Goal: Task Accomplishment & Management: Manage account settings

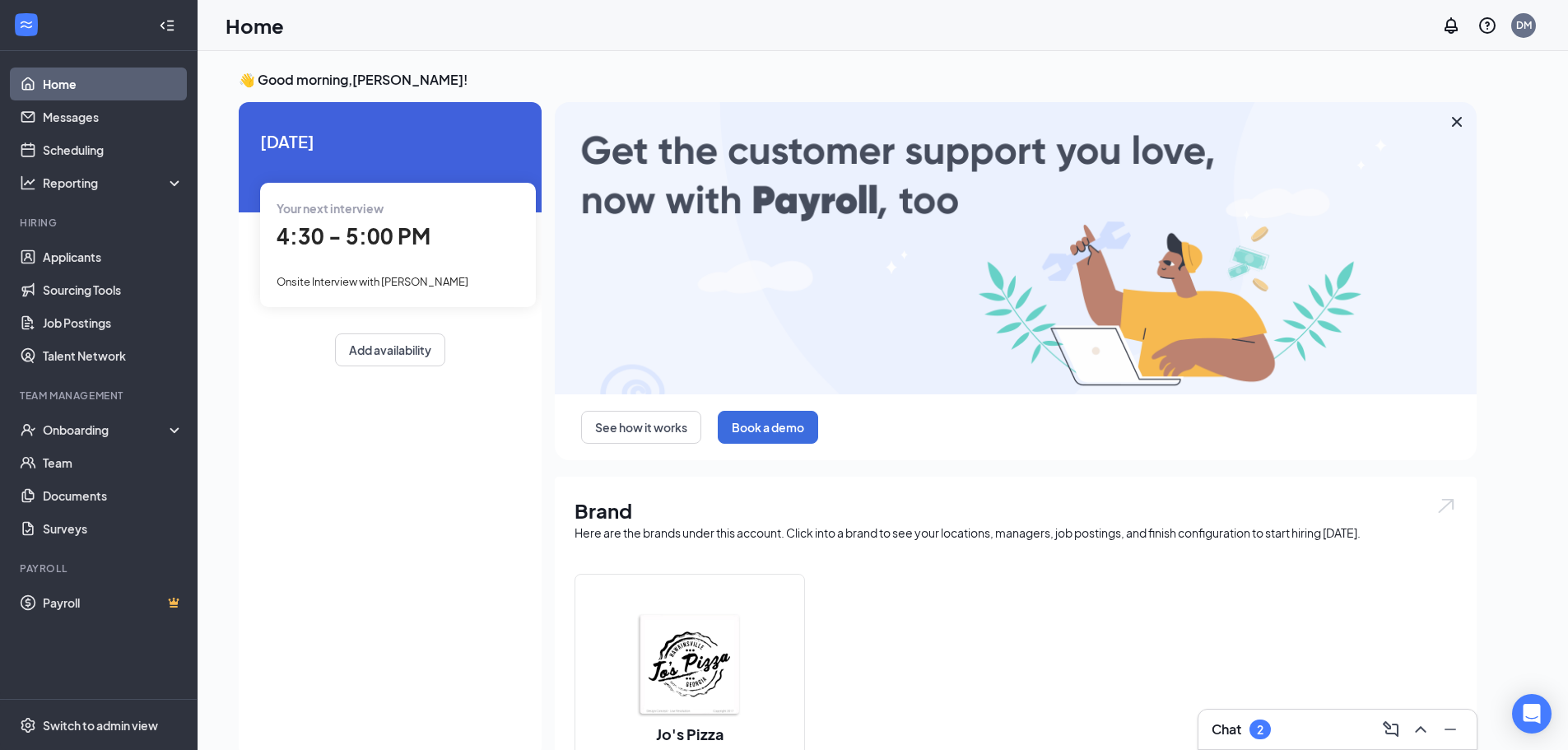
click at [1295, 726] on div "Chat 2" at bounding box center [1338, 729] width 252 height 26
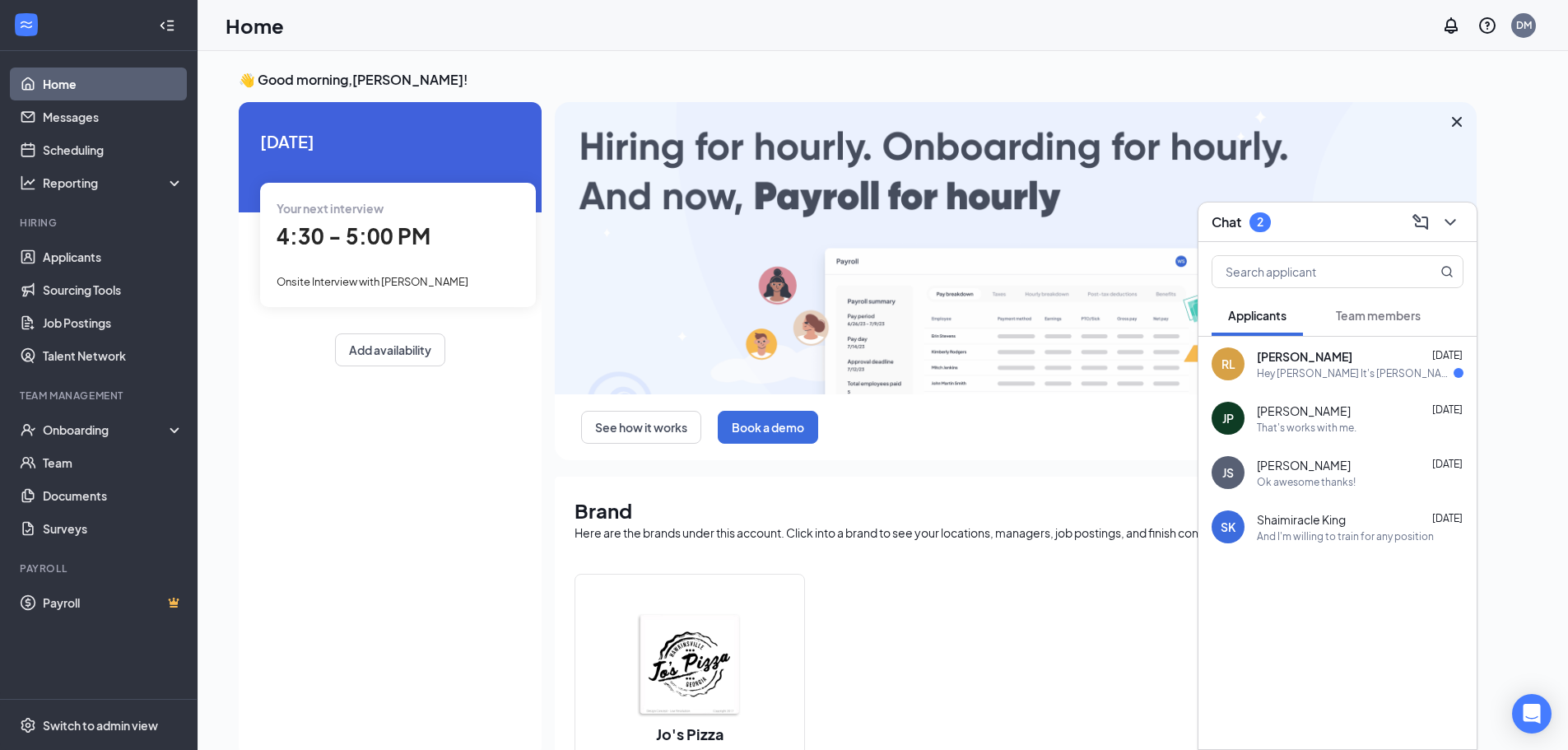
click at [1347, 368] on div "Hey [PERSON_NAME] It's [PERSON_NAME] went for background check hit a roadblock …" at bounding box center [1355, 373] width 197 height 14
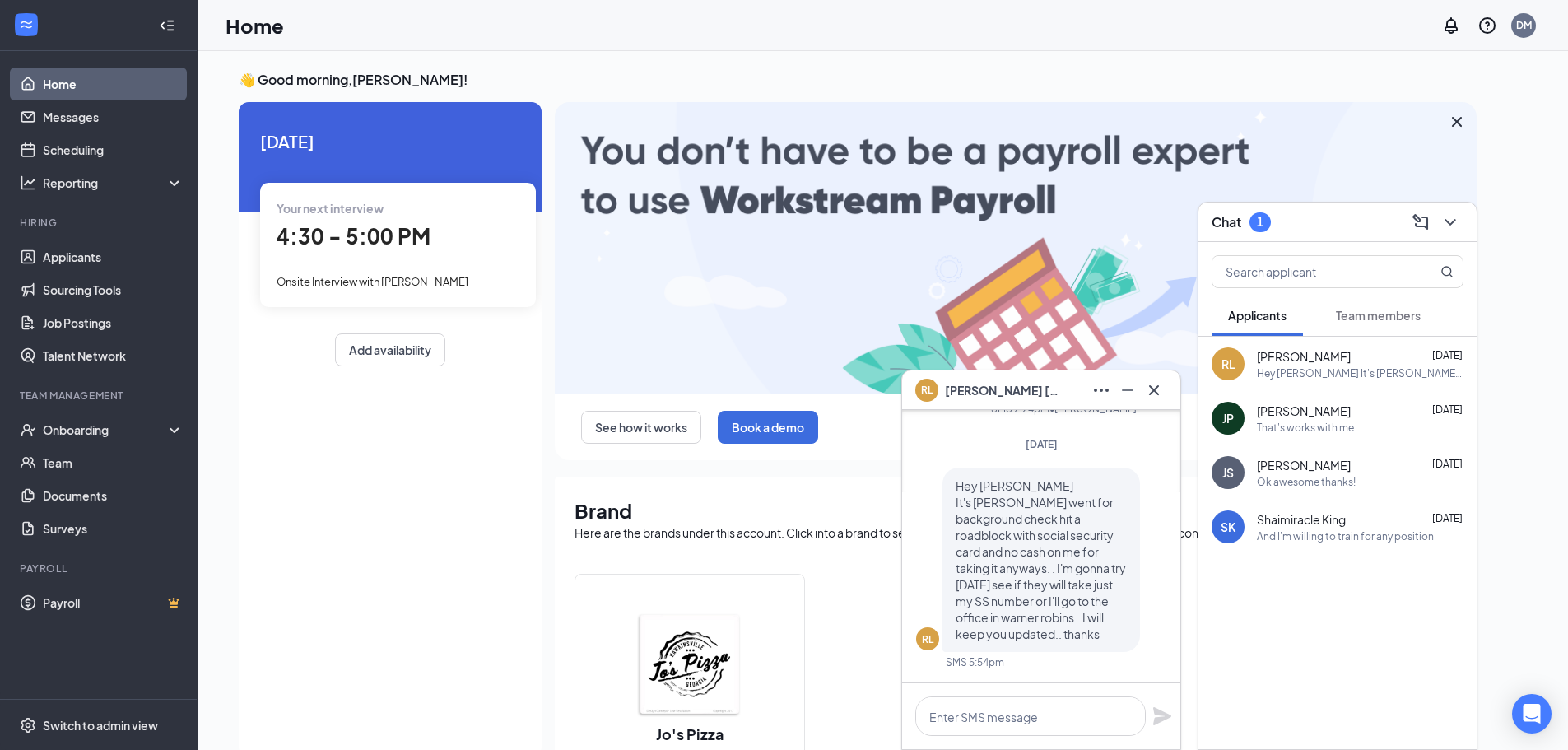
click at [1347, 327] on button "Team members" at bounding box center [1378, 315] width 117 height 41
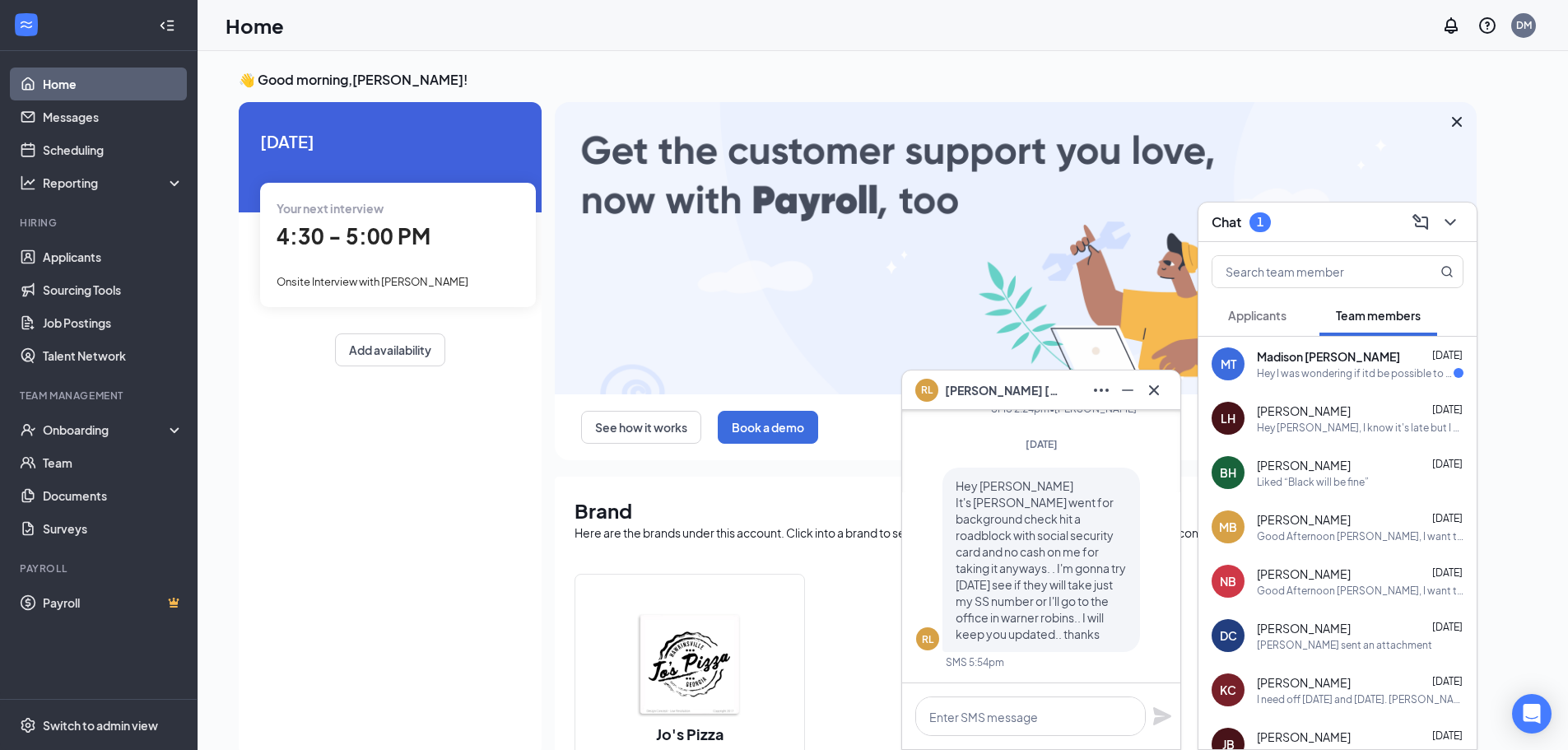
click at [1346, 373] on div "Hey I was wondering if itd be possible to have the 6th off. Its my moms birthda…" at bounding box center [1355, 373] width 197 height 14
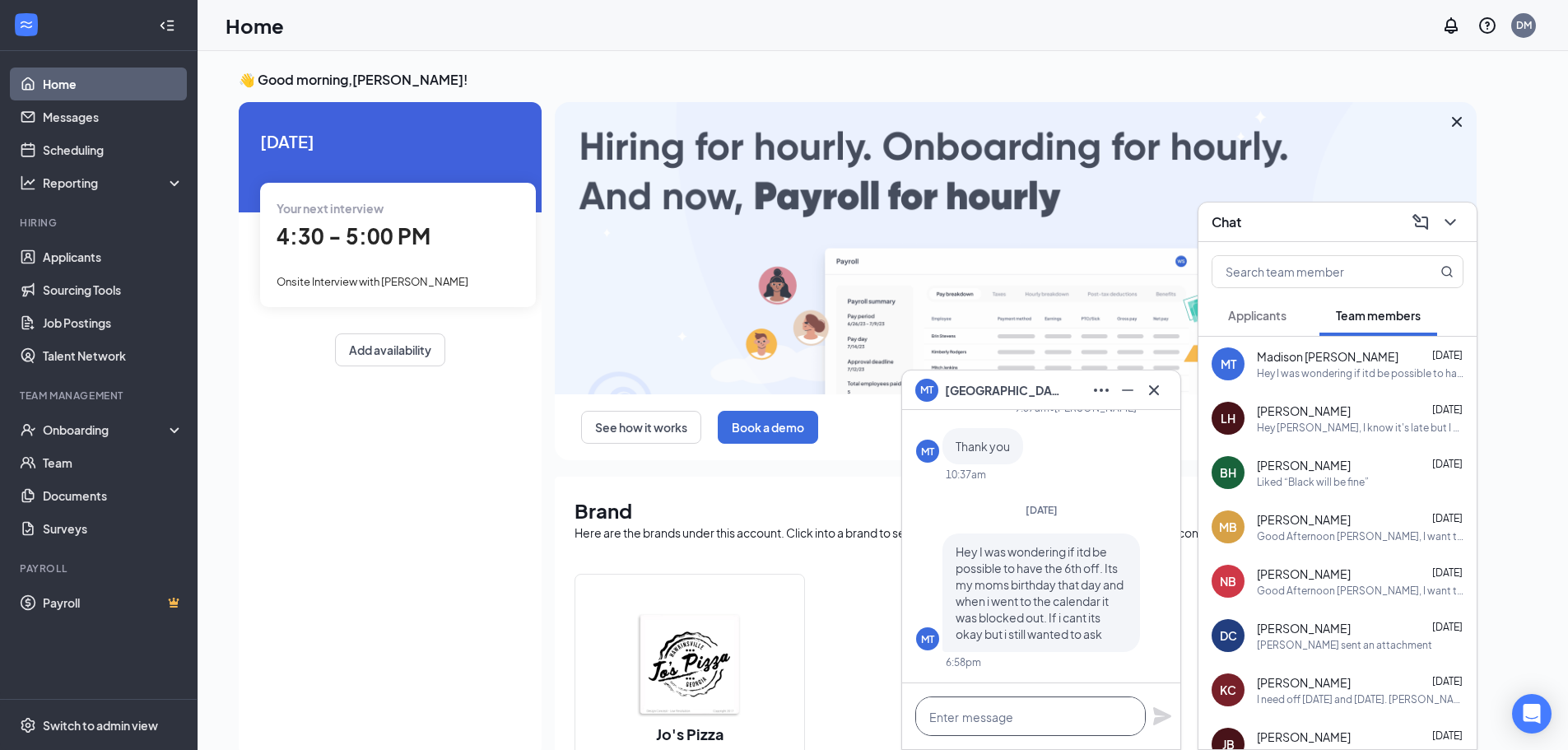
click at [992, 714] on textarea at bounding box center [1030, 716] width 230 height 39
type textarea "t"
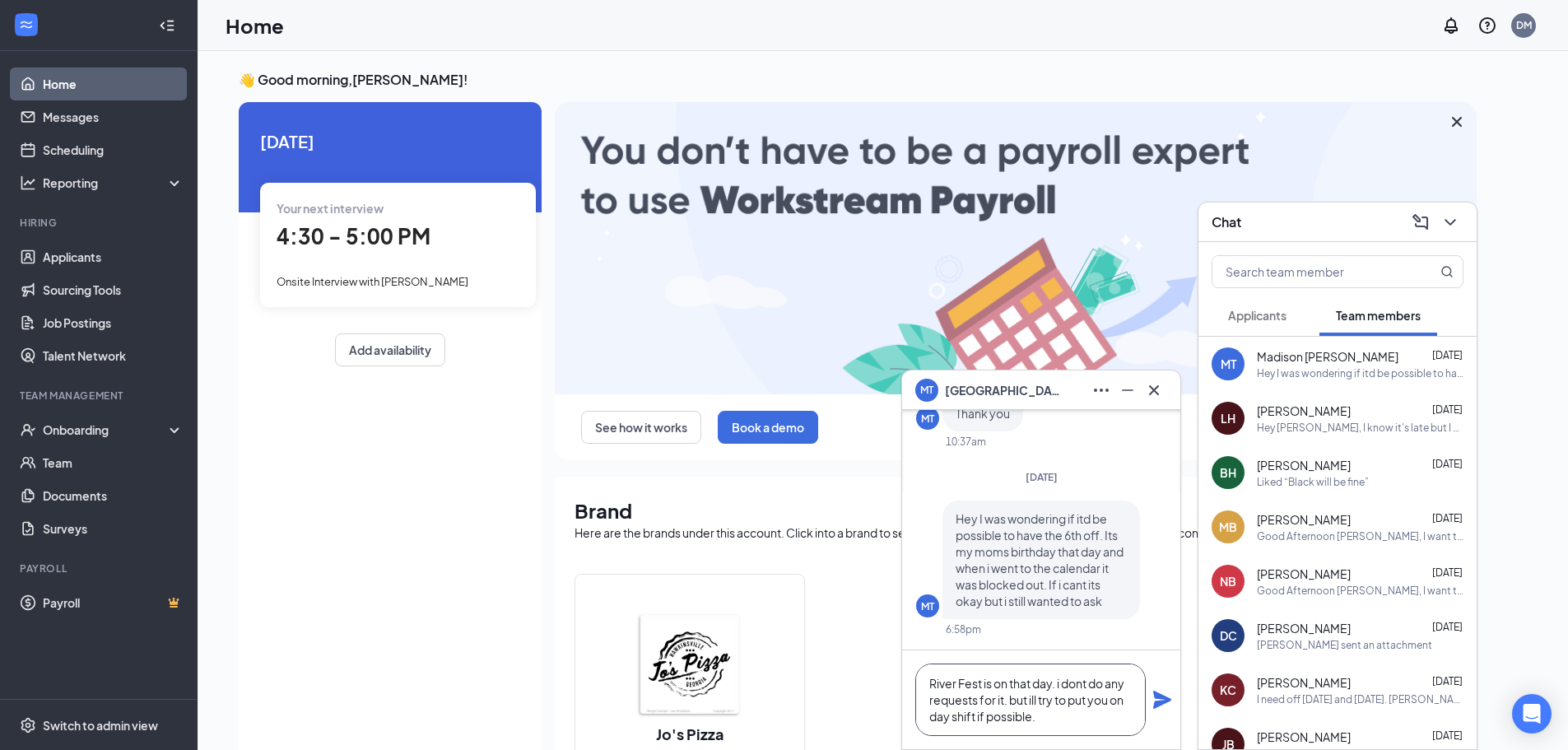
type textarea "River Fest is on that day. i dont do any requests for it. but ill try to put yo…"
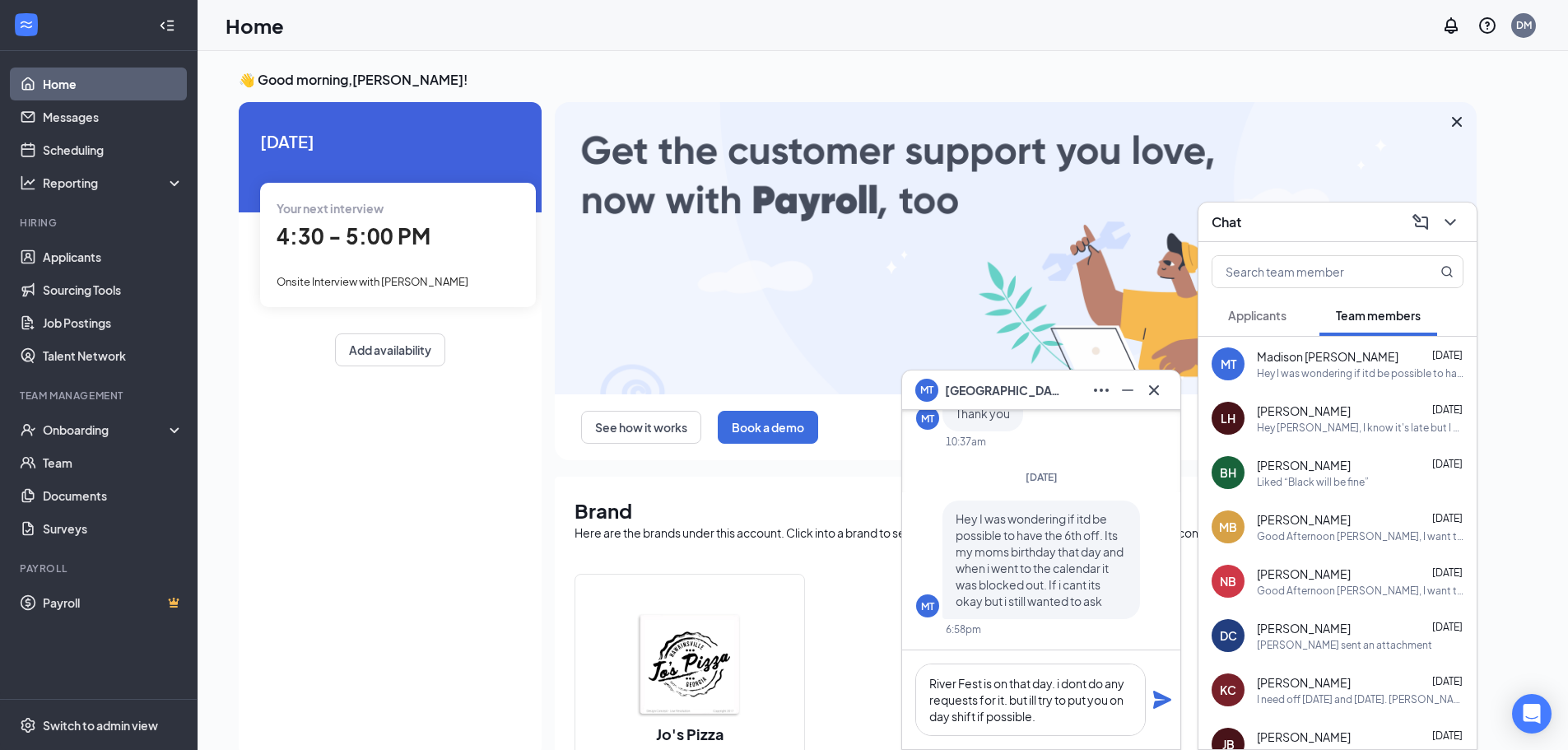
click at [1162, 708] on icon "Plane" at bounding box center [1162, 700] width 20 height 20
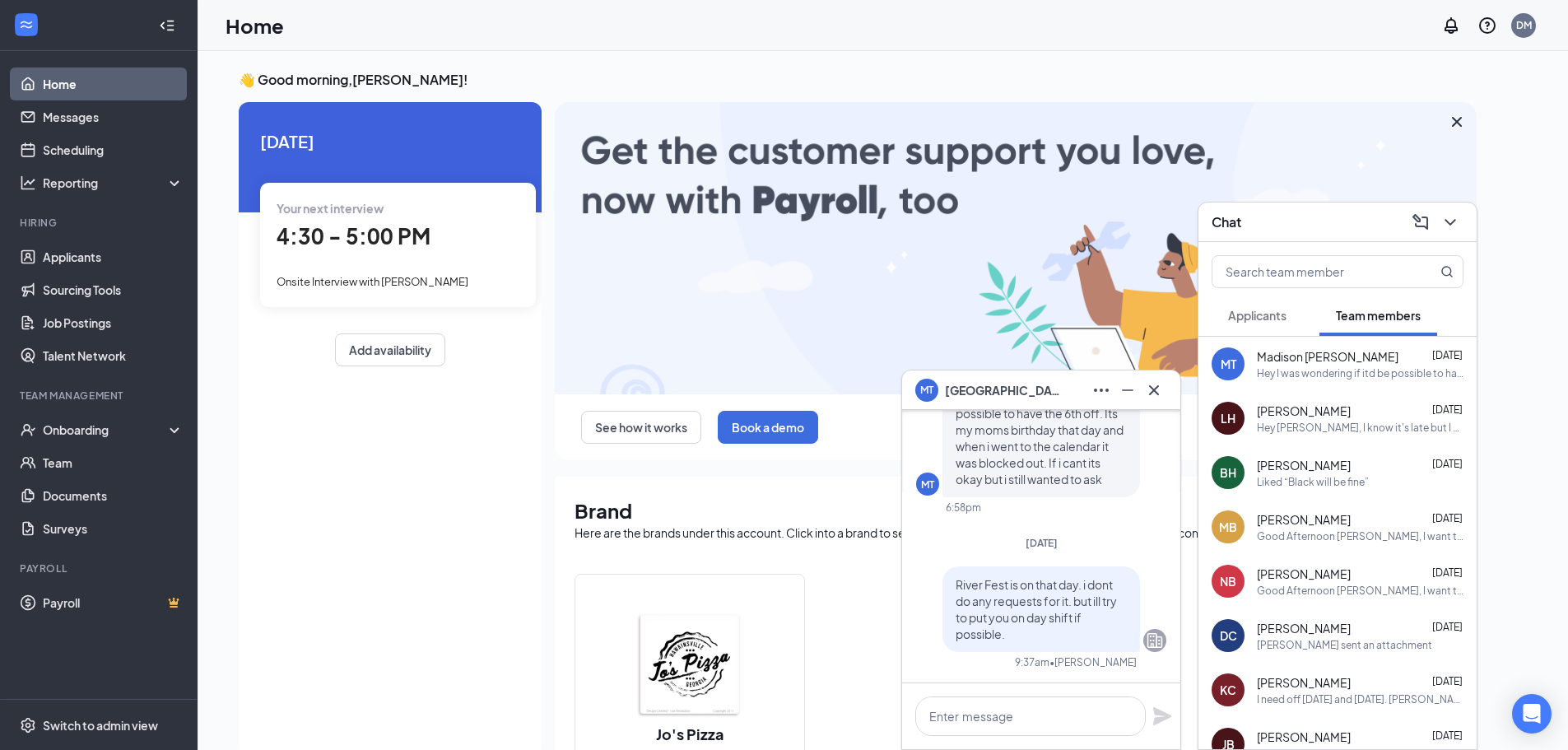
scroll to position [0, 0]
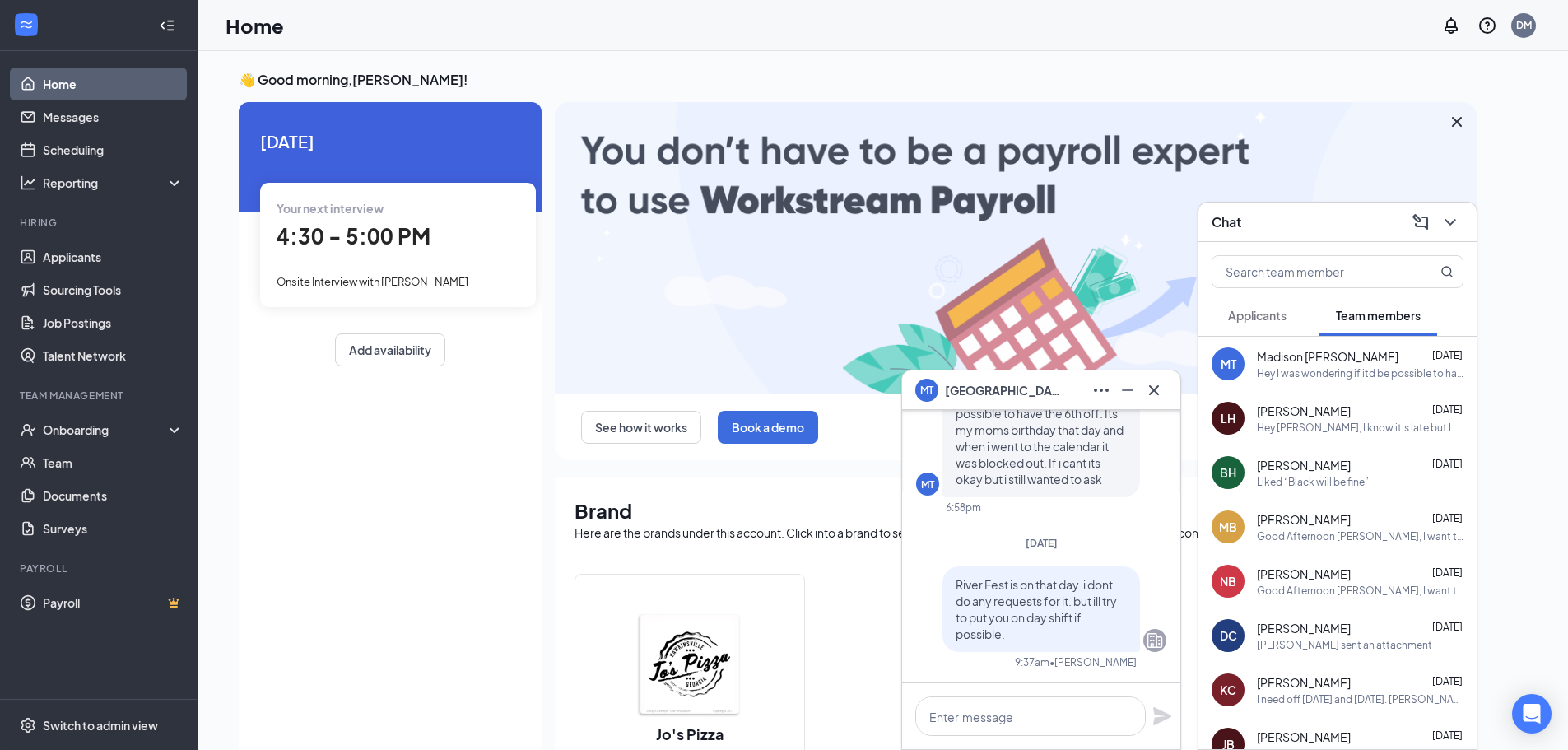
click at [1251, 326] on button "Applicants" at bounding box center [1258, 315] width 91 height 41
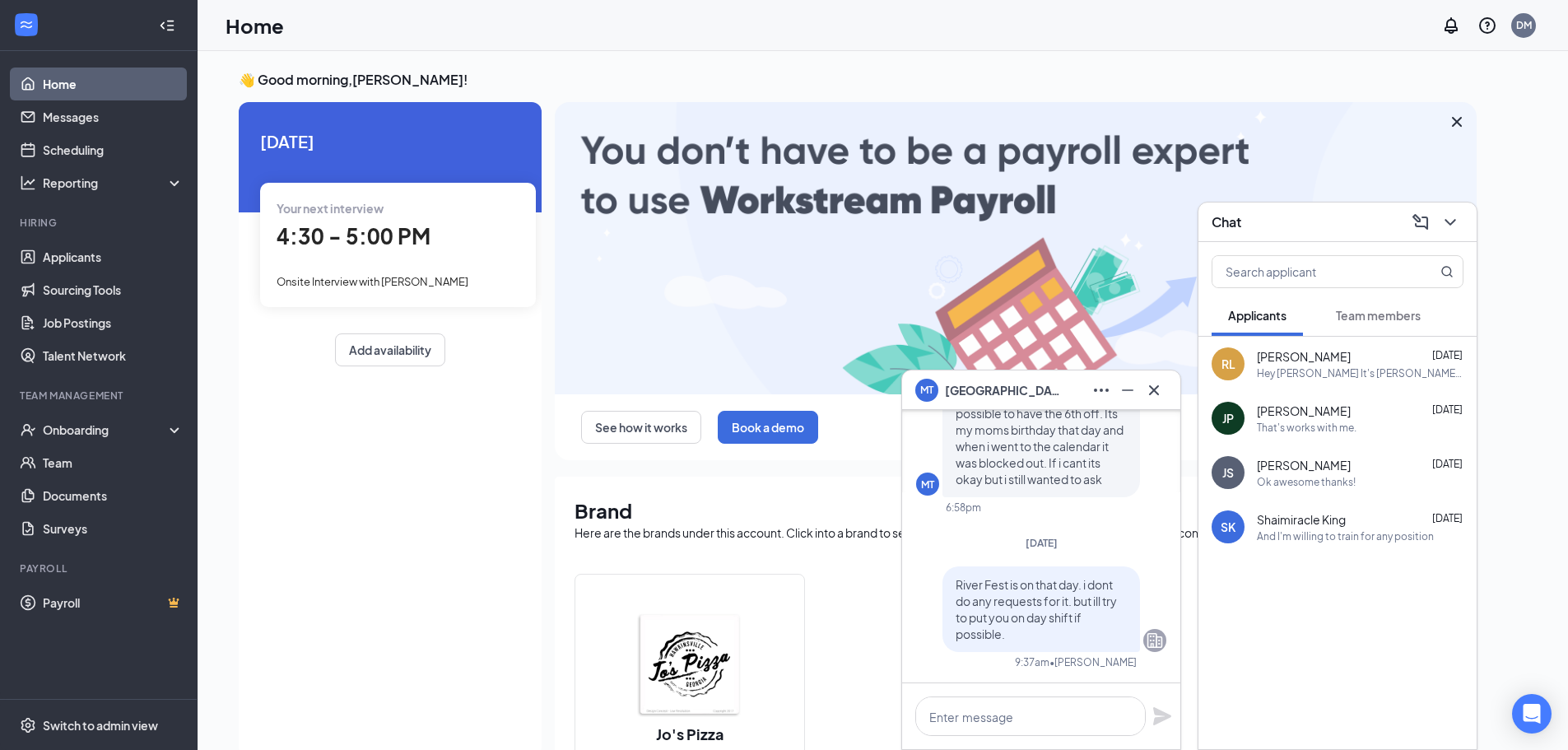
click at [1301, 369] on div "Hey [PERSON_NAME] It's [PERSON_NAME] went for background check hit a roadblock …" at bounding box center [1360, 373] width 207 height 14
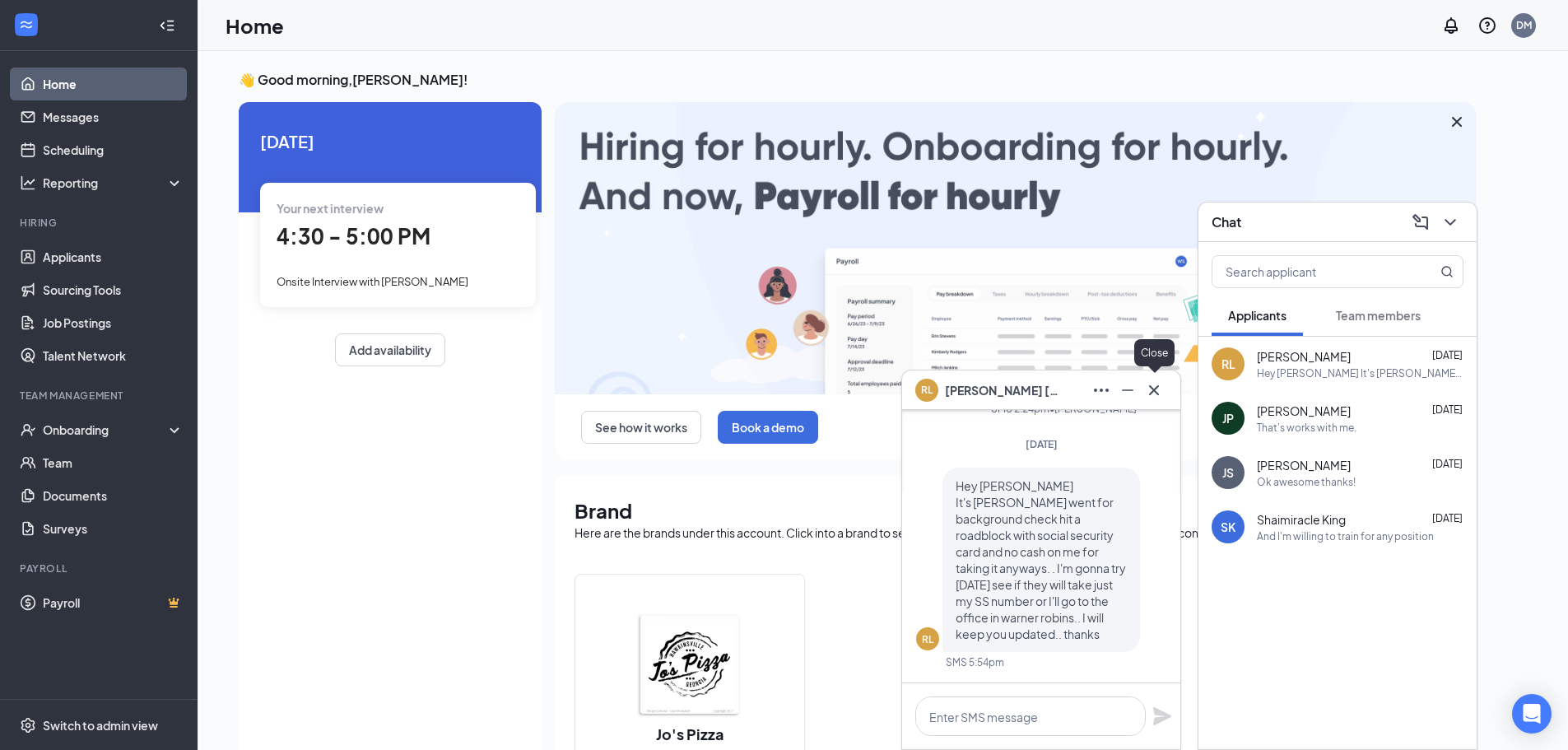
click at [1147, 389] on icon "Cross" at bounding box center [1153, 390] width 20 height 20
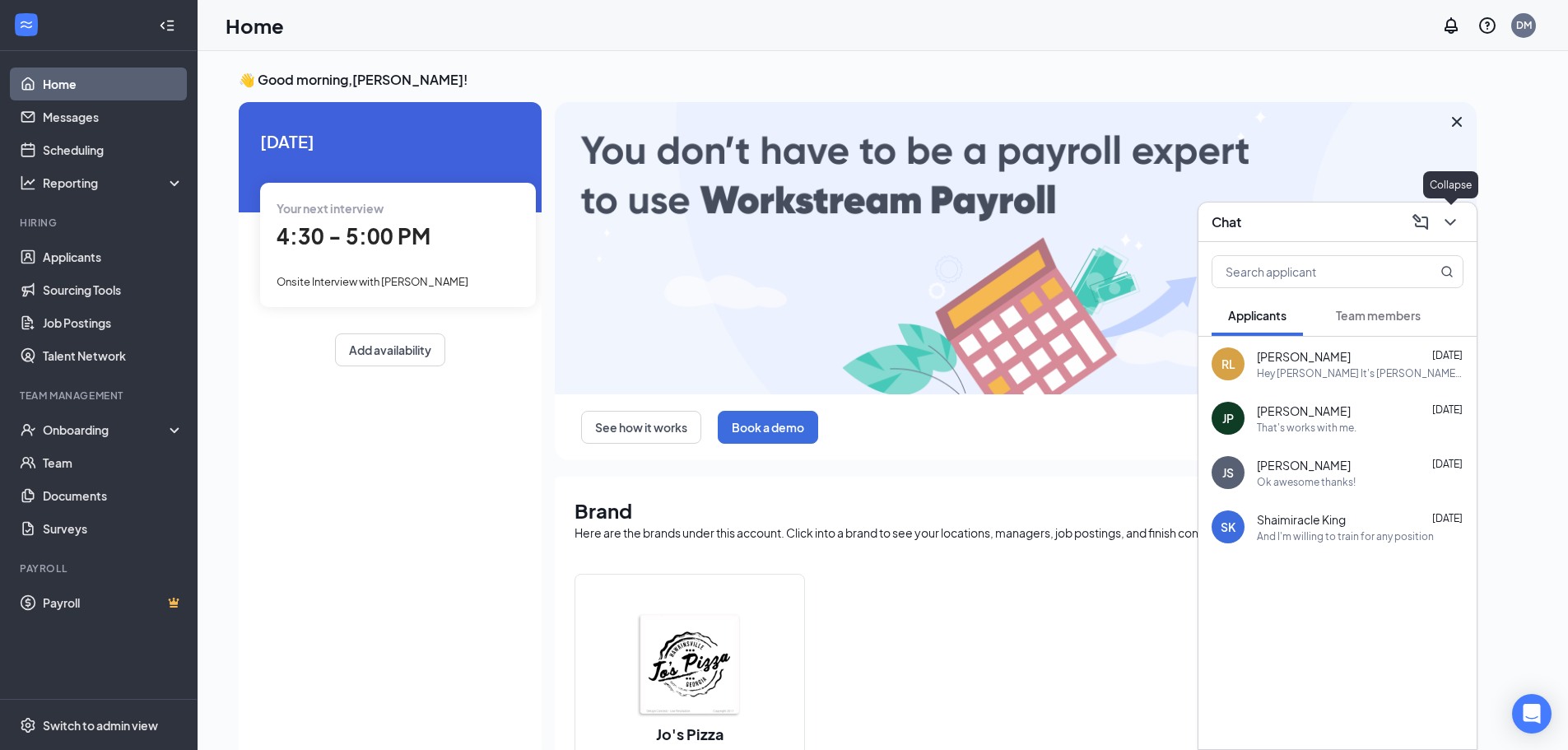
click at [1449, 220] on icon "ChevronDown" at bounding box center [1450, 222] width 20 height 20
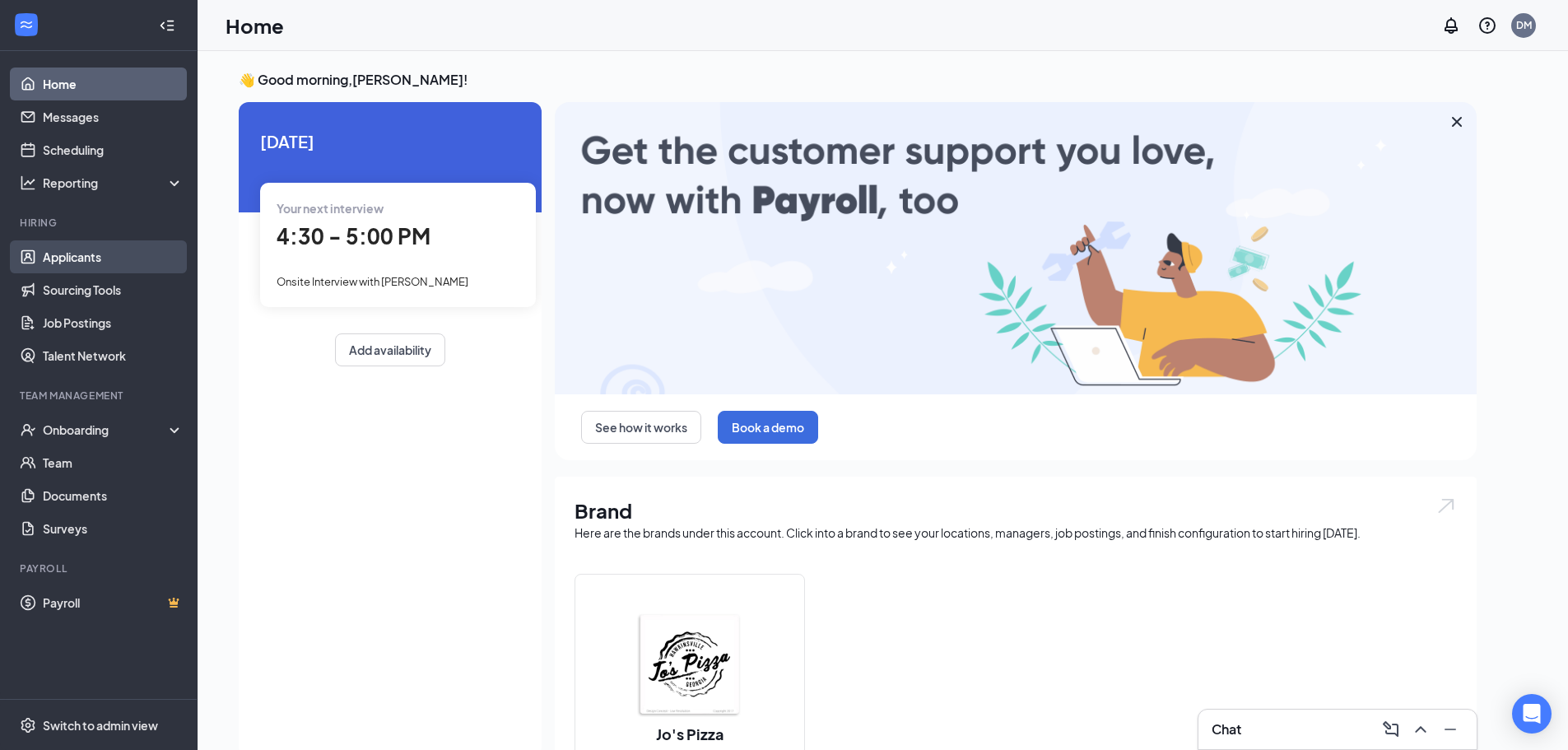
click at [73, 250] on link "Applicants" at bounding box center [113, 257] width 141 height 33
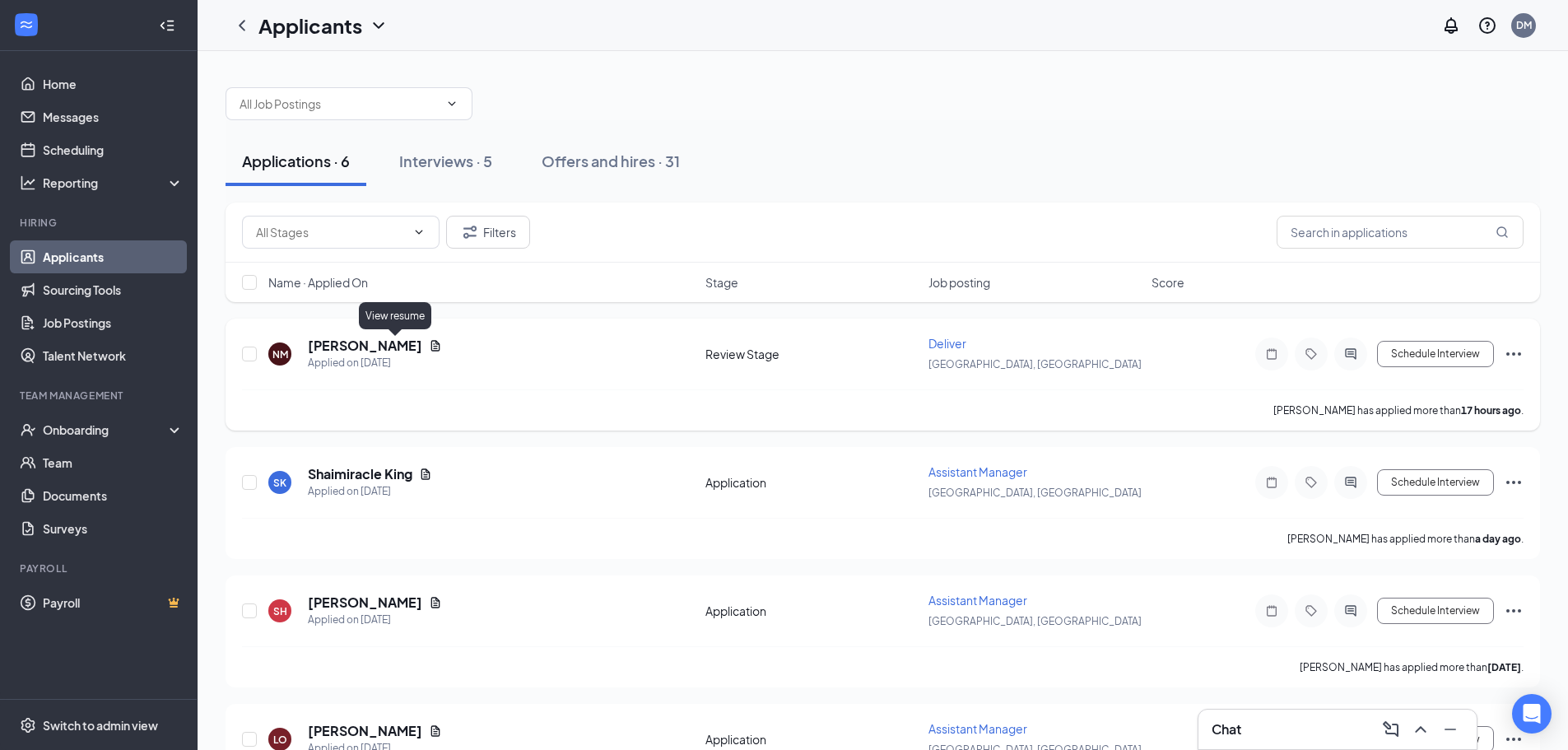
click at [429, 342] on icon "Document" at bounding box center [435, 346] width 13 height 13
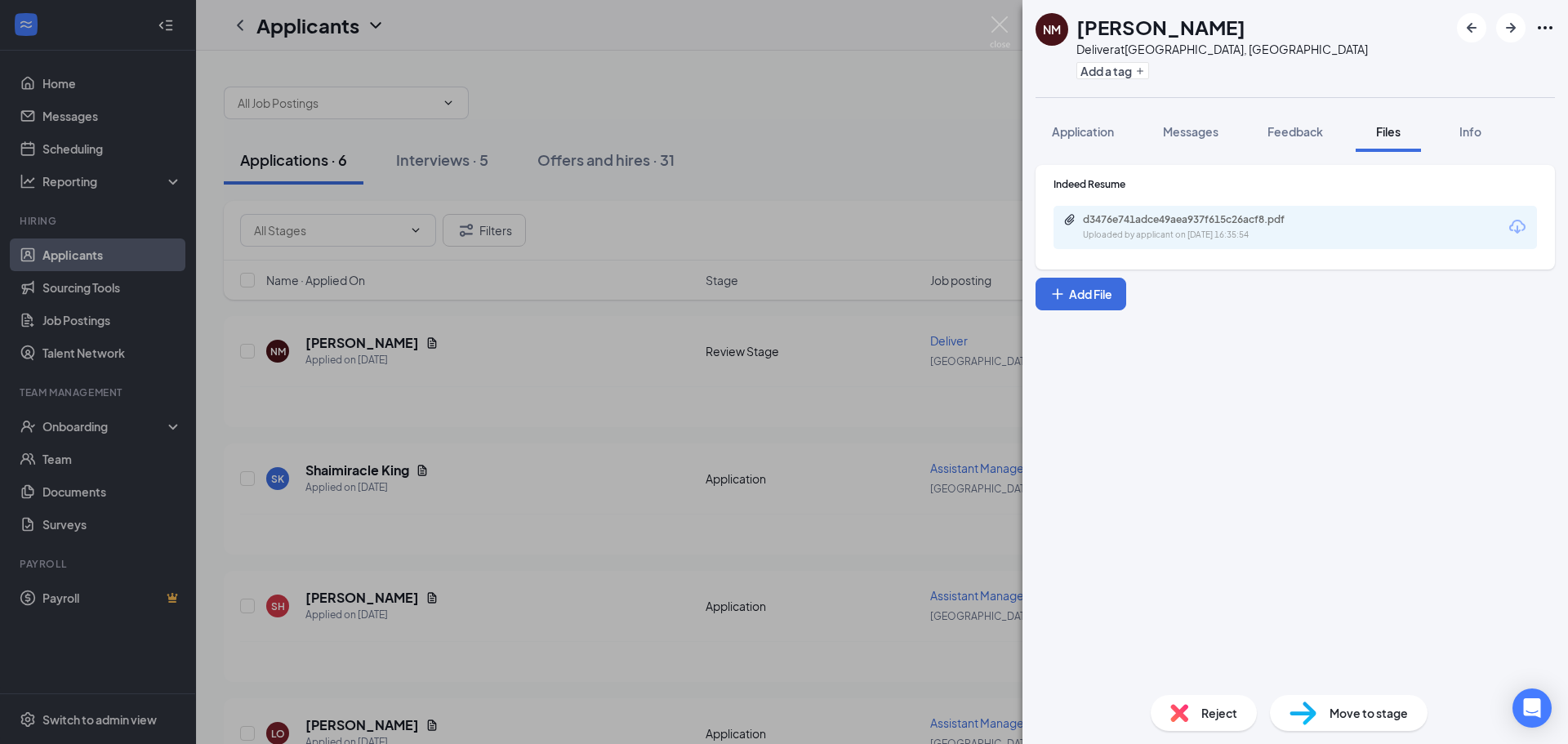
click at [1203, 235] on div "Uploaded by applicant on [DATE] 16:35:54" at bounding box center [1205, 235] width 245 height 13
click at [562, 403] on div "NM [PERSON_NAME] Deliver at [GEOGRAPHIC_DATA], [GEOGRAPHIC_DATA] Add a tag Appl…" at bounding box center [784, 372] width 1568 height 744
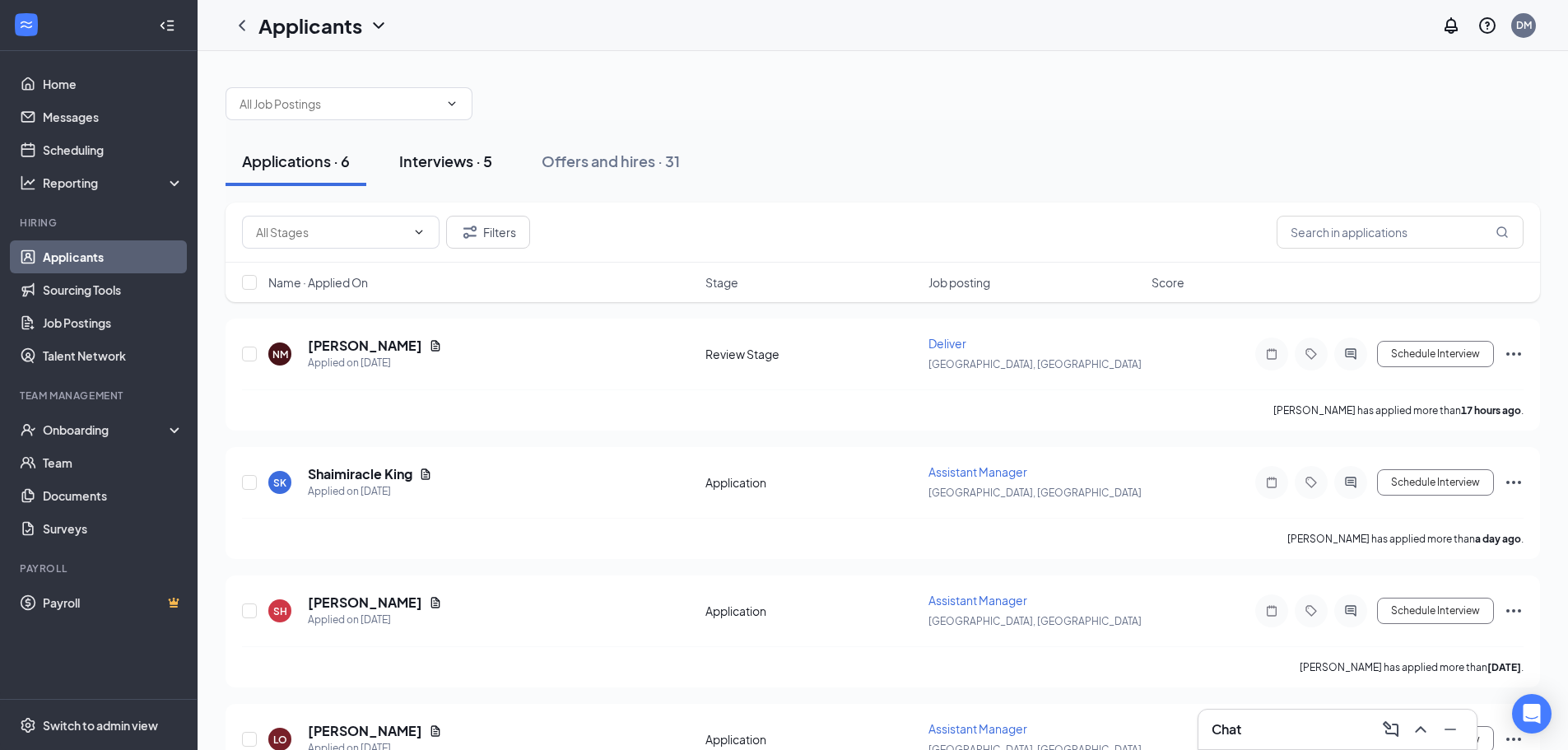
click at [475, 164] on div "Interviews · 5" at bounding box center [446, 161] width 93 height 21
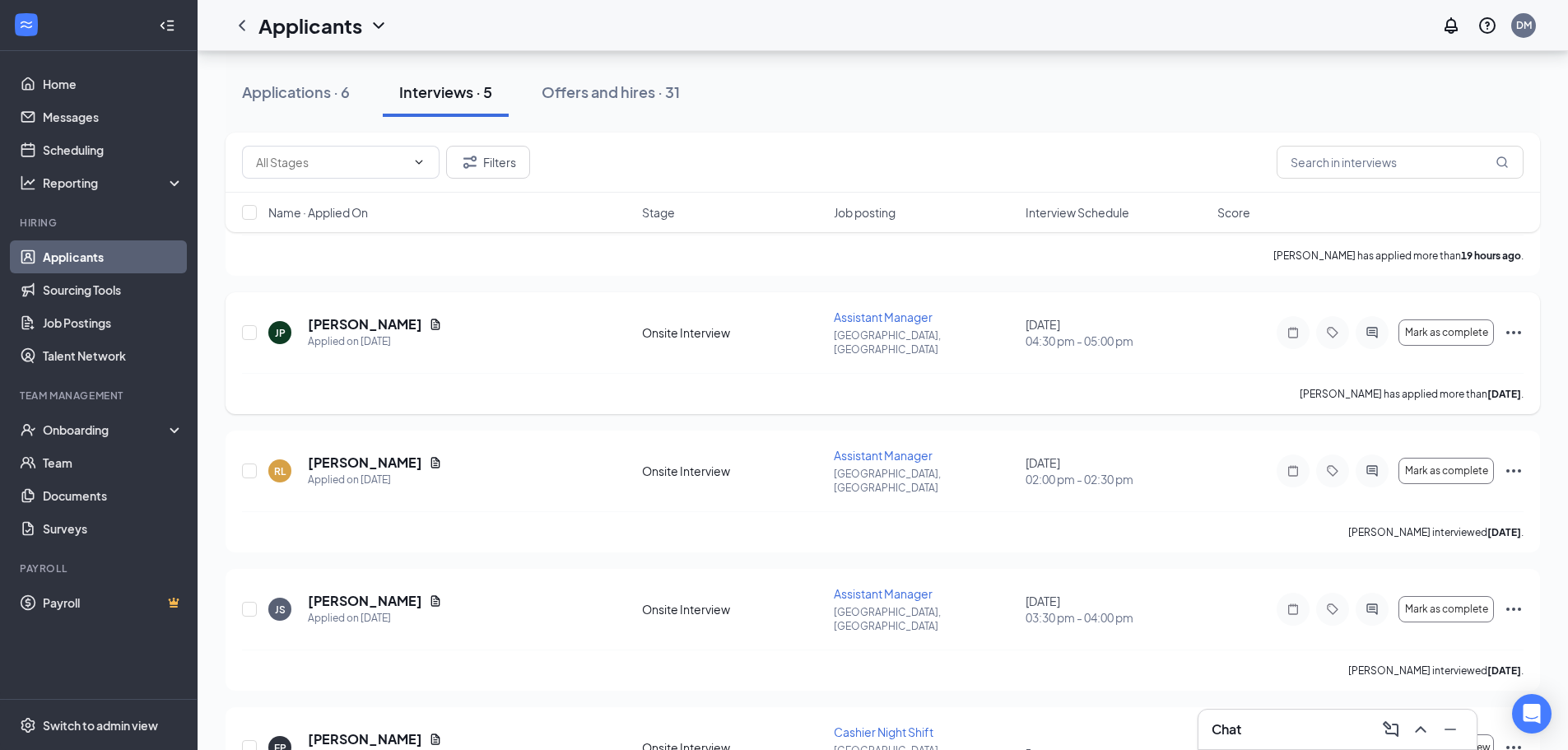
scroll to position [198, 0]
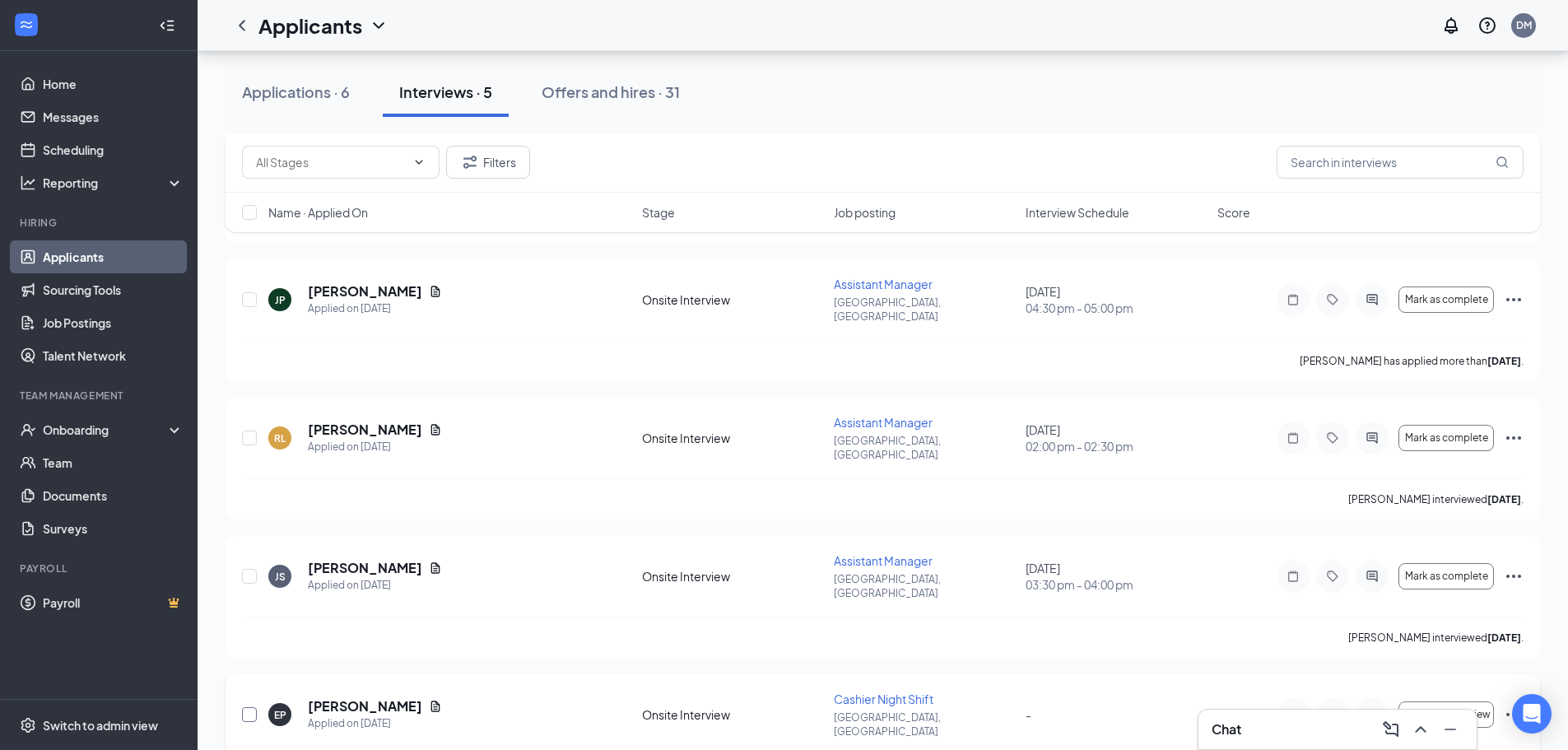
click at [244, 708] on input "checkbox" at bounding box center [250, 715] width 15 height 15
checkbox input "true"
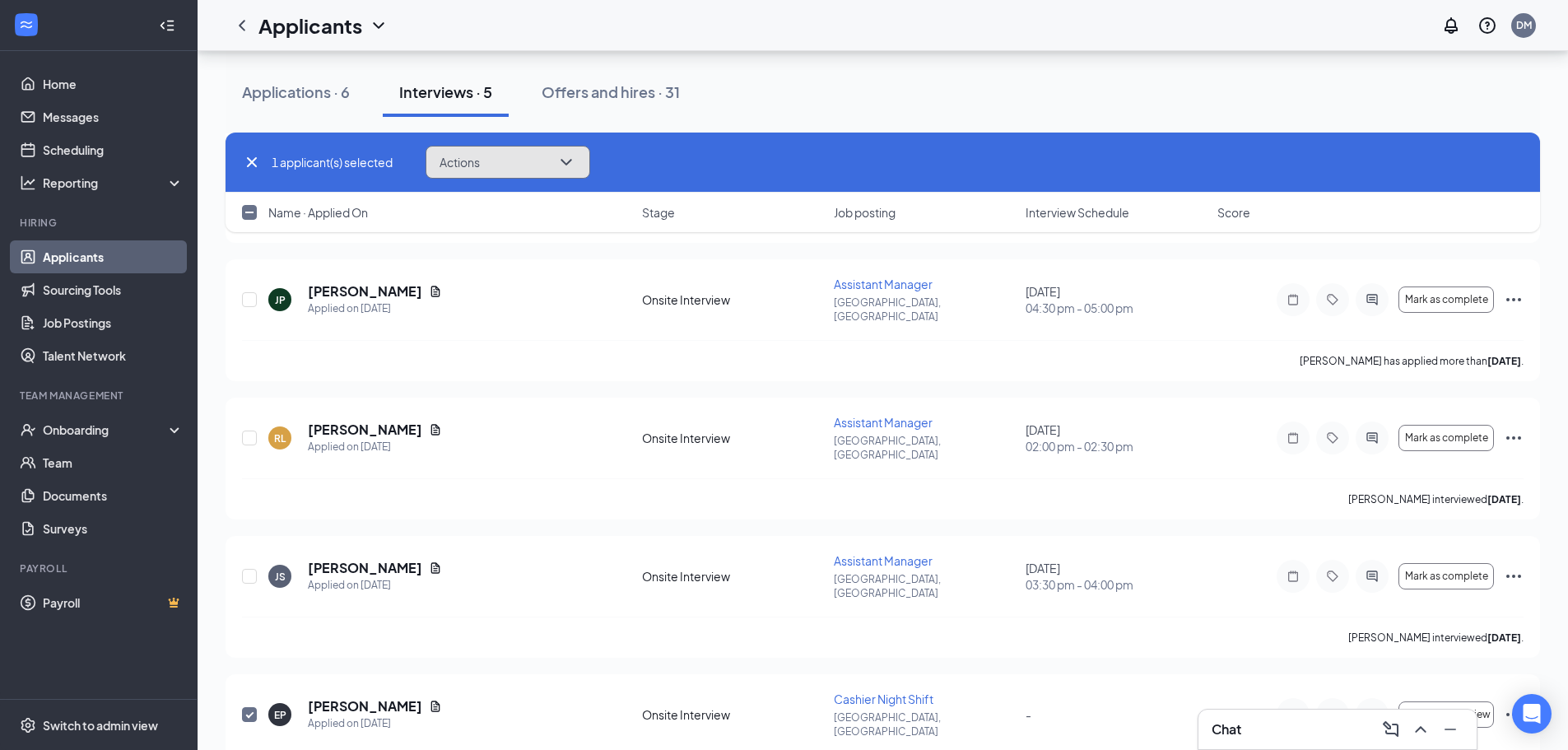
click at [492, 174] on button "Actions" at bounding box center [508, 161] width 165 height 33
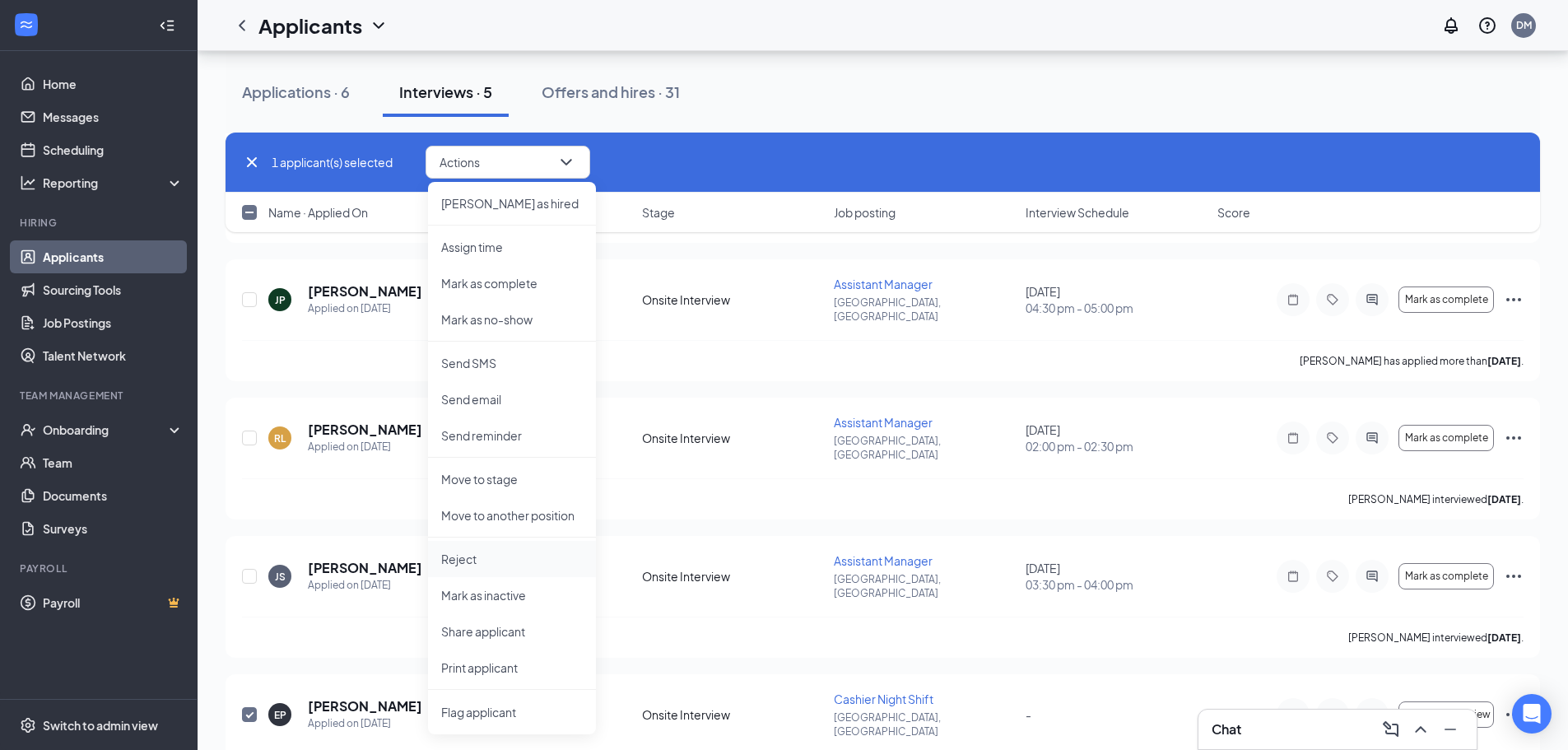
click at [475, 560] on p "Reject" at bounding box center [512, 560] width 142 height 17
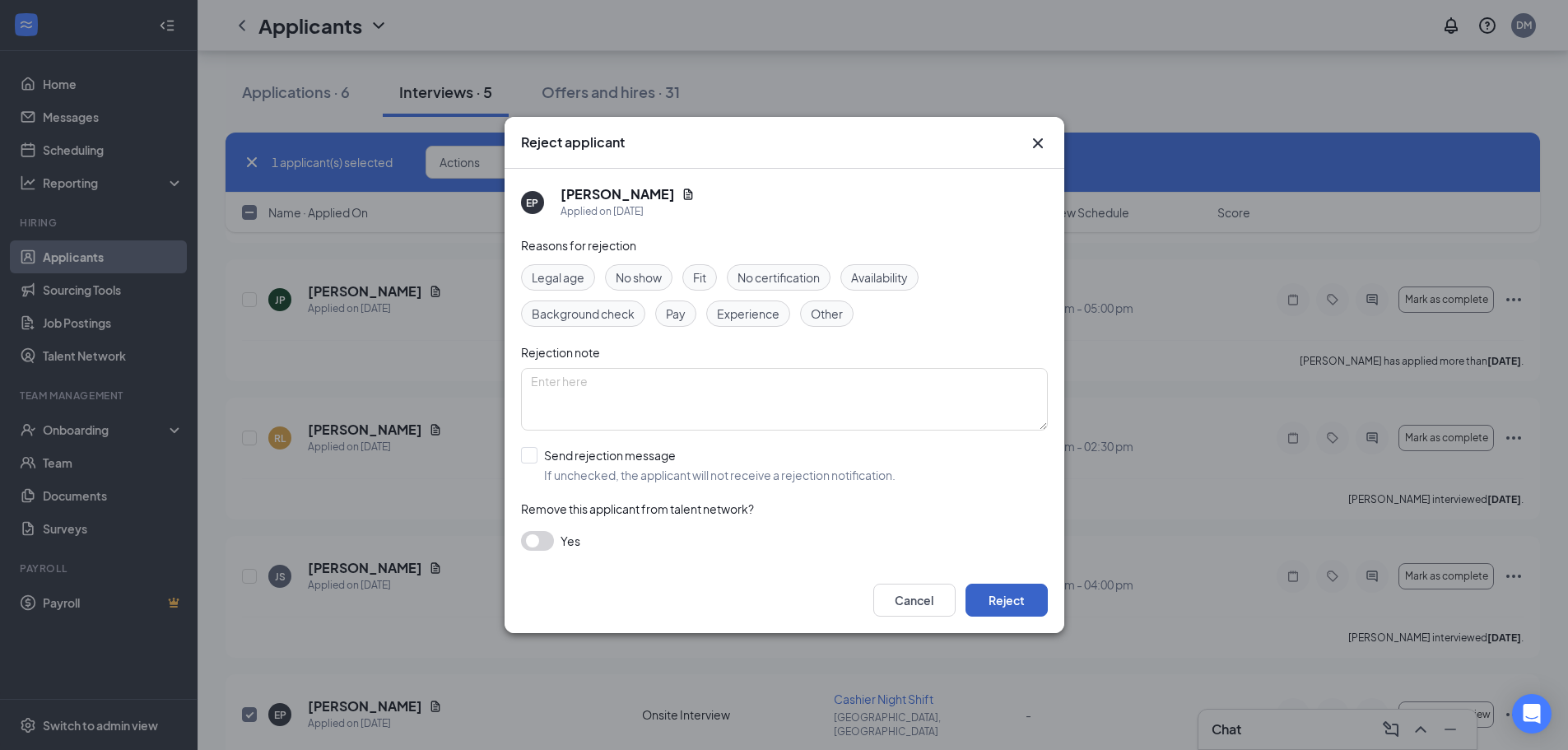
click at [998, 597] on button "Reject" at bounding box center [1007, 600] width 82 height 33
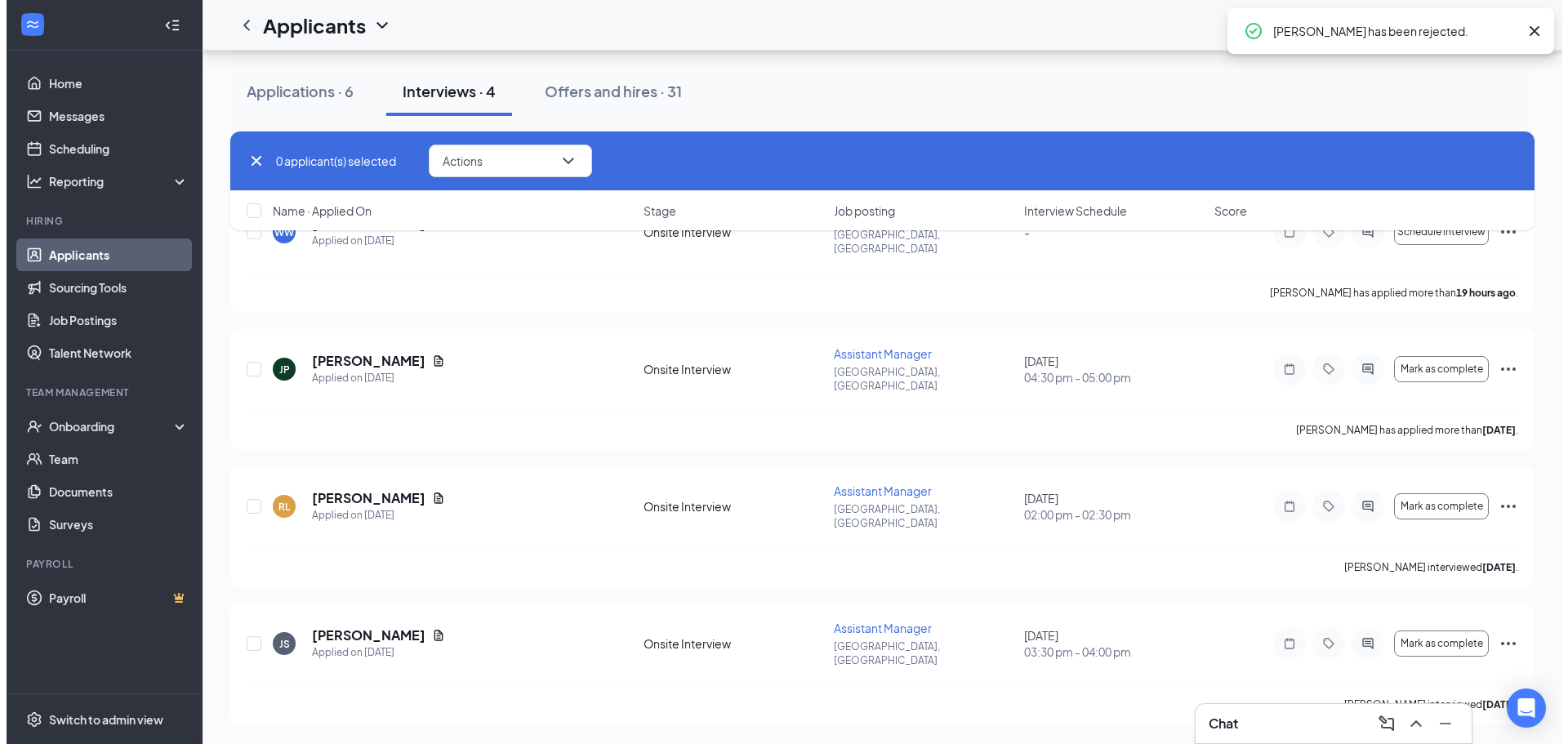
scroll to position [72, 0]
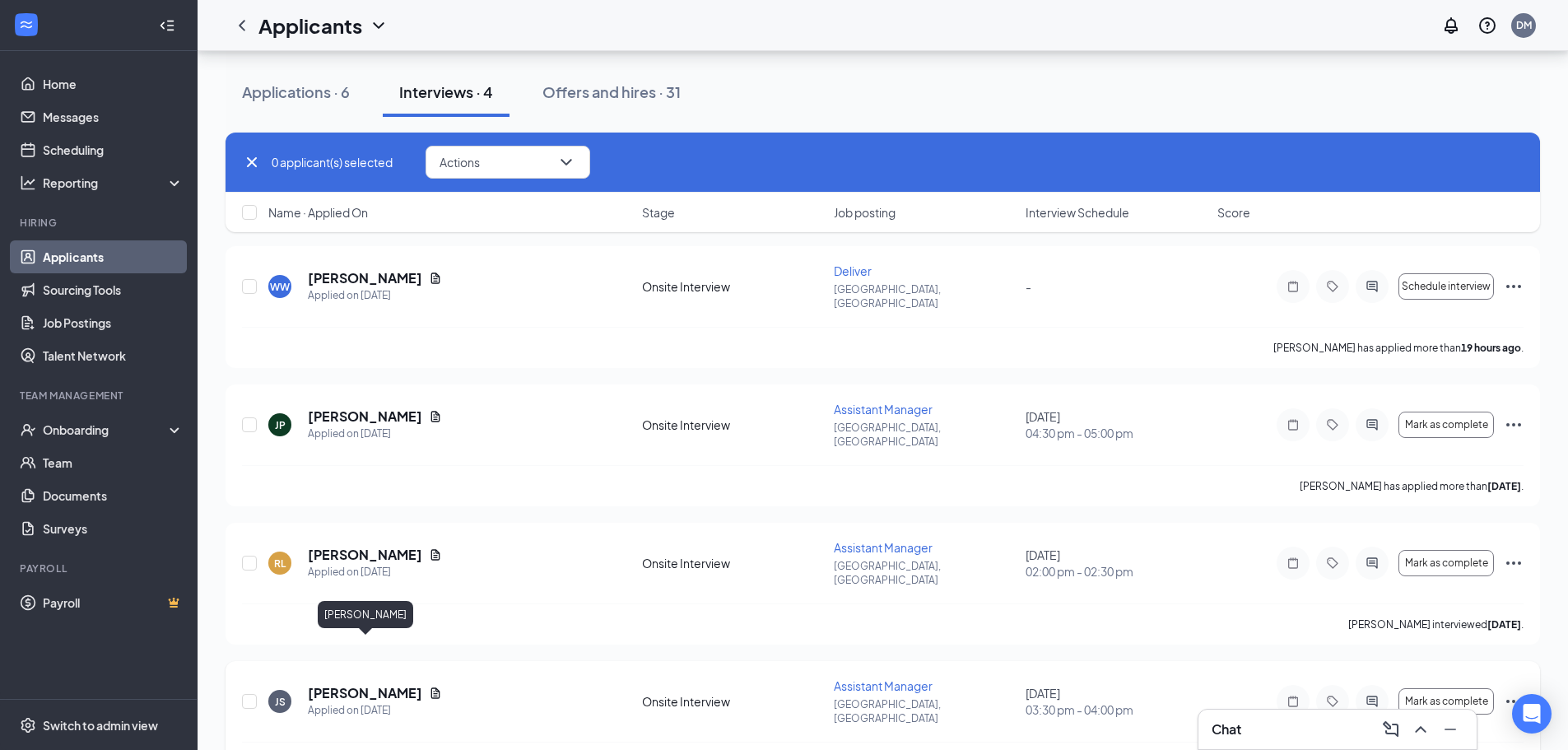
click at [405, 685] on h5 "[PERSON_NAME]" at bounding box center [364, 693] width 115 height 18
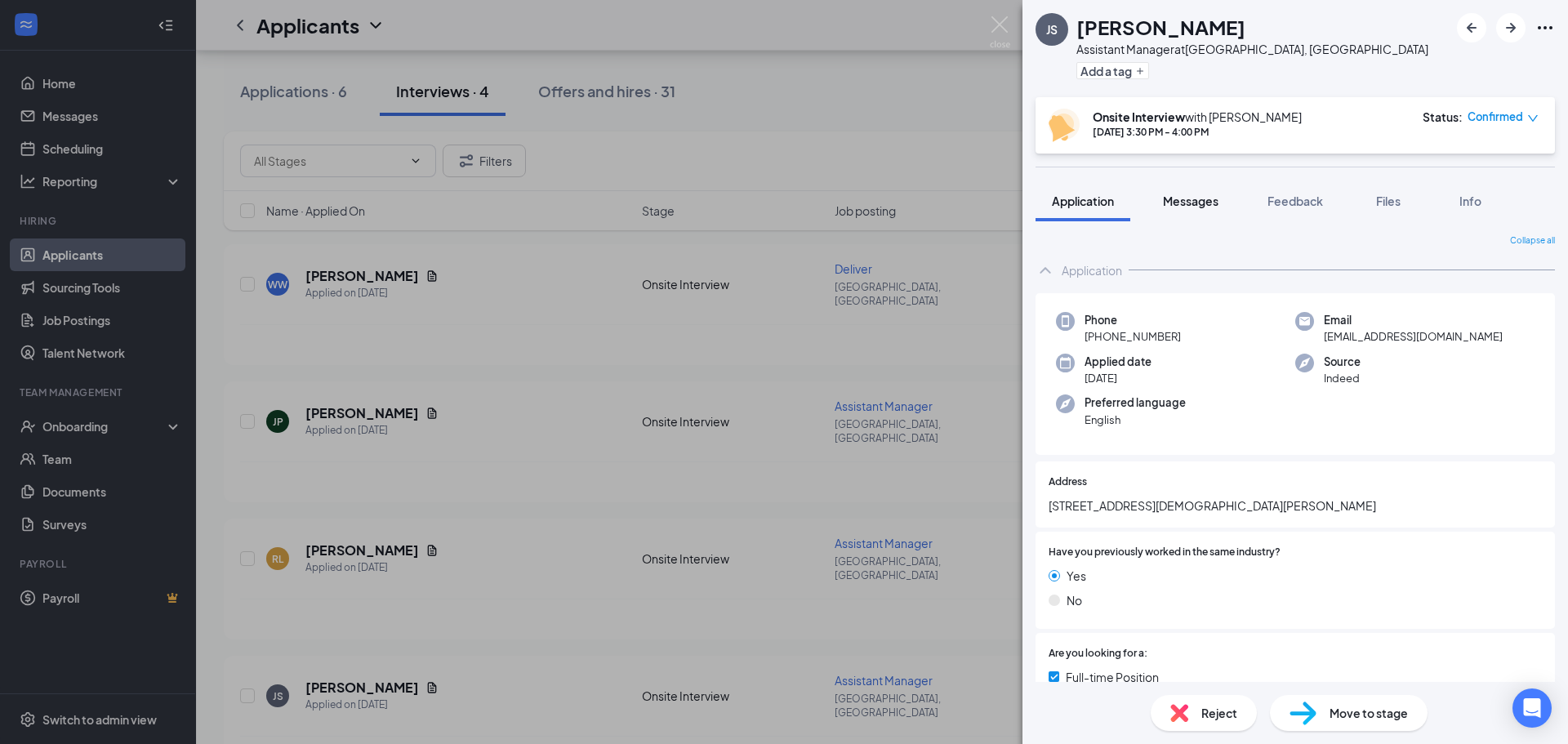
click at [1222, 206] on button "Messages" at bounding box center [1191, 201] width 88 height 41
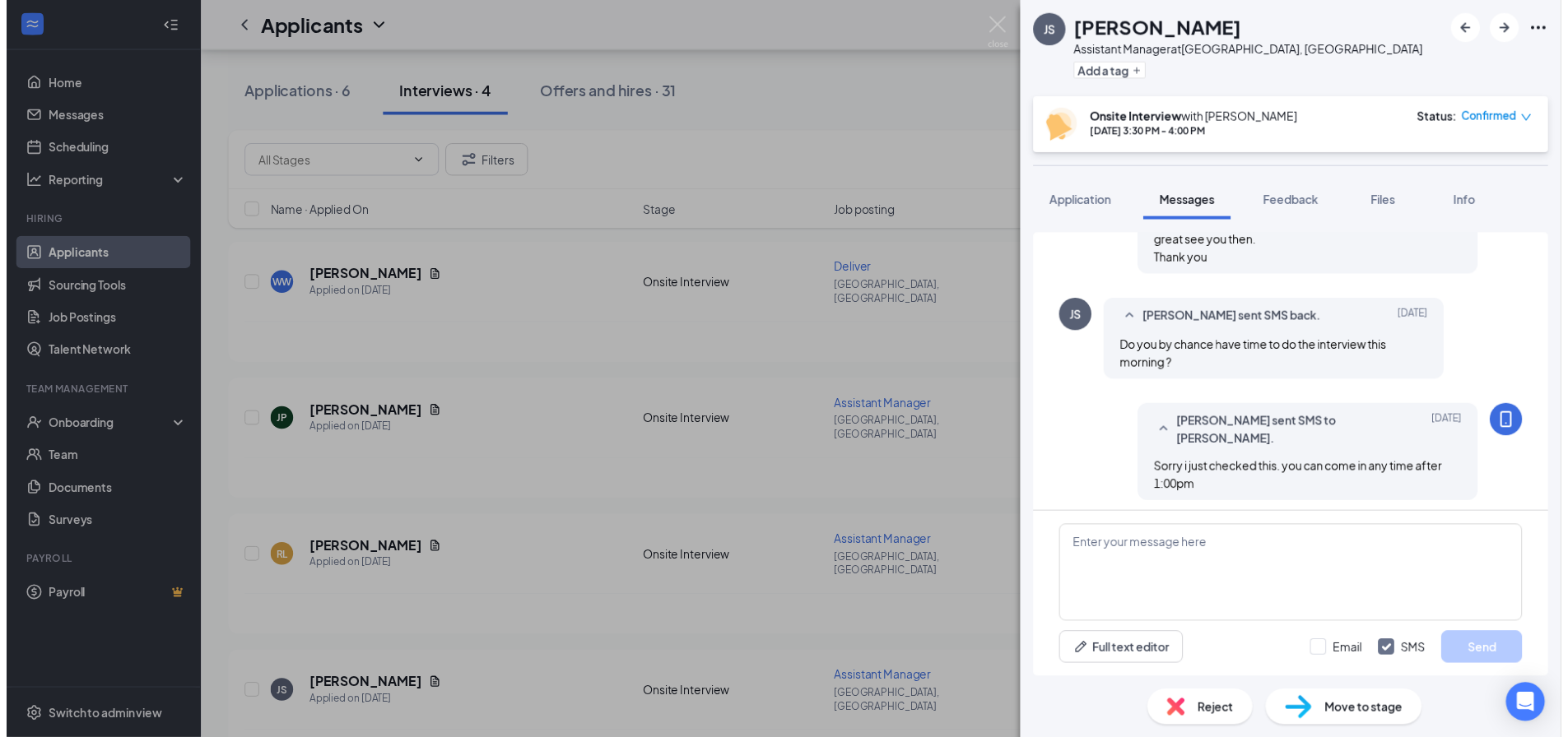
scroll to position [779, 0]
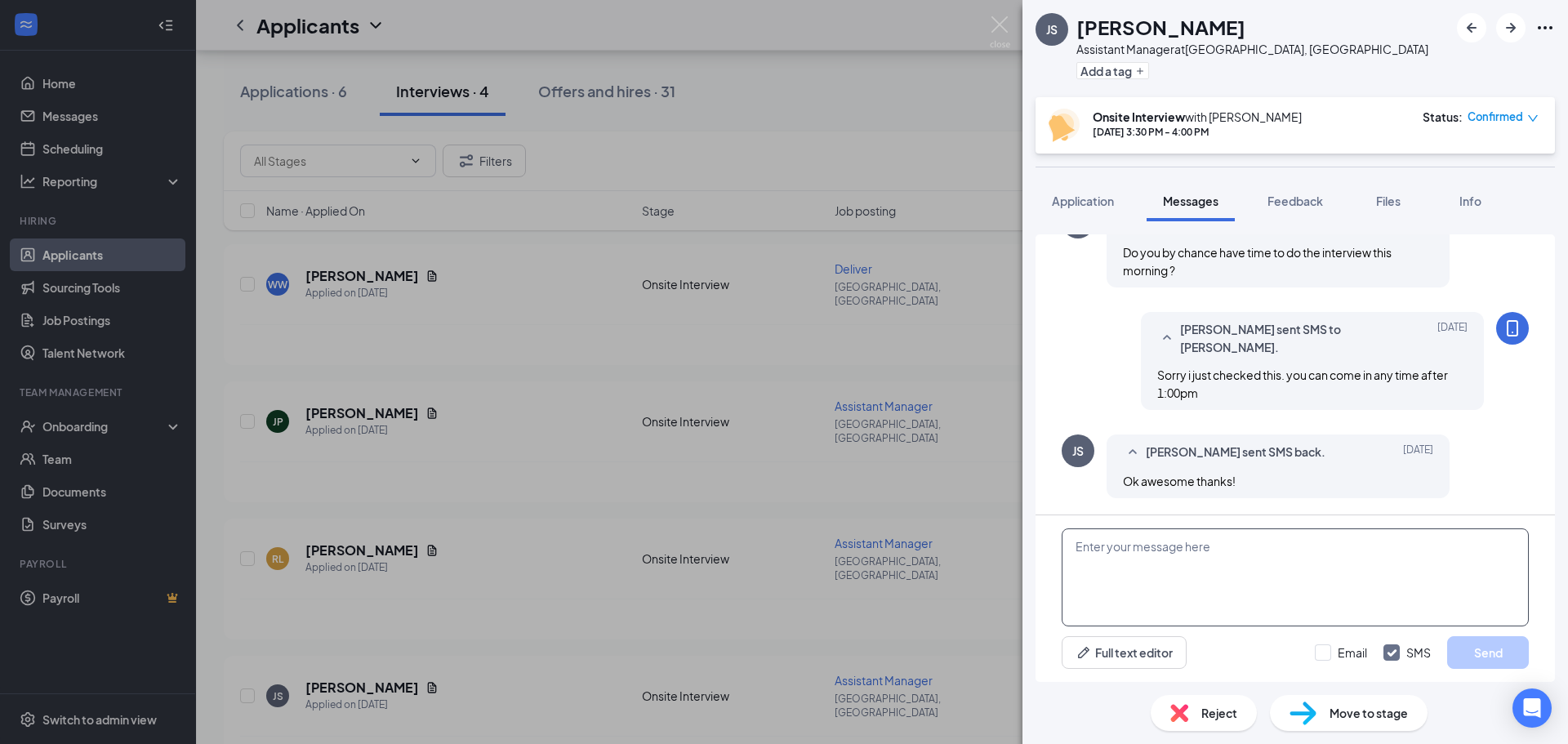
click at [1229, 576] on textarea at bounding box center [1295, 577] width 467 height 98
click at [629, 699] on div "JS [PERSON_NAME] Assistant Manager at [GEOGRAPHIC_DATA], [GEOGRAPHIC_DATA] Add …" at bounding box center [784, 372] width 1568 height 744
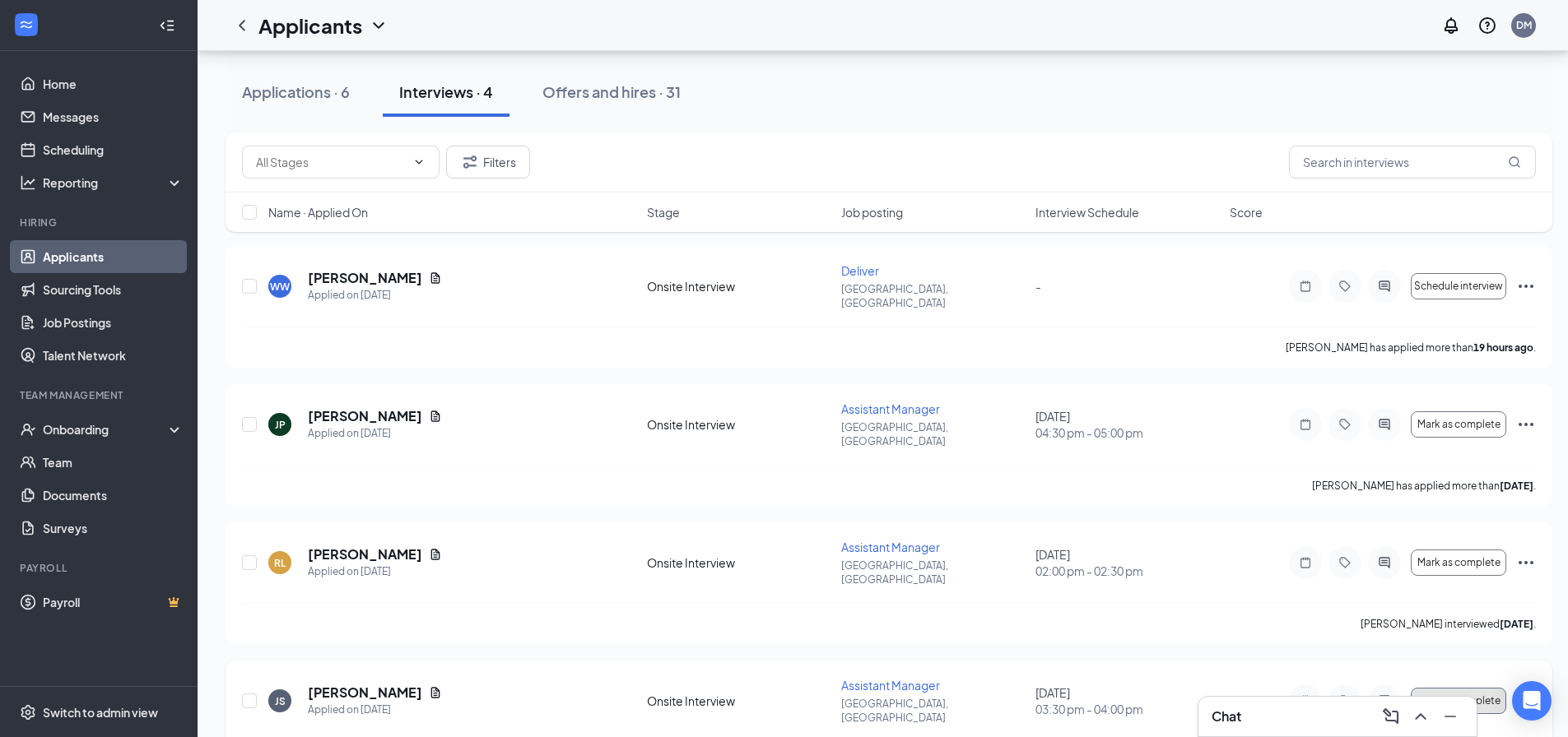
click at [1472, 695] on span "Mark as complete" at bounding box center [1459, 701] width 83 height 11
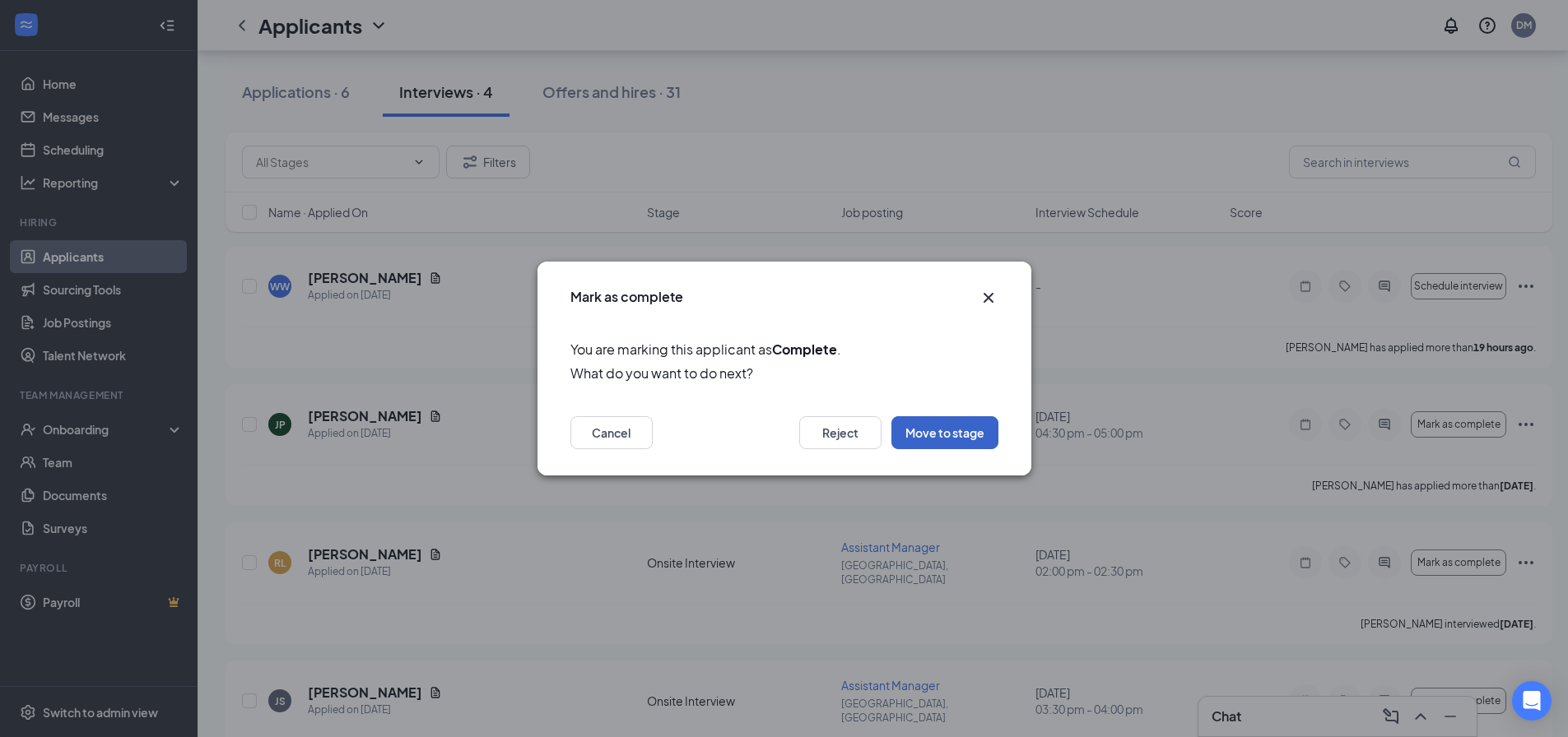
click at [937, 439] on button "Move to stage" at bounding box center [944, 432] width 107 height 33
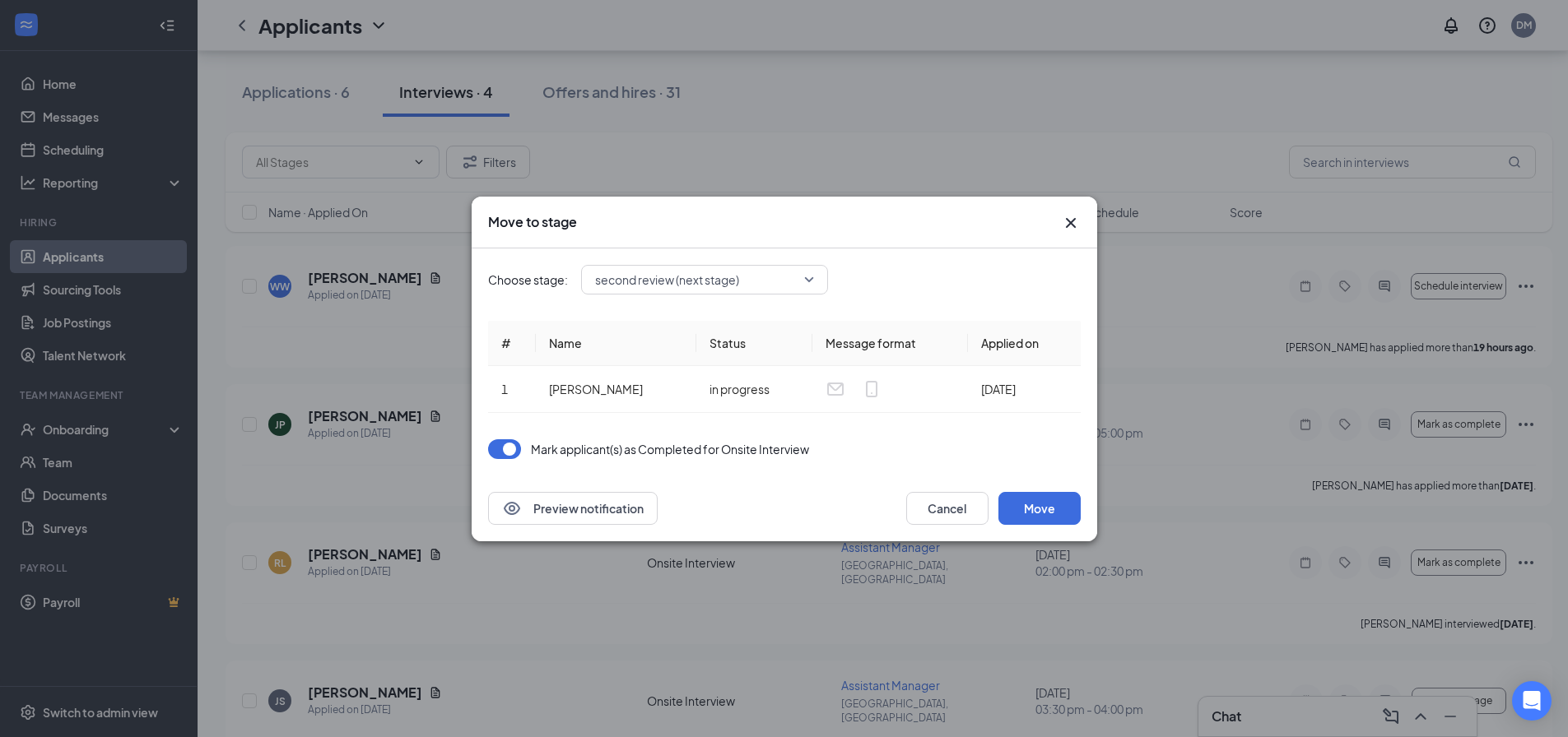
click at [678, 278] on span "second review (next stage)" at bounding box center [667, 280] width 144 height 24
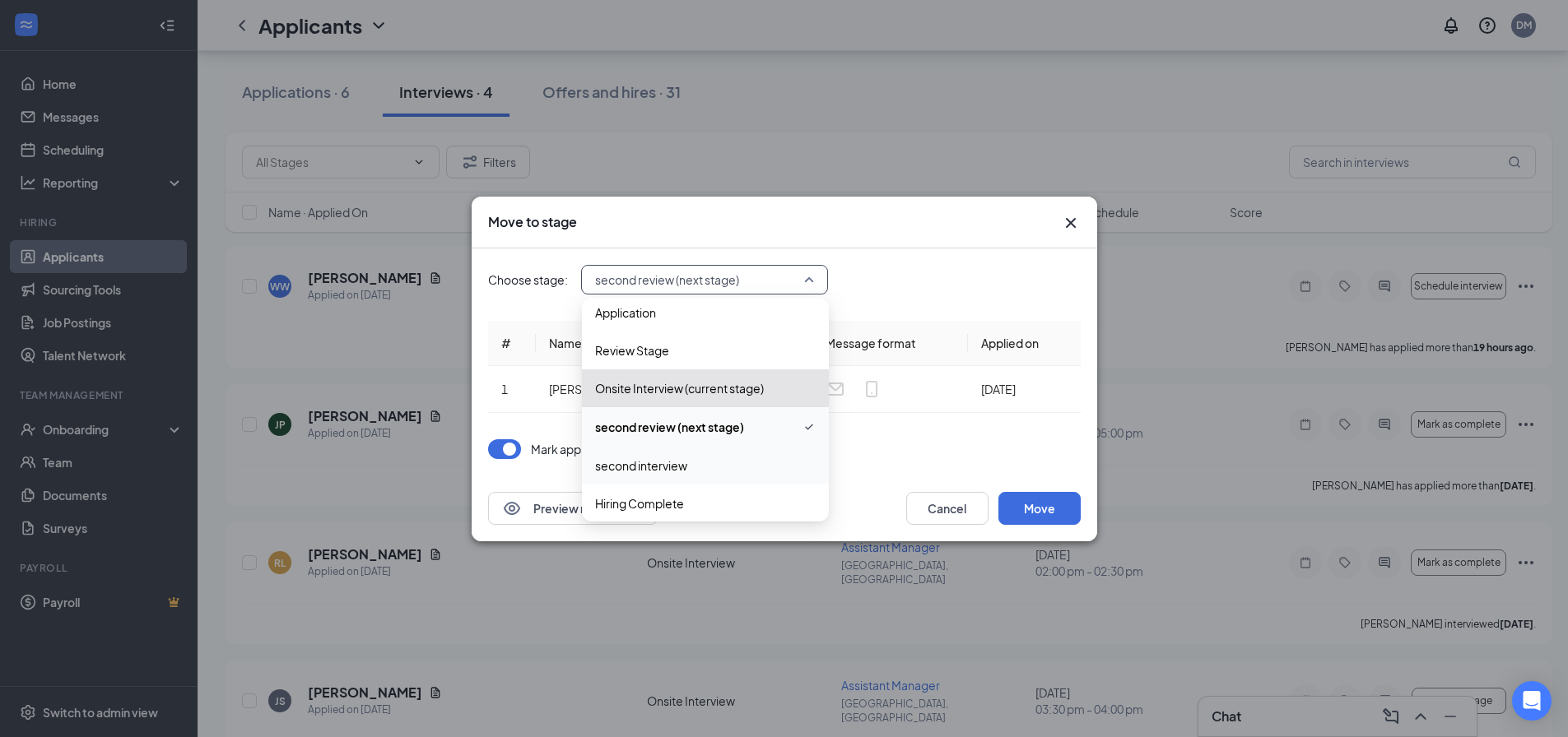
scroll to position [18, 0]
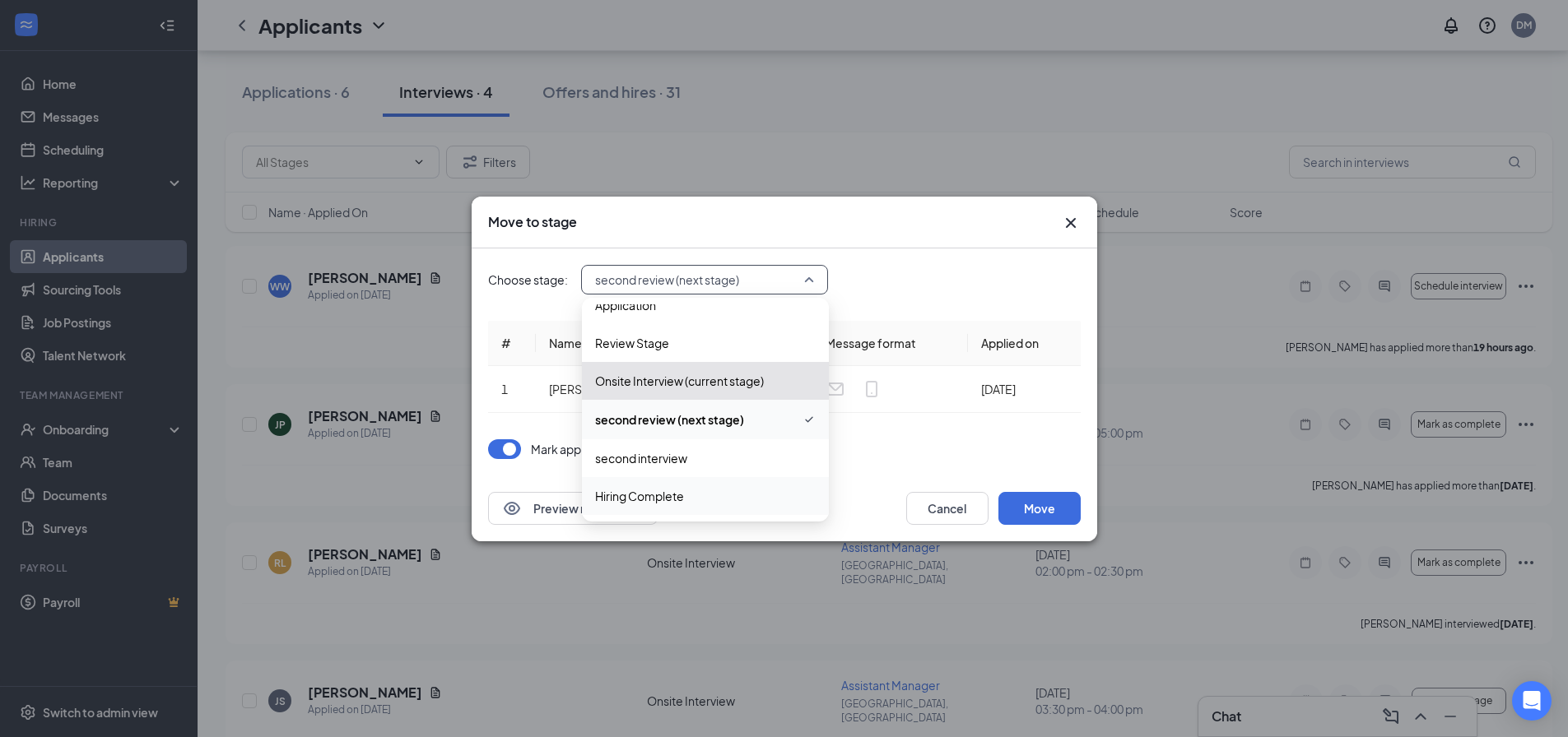
click at [672, 493] on span "Hiring Complete" at bounding box center [639, 496] width 89 height 18
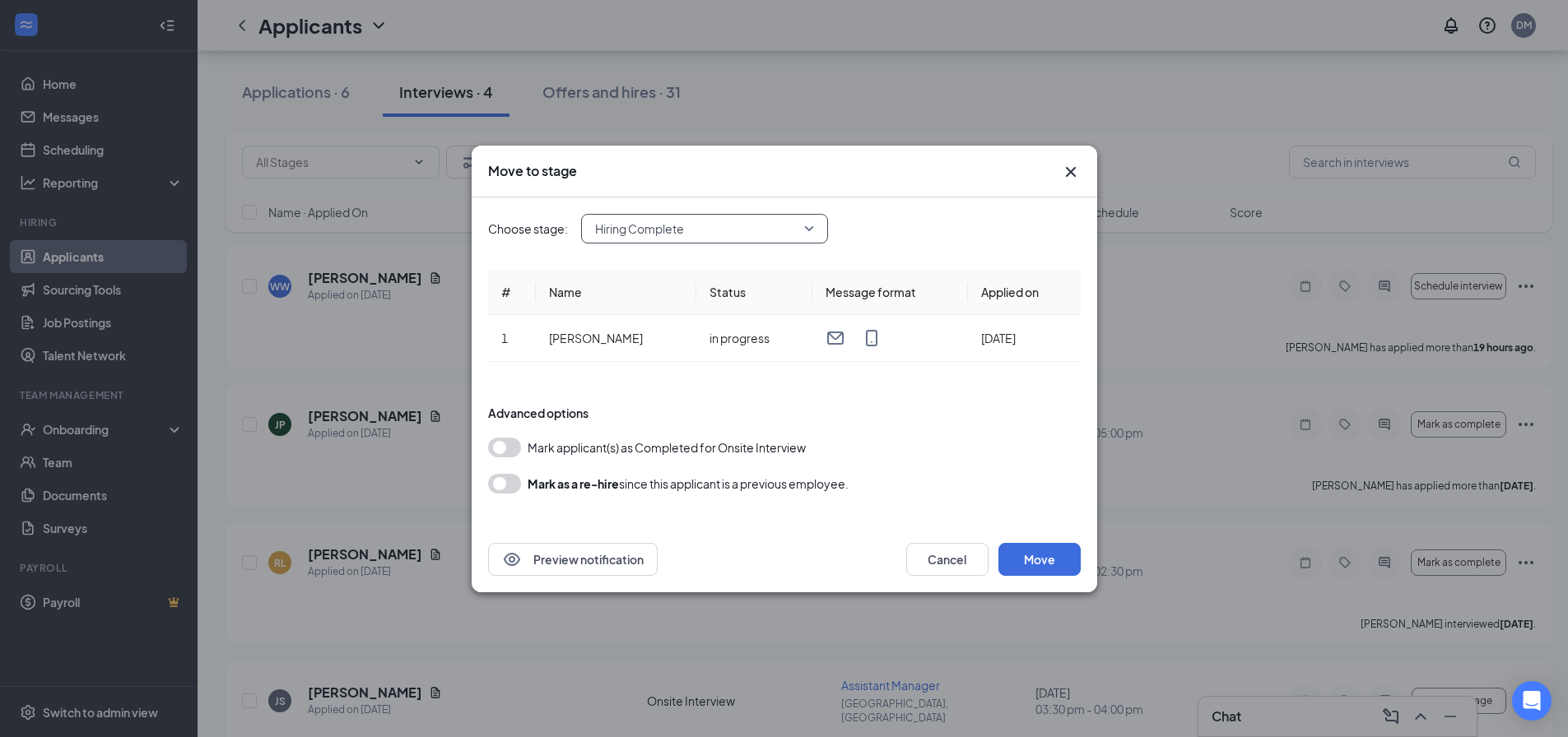
click at [510, 446] on button "button" at bounding box center [504, 447] width 33 height 20
click at [1031, 564] on button "Move" at bounding box center [1039, 559] width 82 height 33
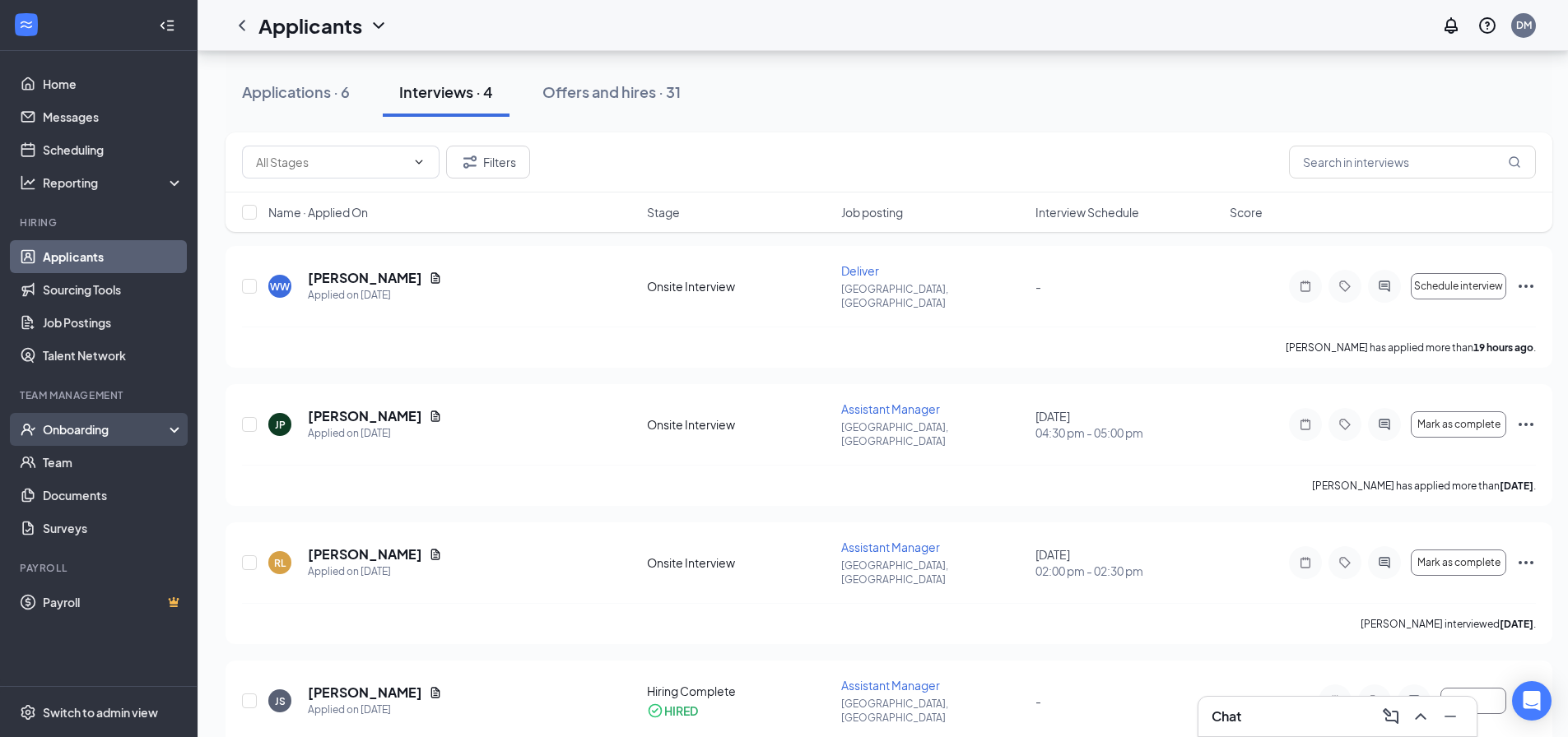
click at [90, 422] on div "Onboarding" at bounding box center [106, 430] width 127 height 17
click at [89, 463] on link "Overview" at bounding box center [113, 462] width 141 height 33
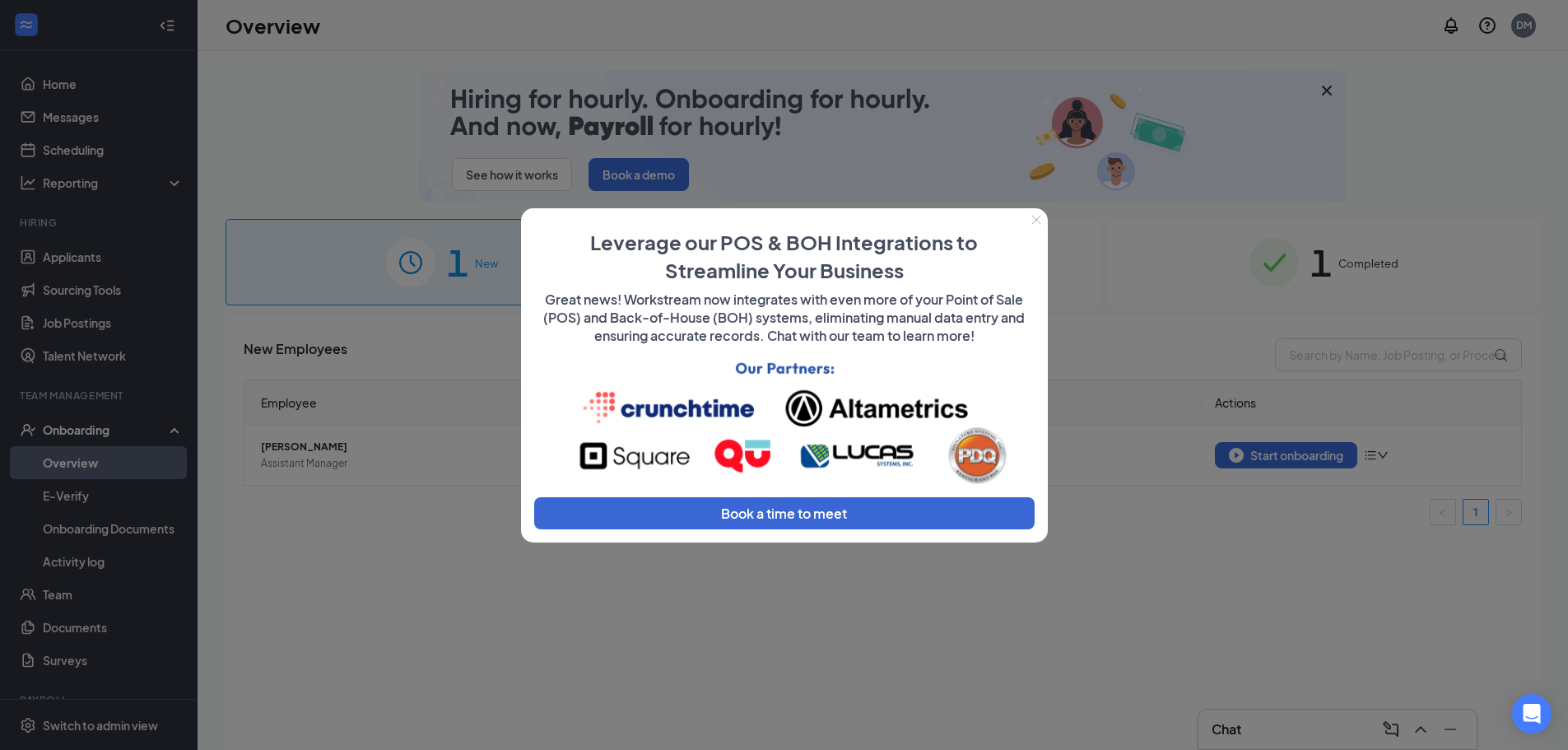
click at [1041, 220] on button "Close" at bounding box center [1036, 219] width 23 height 23
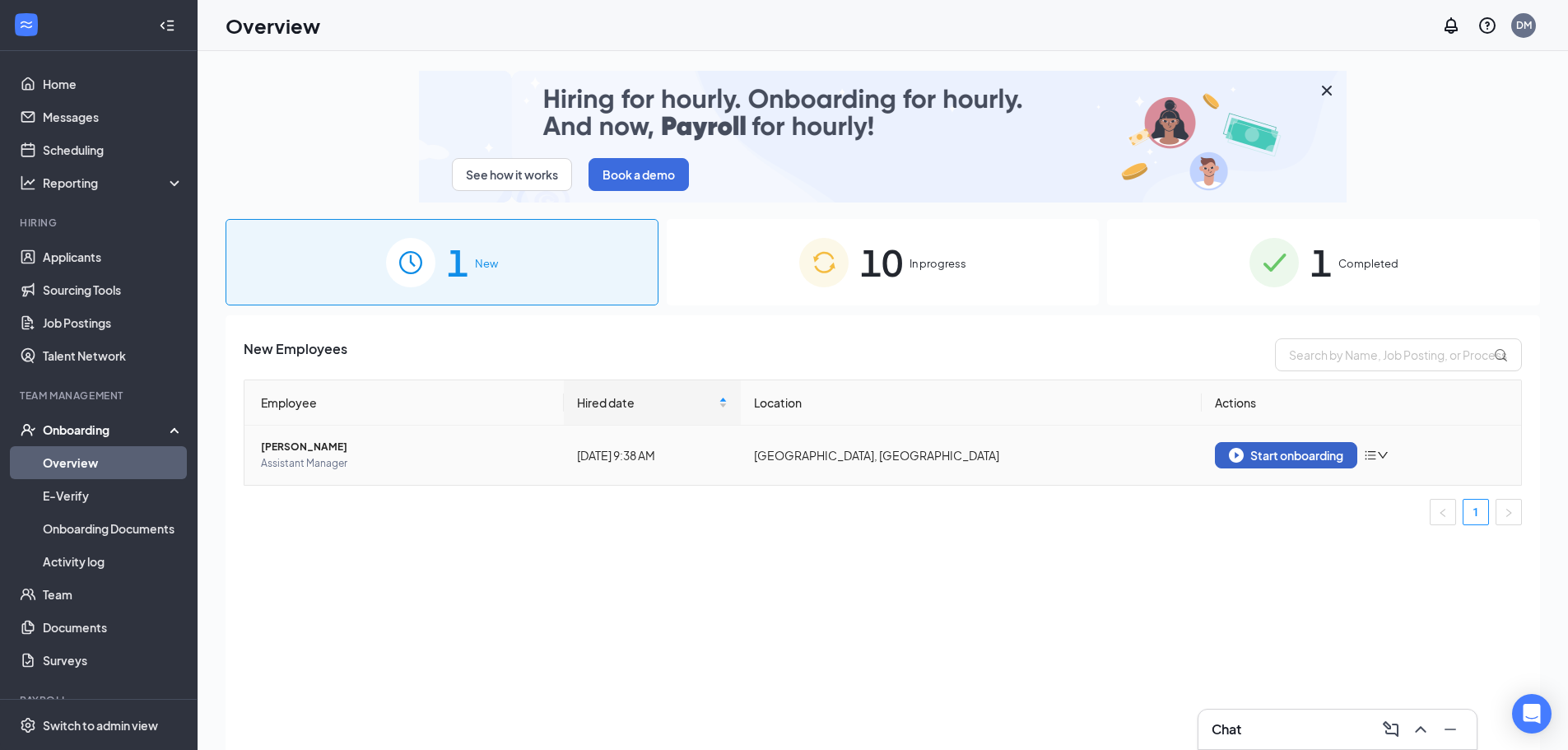
click at [1246, 454] on div "Start onboarding" at bounding box center [1286, 455] width 115 height 15
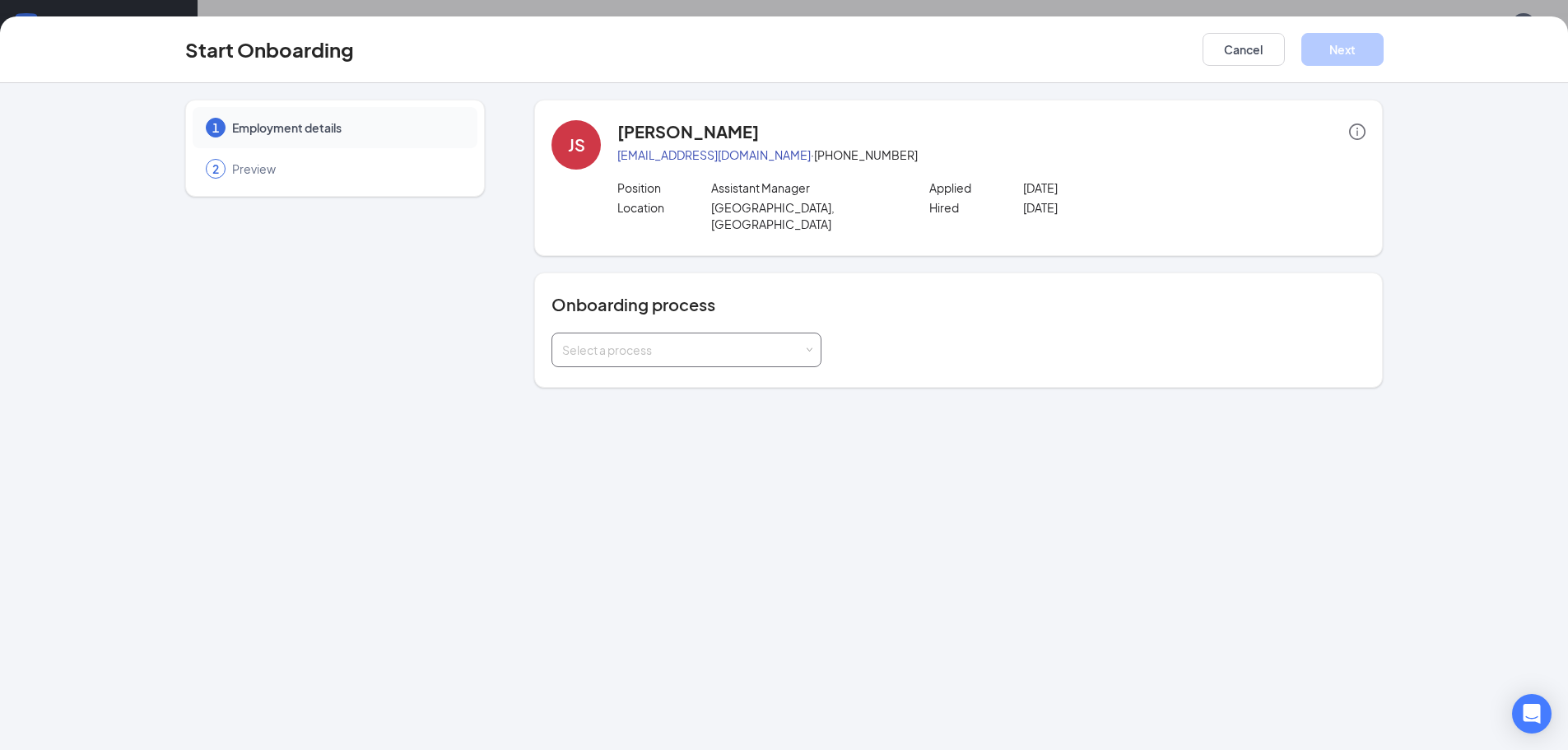
click at [731, 341] on div "Select a process" at bounding box center [682, 350] width 241 height 17
click at [694, 382] on li "General" at bounding box center [687, 369] width 270 height 30
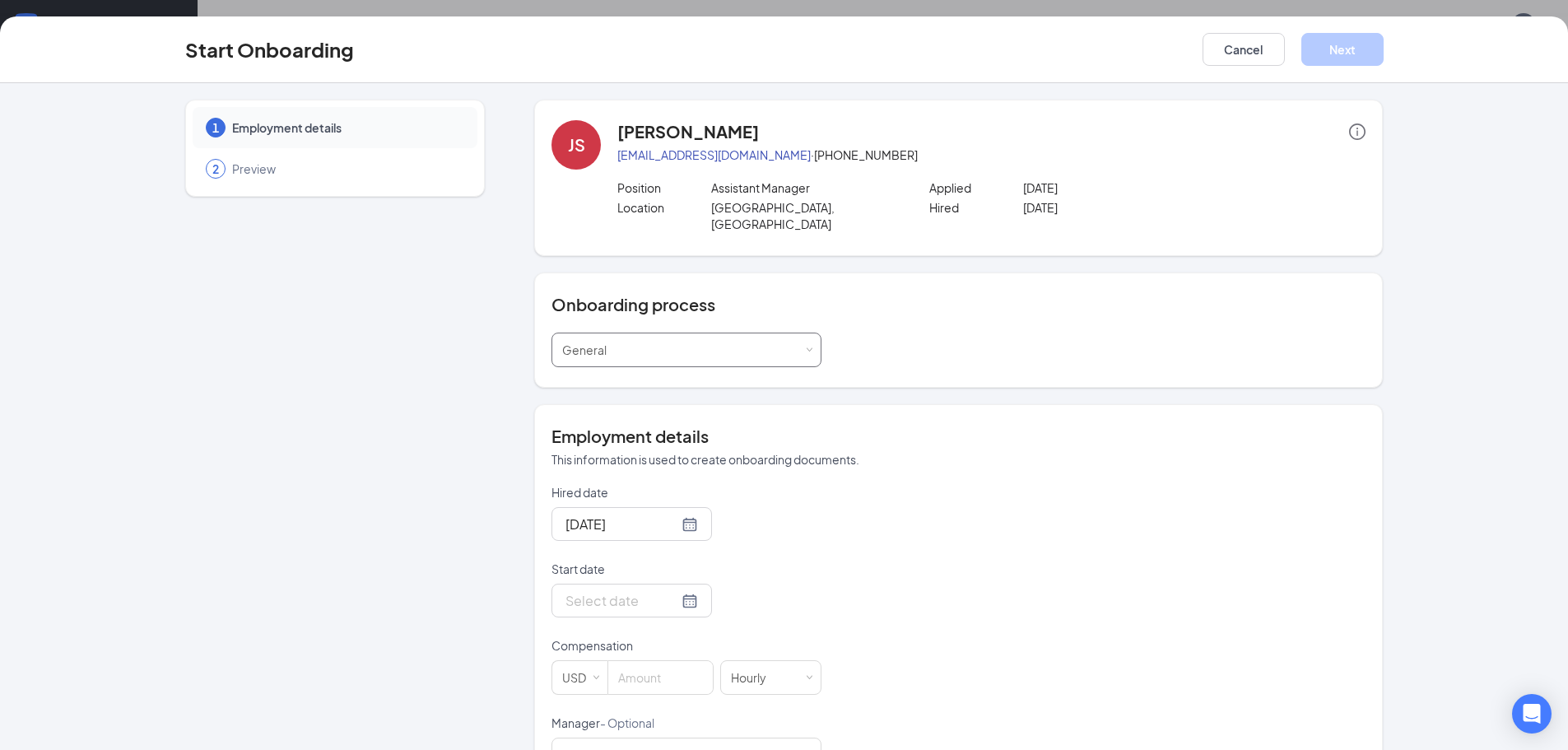
scroll to position [247, 0]
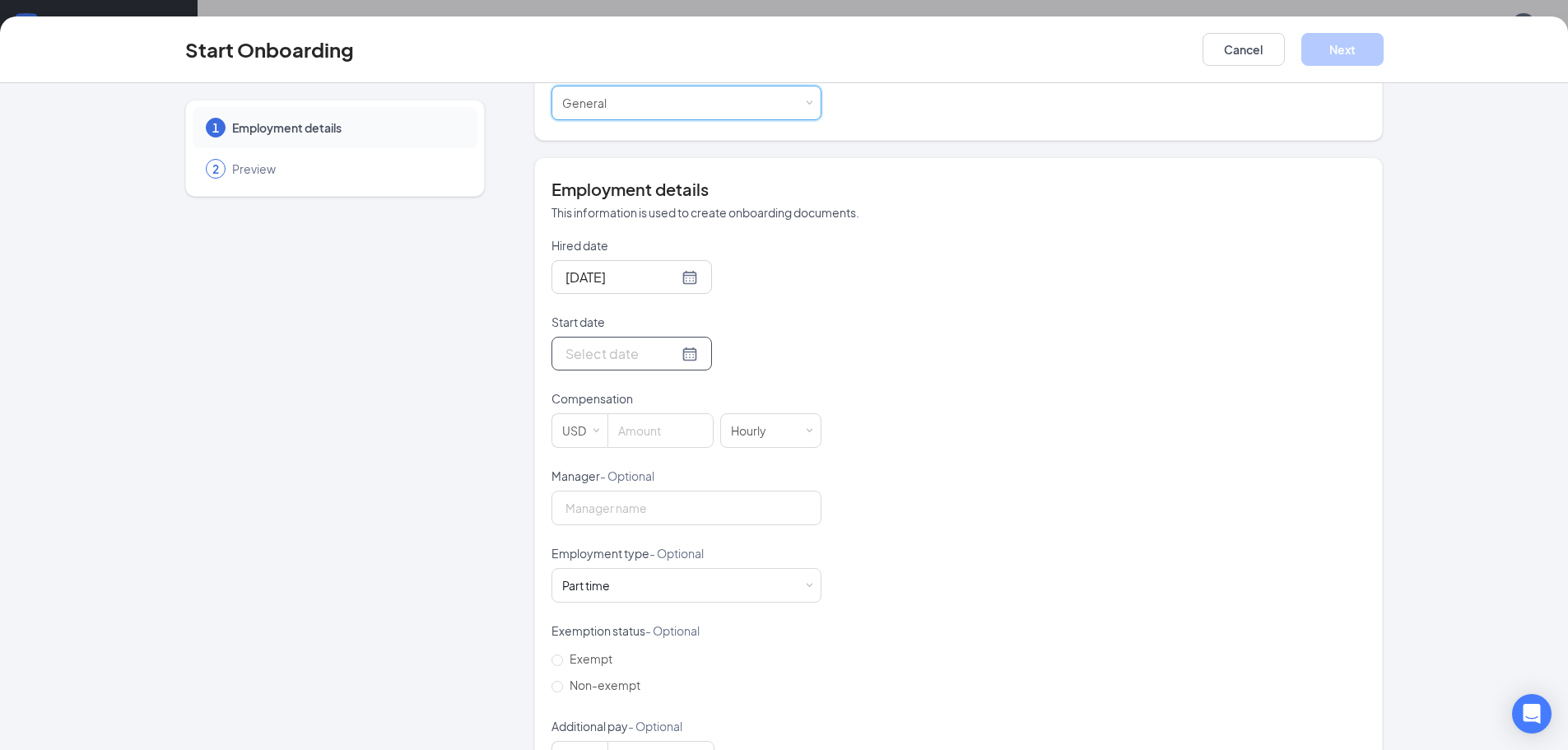
click at [638, 344] on input "Start date" at bounding box center [622, 354] width 113 height 21
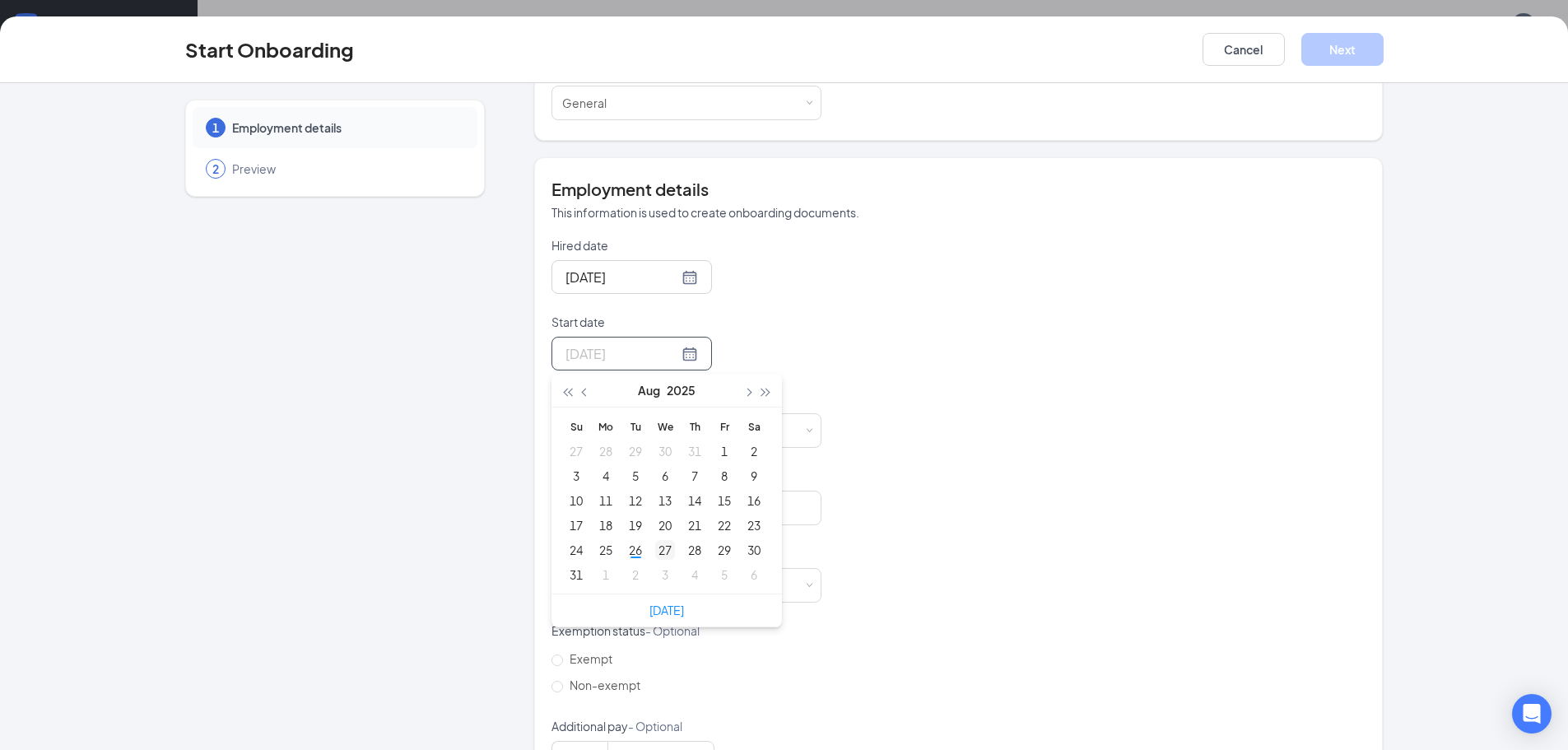
type input "[DATE]"
click at [659, 540] on div "27" at bounding box center [665, 549] width 20 height 20
click at [632, 414] on input at bounding box center [661, 430] width 104 height 33
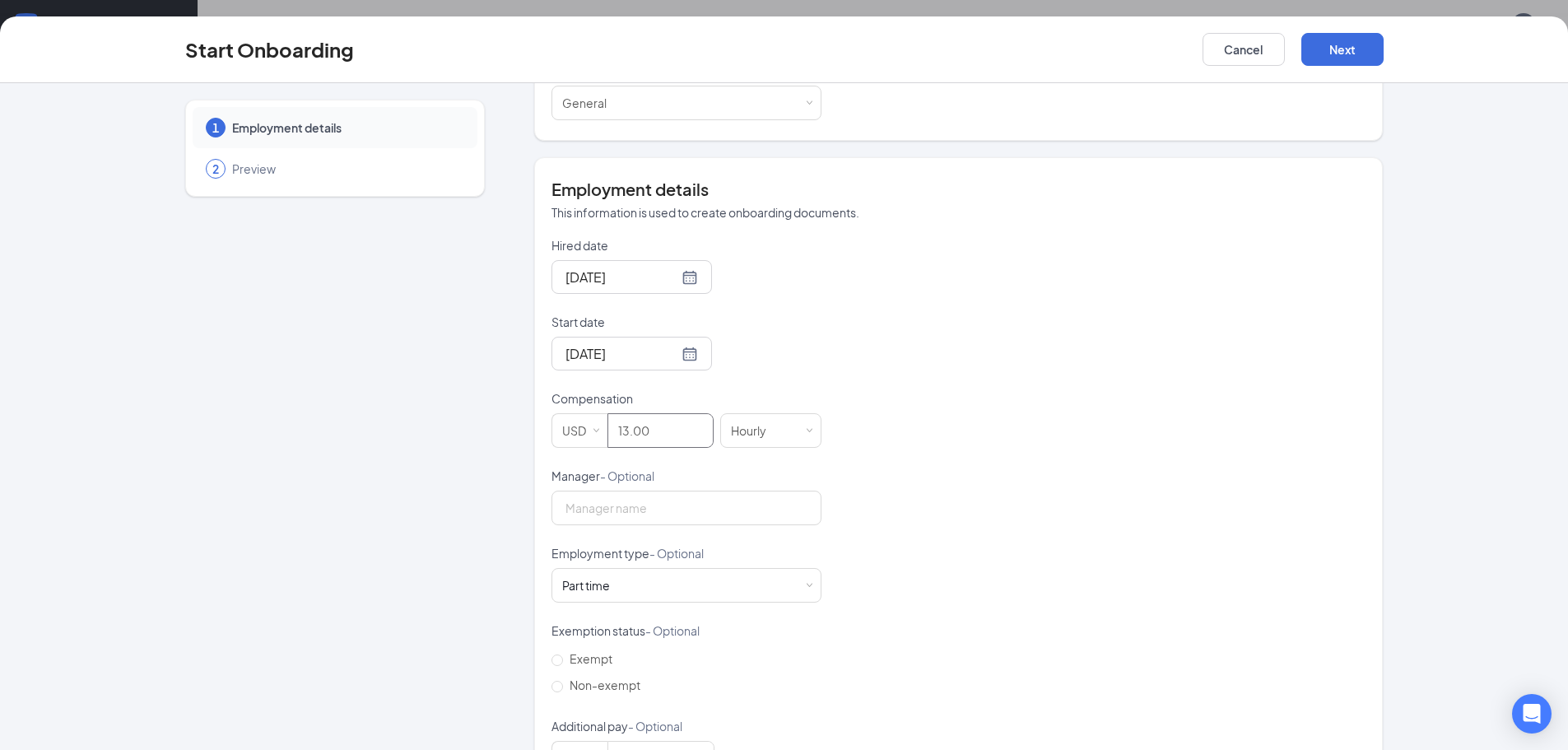
type input "13"
click at [905, 417] on div "Hired date [DATE] Start date [DATE] [DATE] Su Mo Tu We Th Fr Sa 27 28 29 30 31 …" at bounding box center [958, 506] width 814 height 538
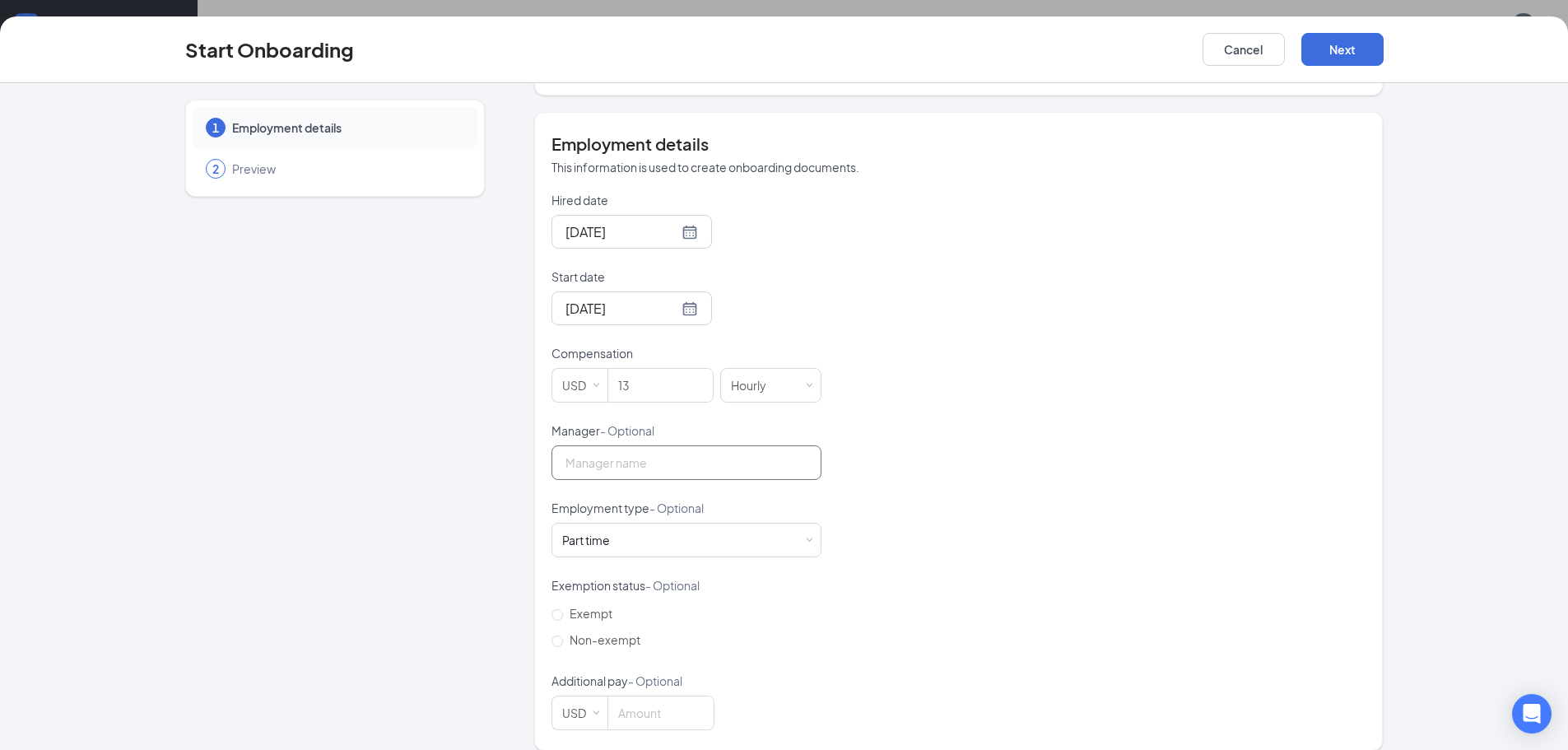
scroll to position [293, 0]
click at [1327, 65] on button "Next" at bounding box center [1342, 49] width 82 height 33
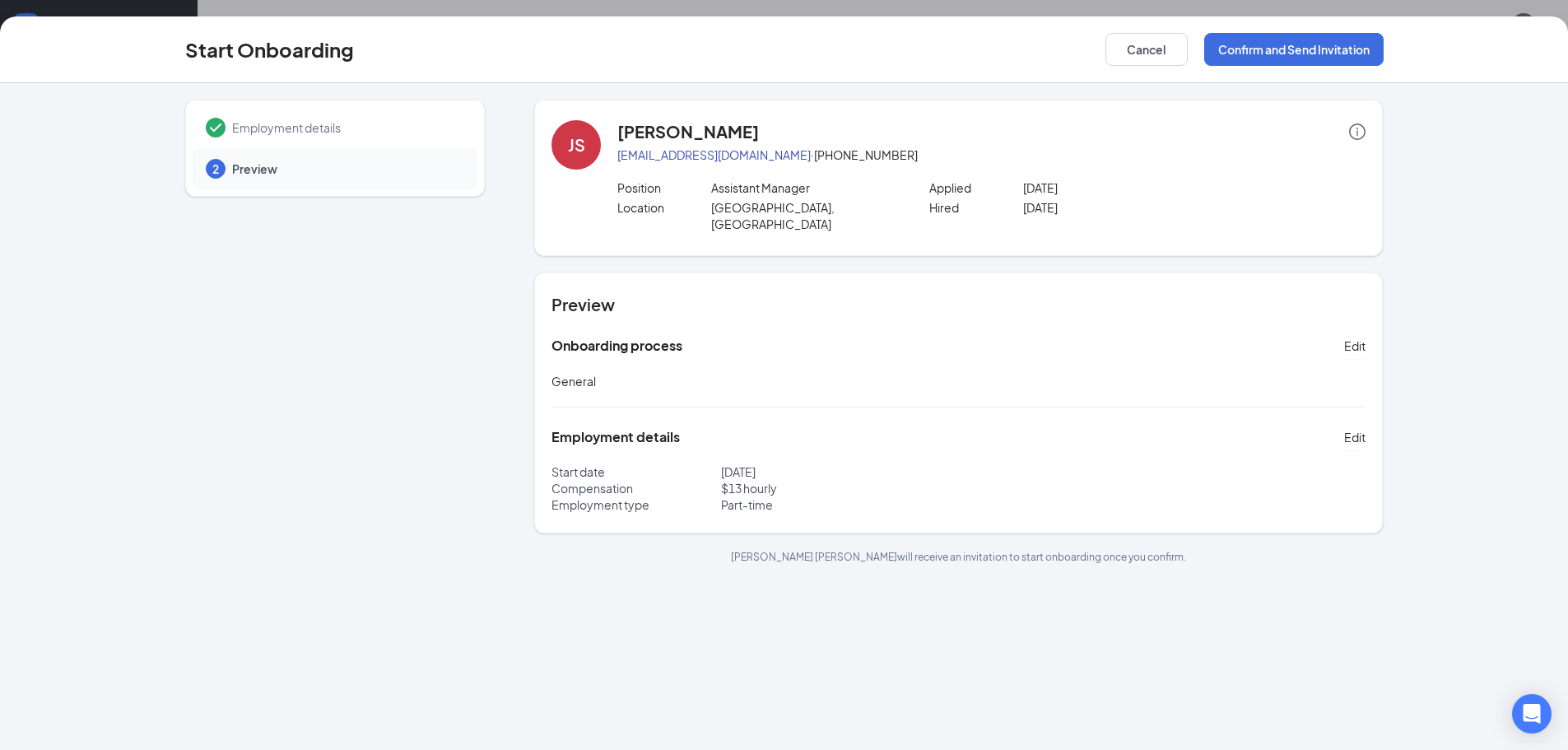
scroll to position [0, 0]
click at [1279, 41] on button "Confirm and Send Invitation" at bounding box center [1294, 49] width 179 height 33
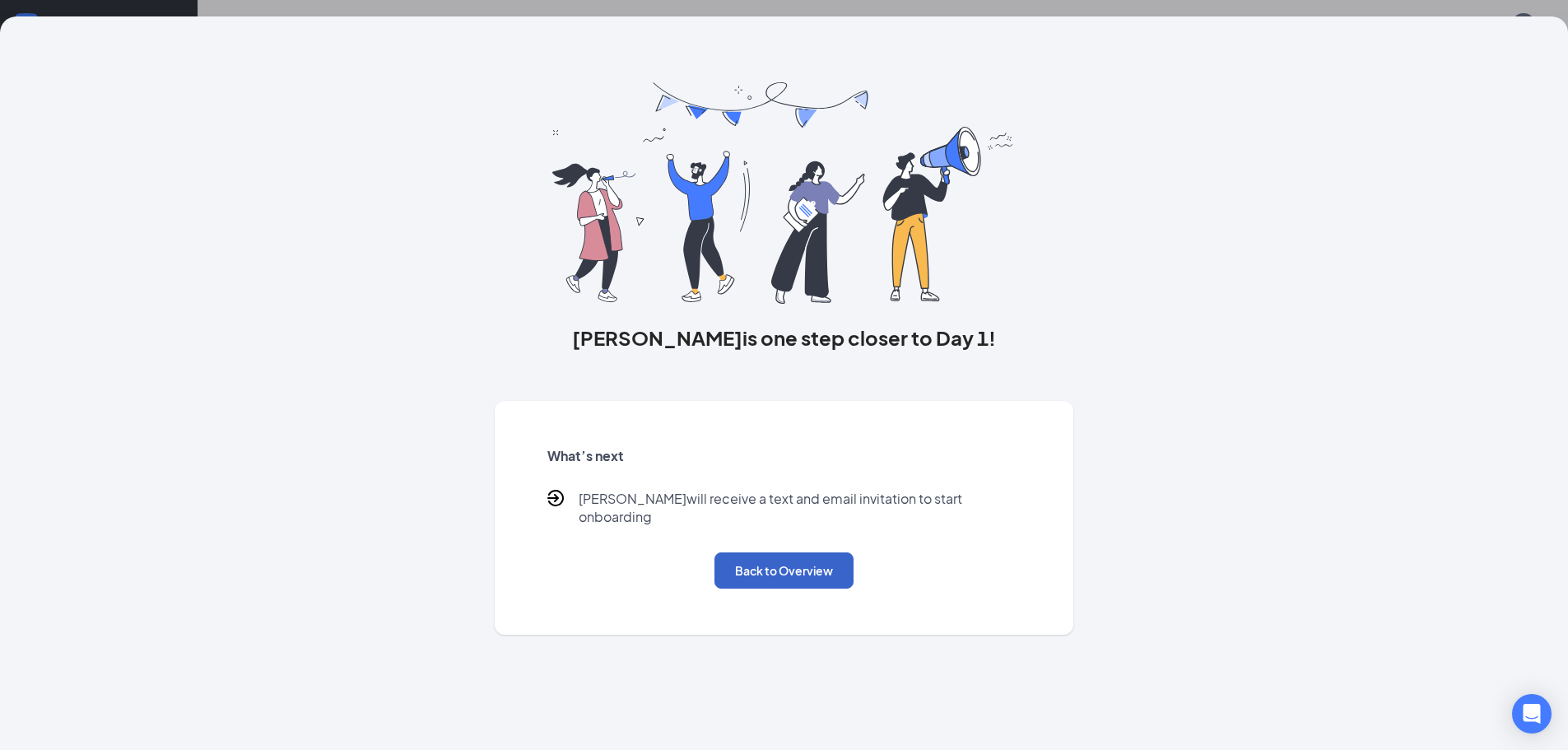
click at [828, 558] on button "Back to Overview" at bounding box center [783, 571] width 139 height 36
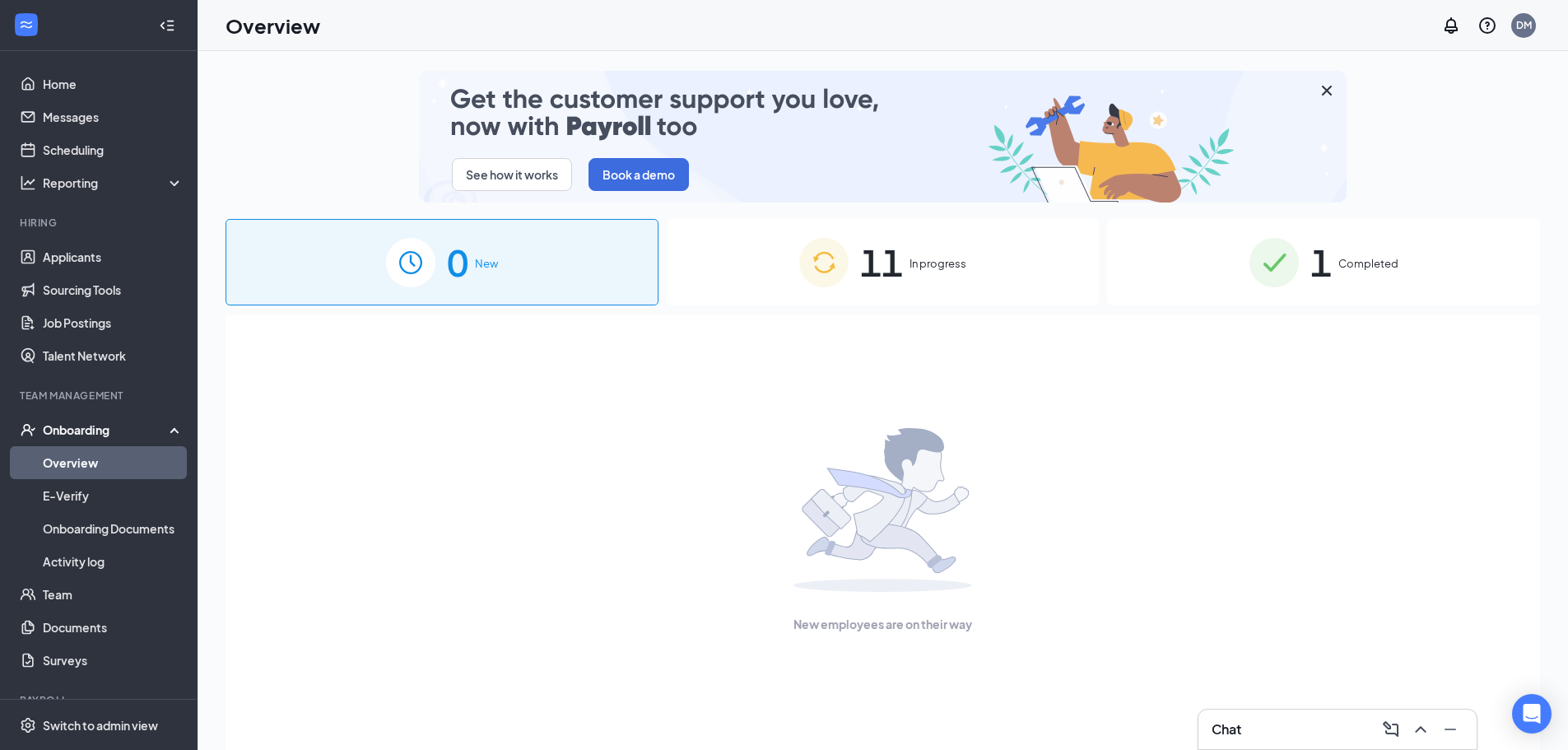
click at [976, 259] on div "11 In progress" at bounding box center [883, 262] width 433 height 87
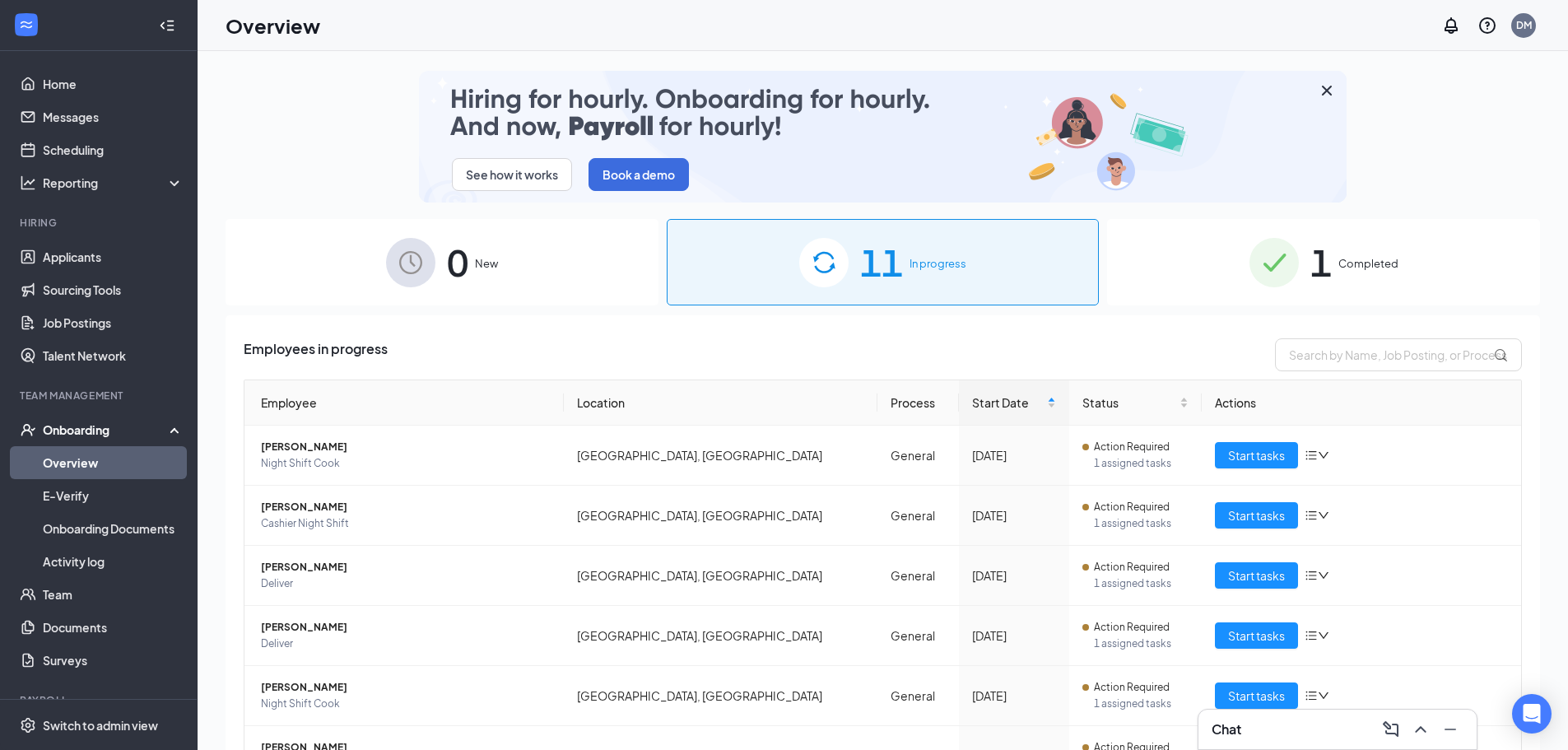
click at [1314, 729] on div "Chat" at bounding box center [1338, 729] width 252 height 26
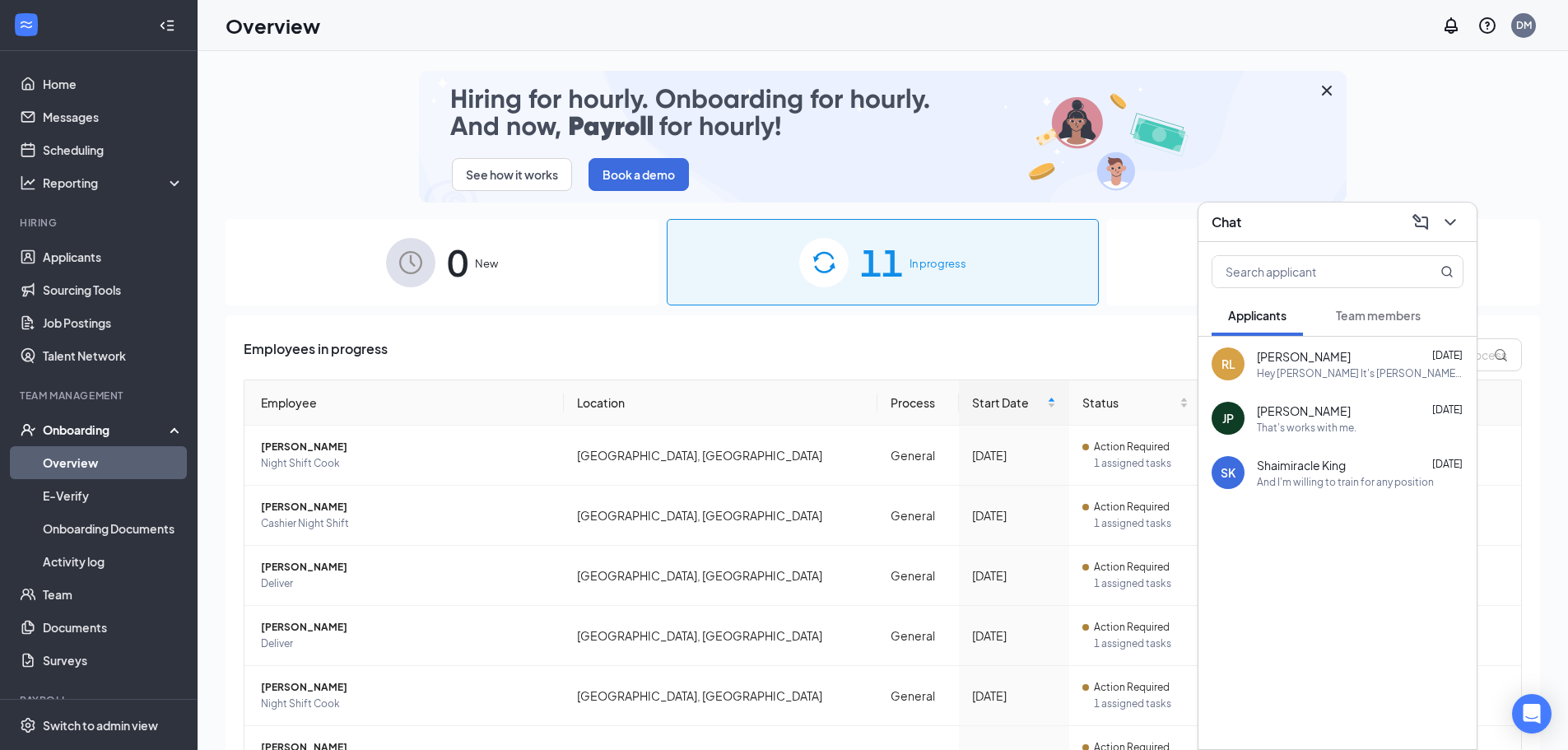
click at [1355, 326] on button "Team members" at bounding box center [1378, 315] width 117 height 41
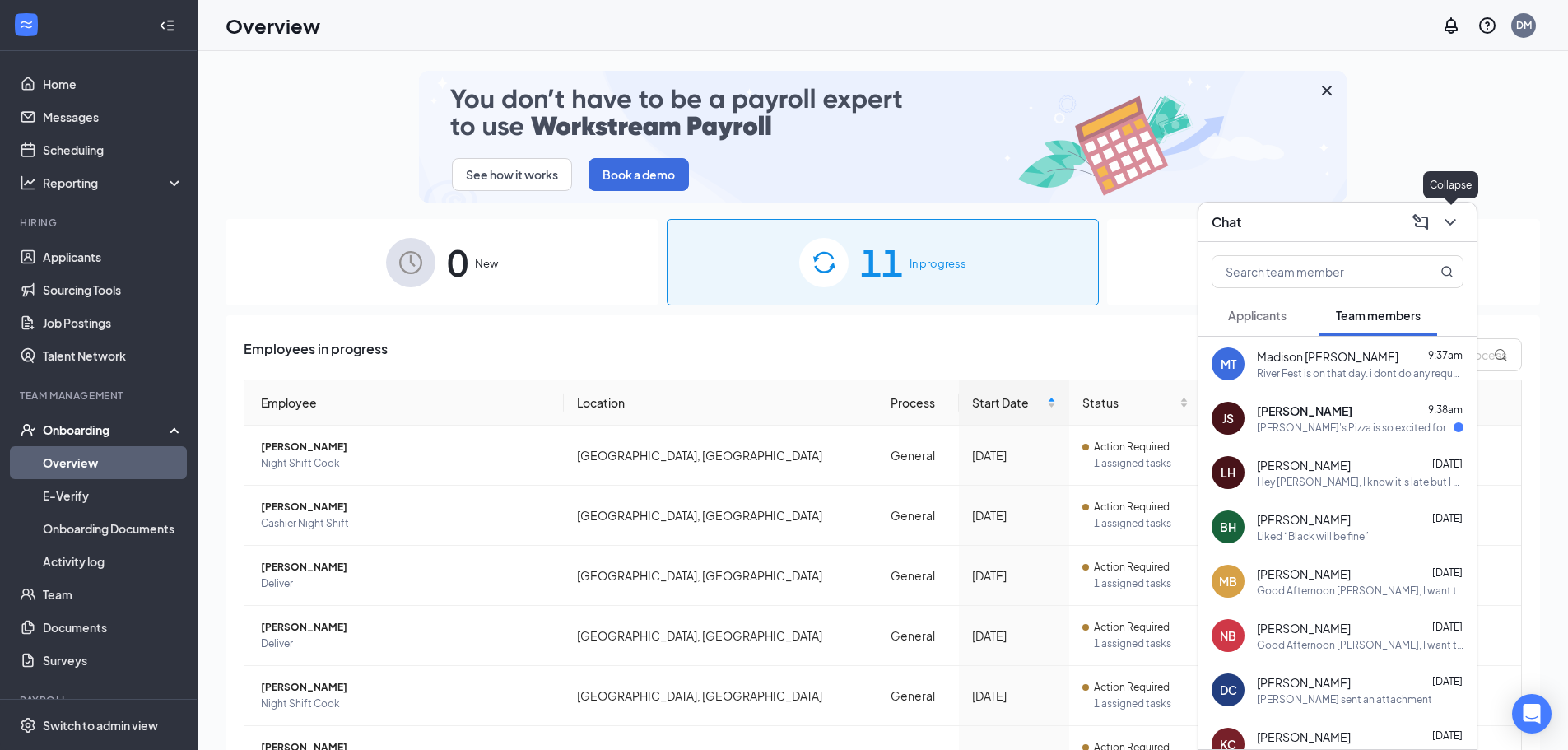
click at [1443, 220] on icon "ChevronDown" at bounding box center [1450, 222] width 20 height 20
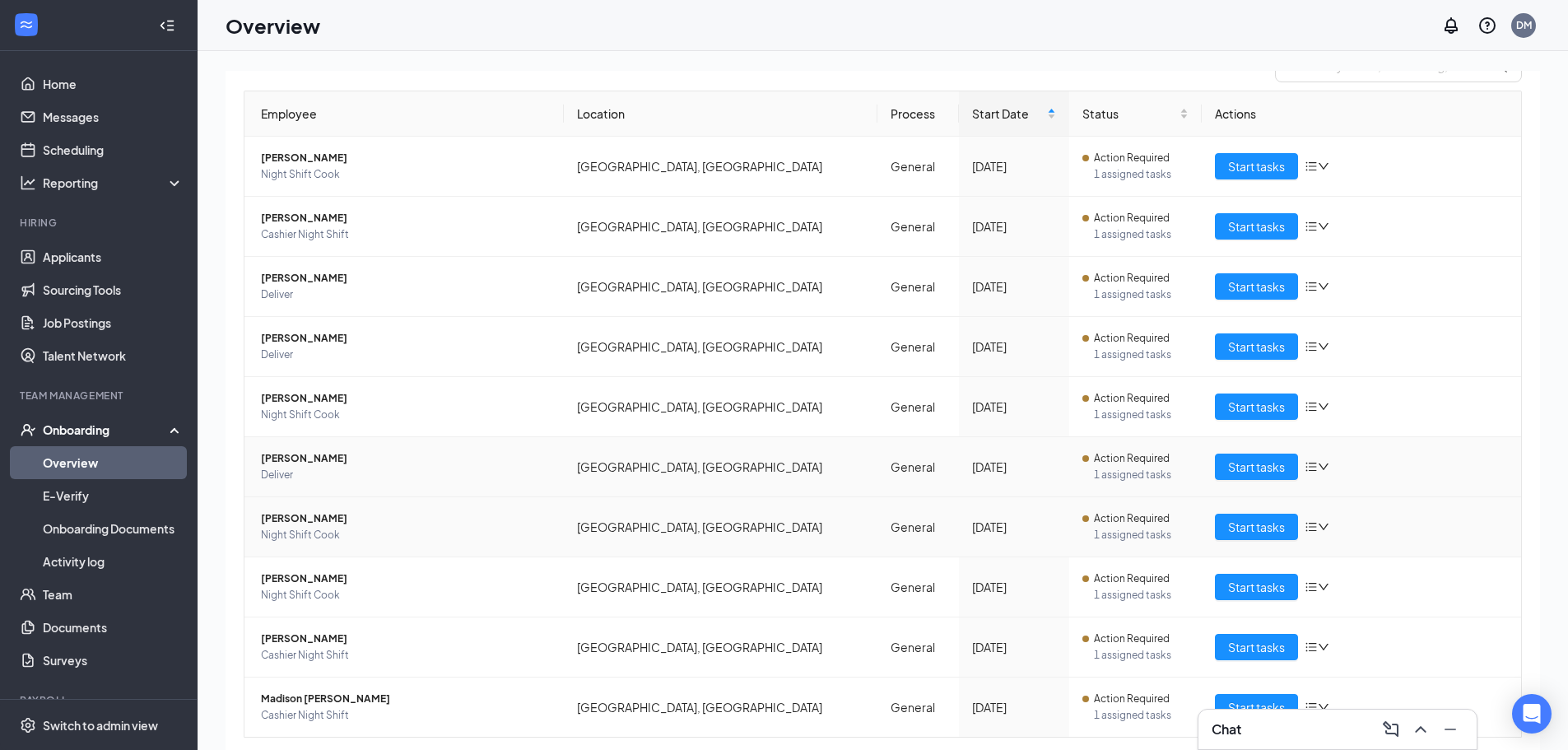
scroll to position [334, 0]
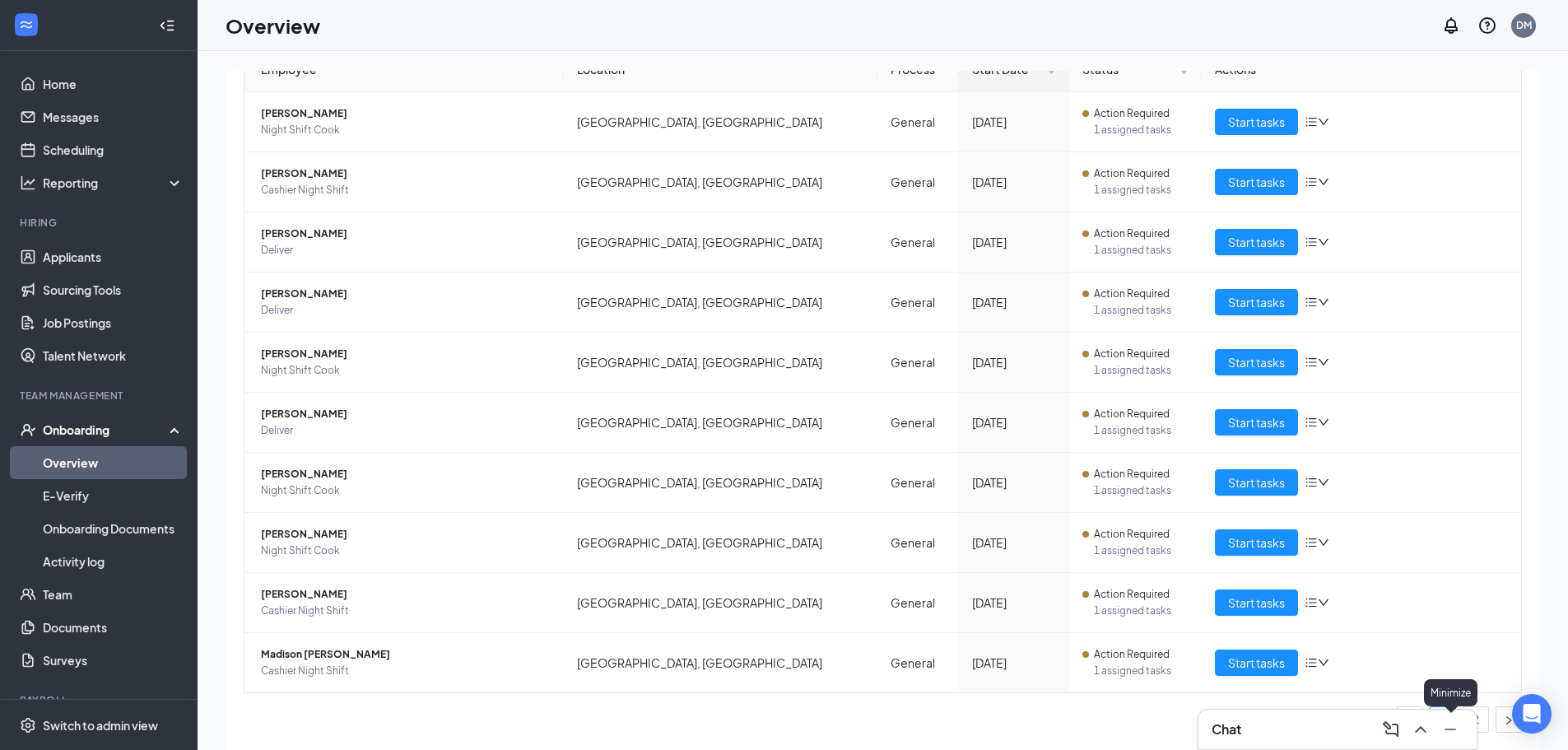
click at [1449, 725] on icon "Minimize" at bounding box center [1450, 729] width 20 height 20
click at [1464, 719] on link "2" at bounding box center [1476, 720] width 24 height 24
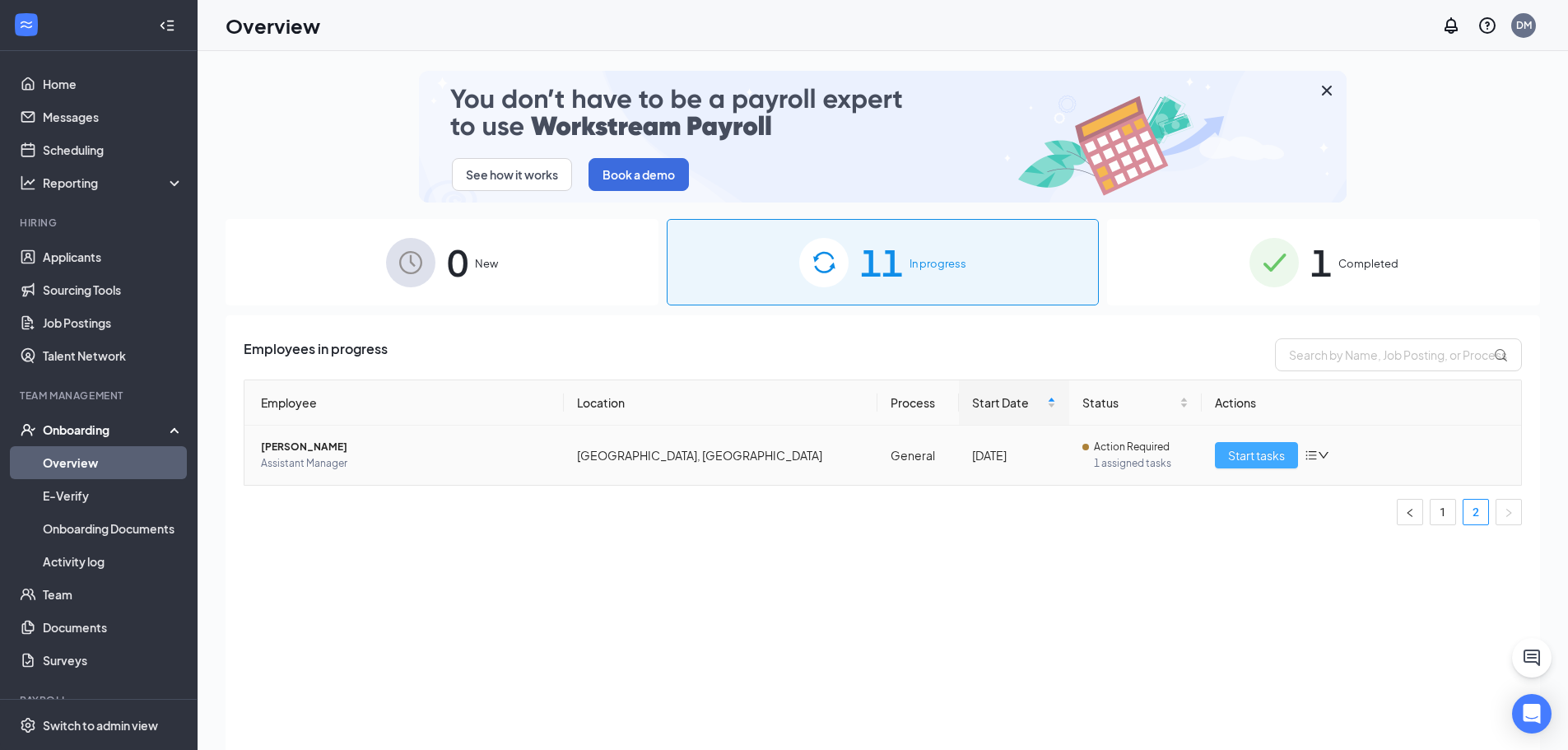
click at [1236, 449] on span "Start tasks" at bounding box center [1256, 455] width 57 height 18
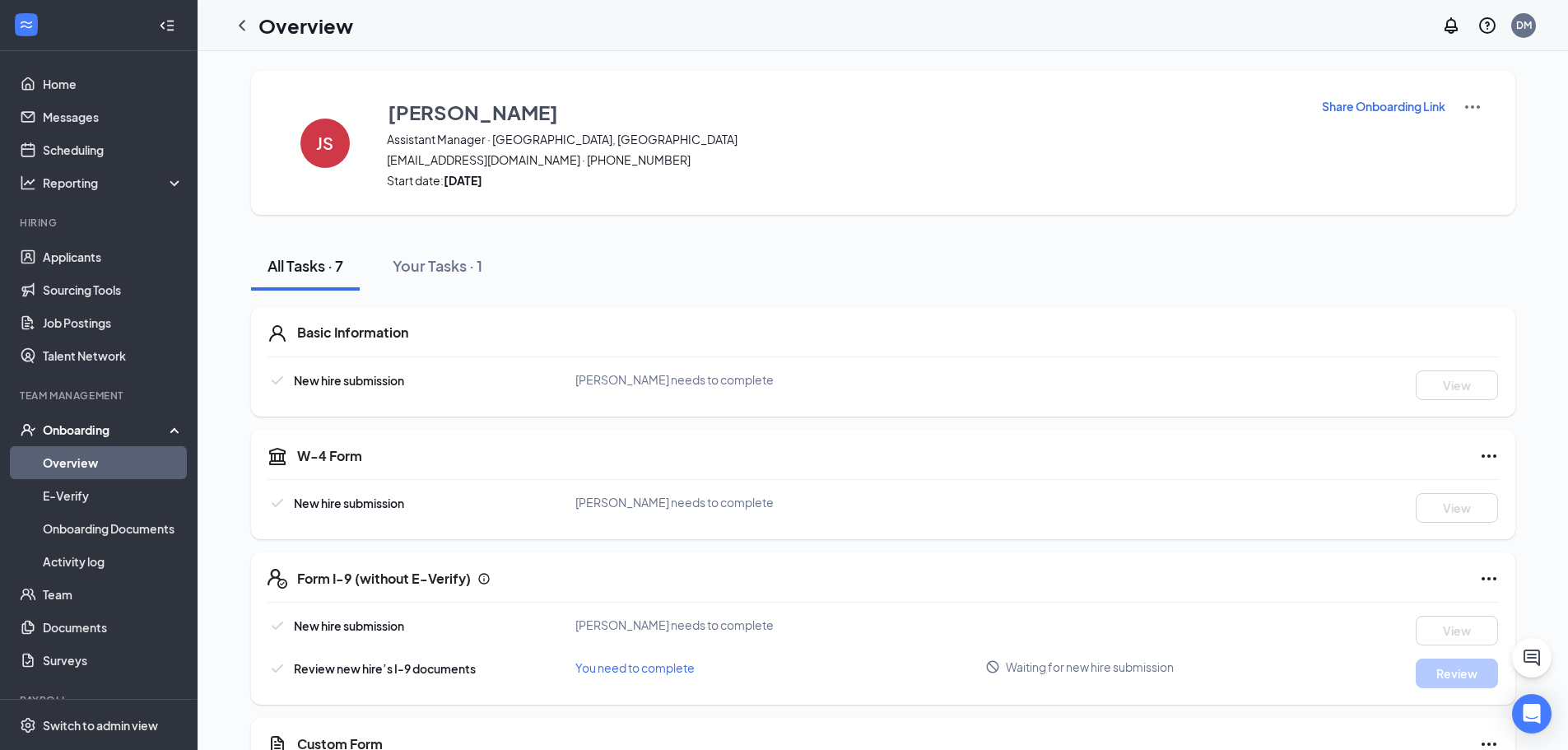
click at [1360, 105] on p "Share Onboarding Link" at bounding box center [1383, 106] width 123 height 17
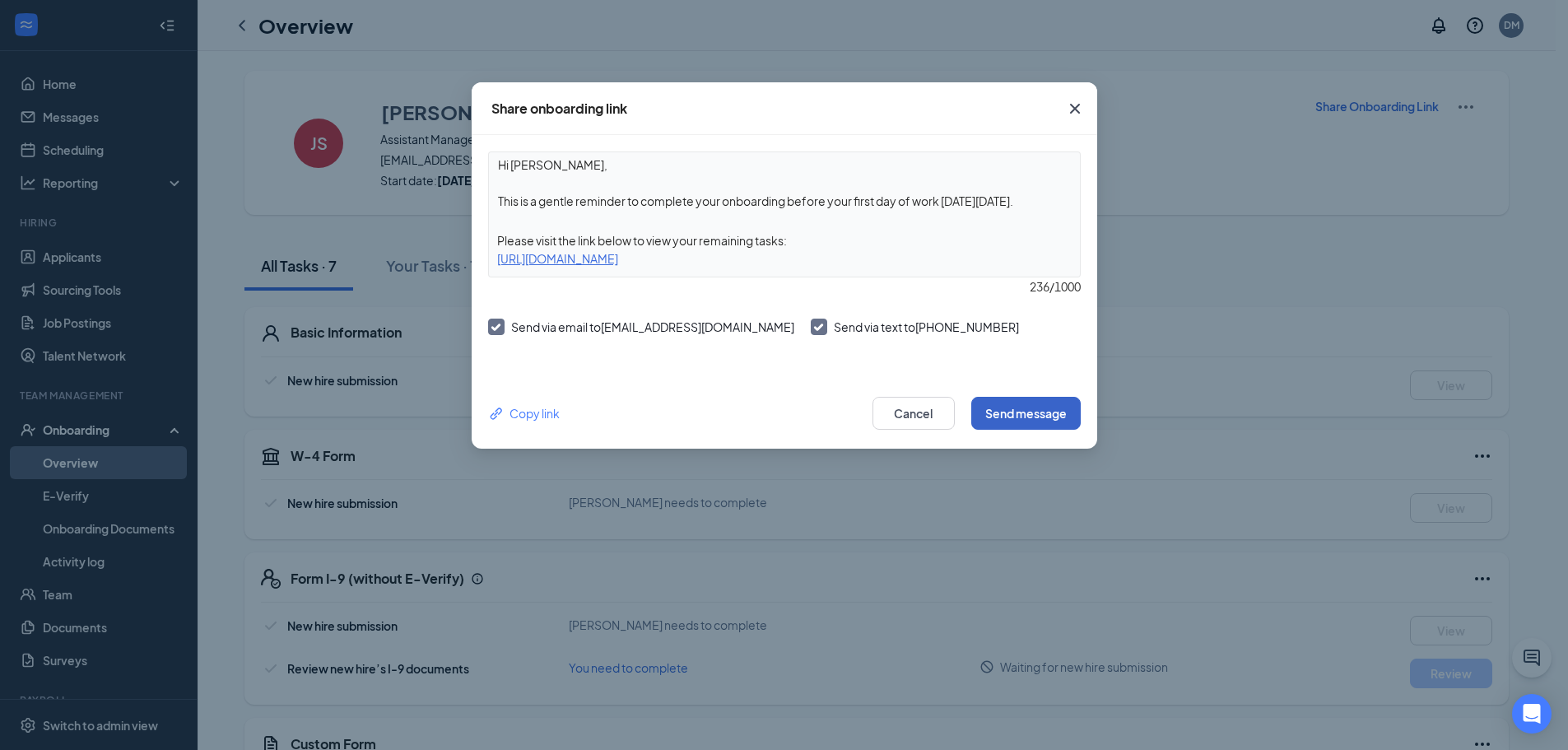
click at [1048, 415] on button "Send message" at bounding box center [1025, 413] width 109 height 33
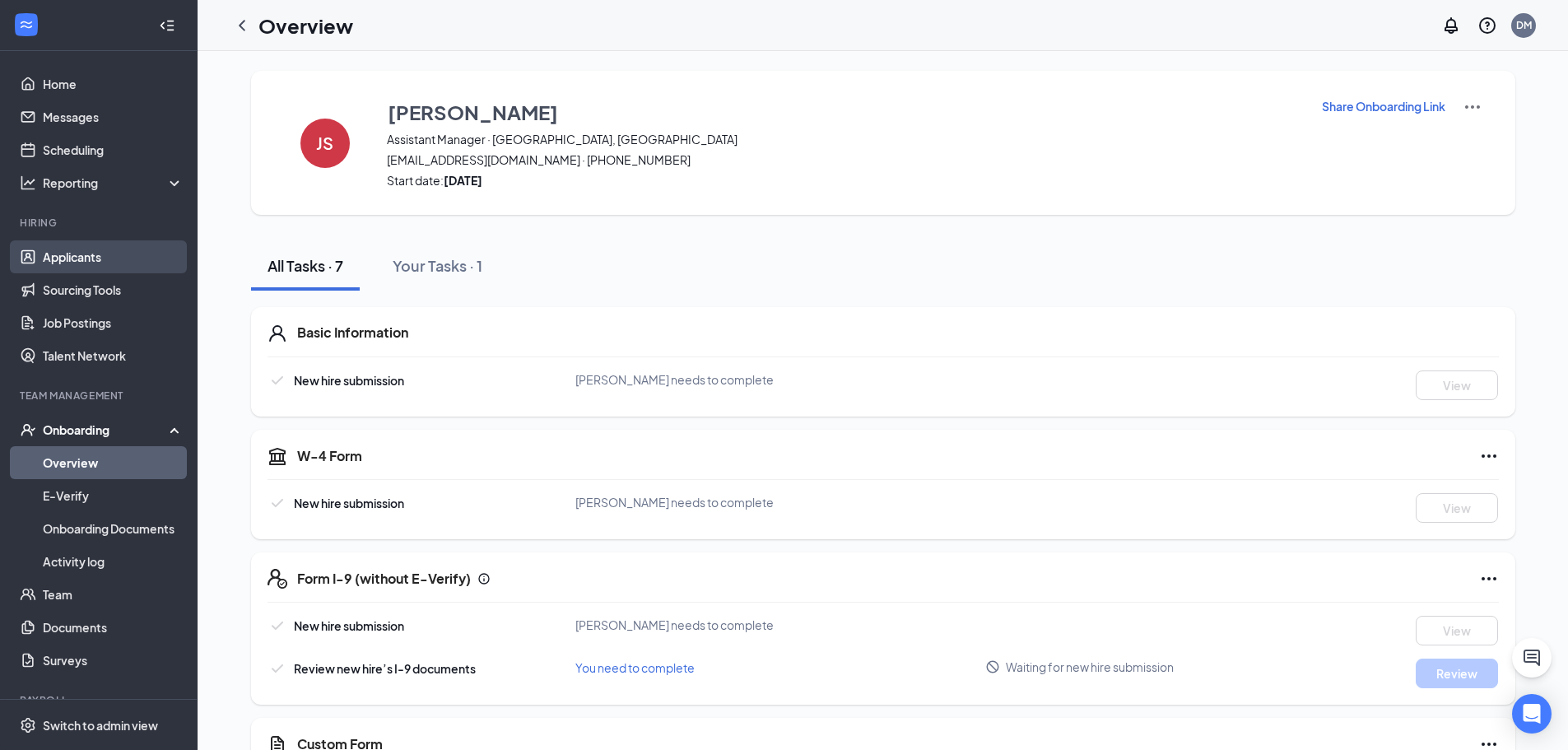
click at [98, 271] on link "Applicants" at bounding box center [113, 257] width 141 height 33
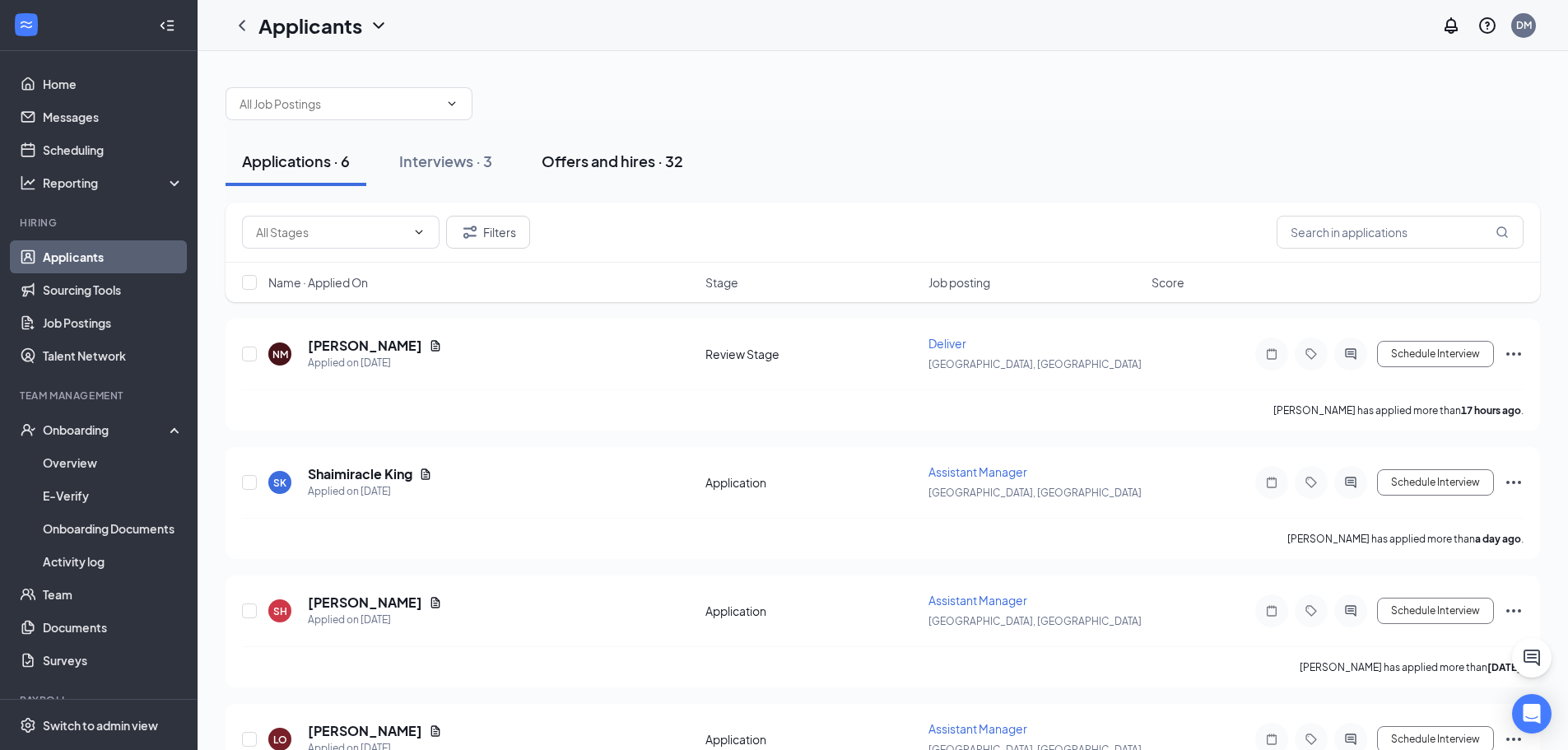
click at [644, 158] on div "Offers and hires · 32" at bounding box center [612, 161] width 142 height 21
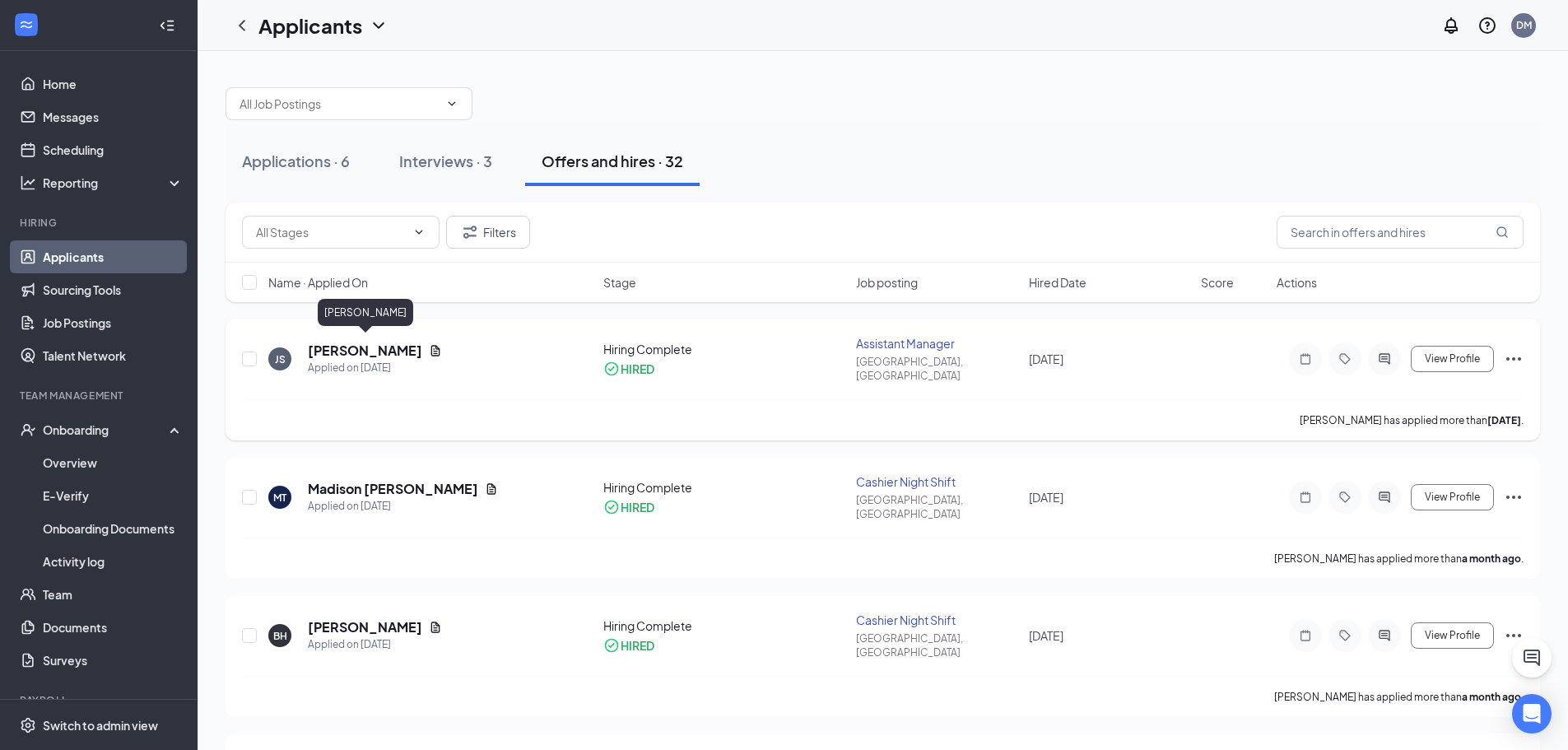
click at [374, 341] on h5 "[PERSON_NAME]" at bounding box center [364, 350] width 115 height 18
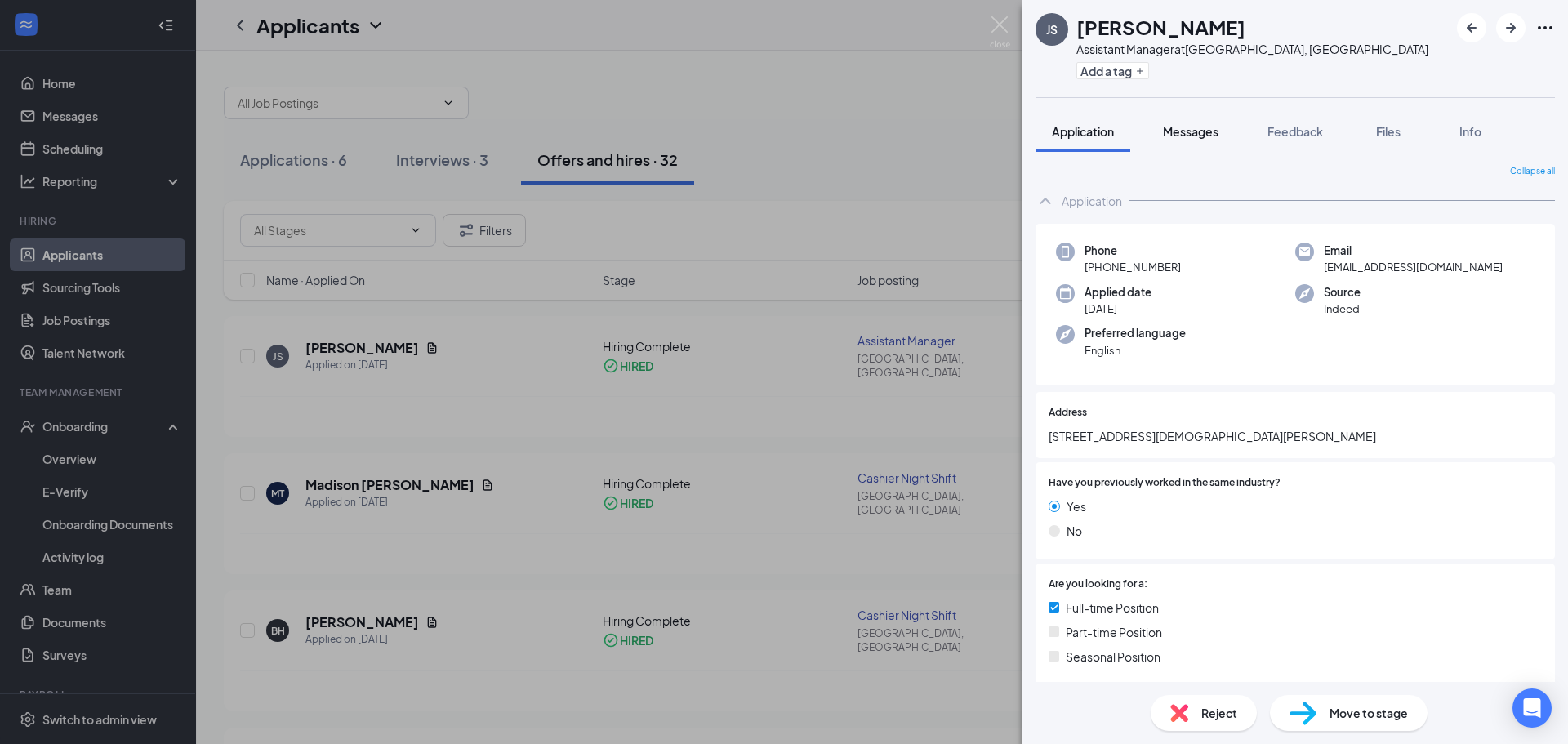
click at [1216, 140] on button "Messages" at bounding box center [1191, 131] width 88 height 41
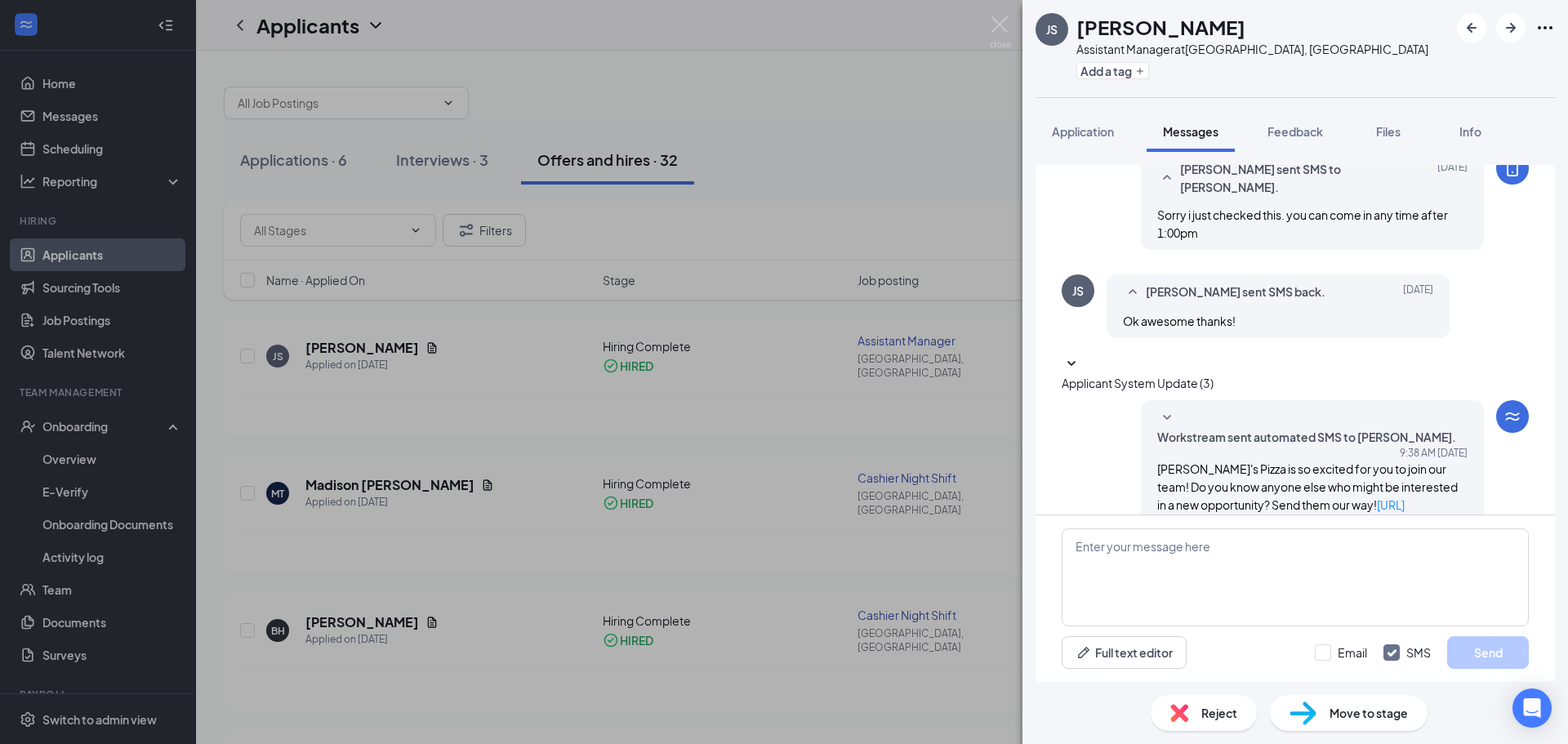
scroll to position [431, 0]
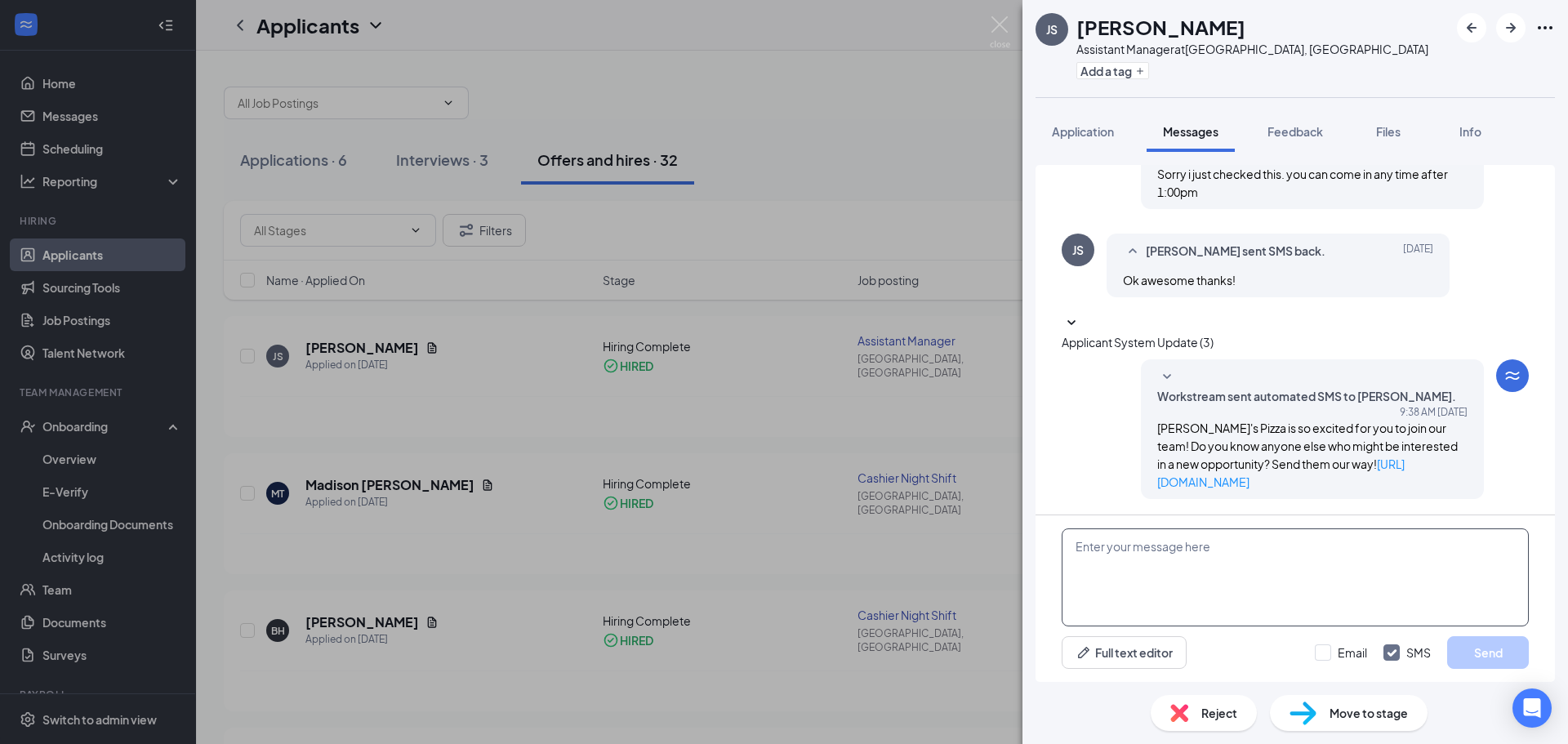
click at [1208, 569] on textarea at bounding box center [1295, 577] width 467 height 98
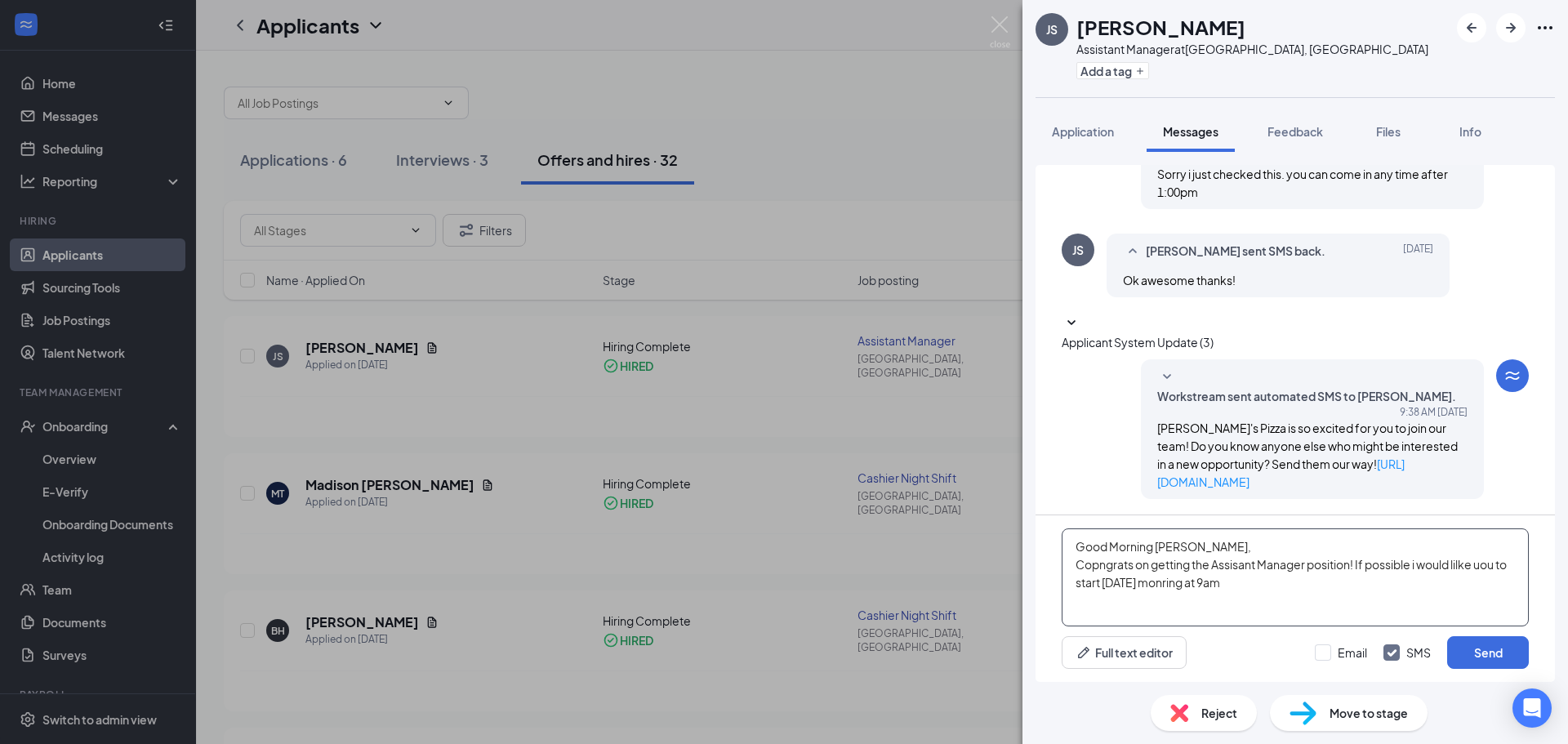
click at [1216, 583] on textarea "Good Morning [PERSON_NAME], Copngrats on getting the Assisant Manager position!…" at bounding box center [1295, 577] width 467 height 98
click at [1306, 584] on textarea "Good Morning [PERSON_NAME], Copngrats on getting the Assisant Manager position!…" at bounding box center [1295, 577] width 467 height 98
drag, startPoint x: 1110, startPoint y: 572, endPoint x: 1092, endPoint y: 590, distance: 25.5
click at [1092, 590] on textarea "Good Morning [PERSON_NAME], Copngrats on getting the Assisant Manager position!…" at bounding box center [1295, 577] width 467 height 98
click at [1100, 570] on textarea "Good Morning [PERSON_NAME], Copngrats on getting the Assisant Manager position!…" at bounding box center [1295, 577] width 467 height 98
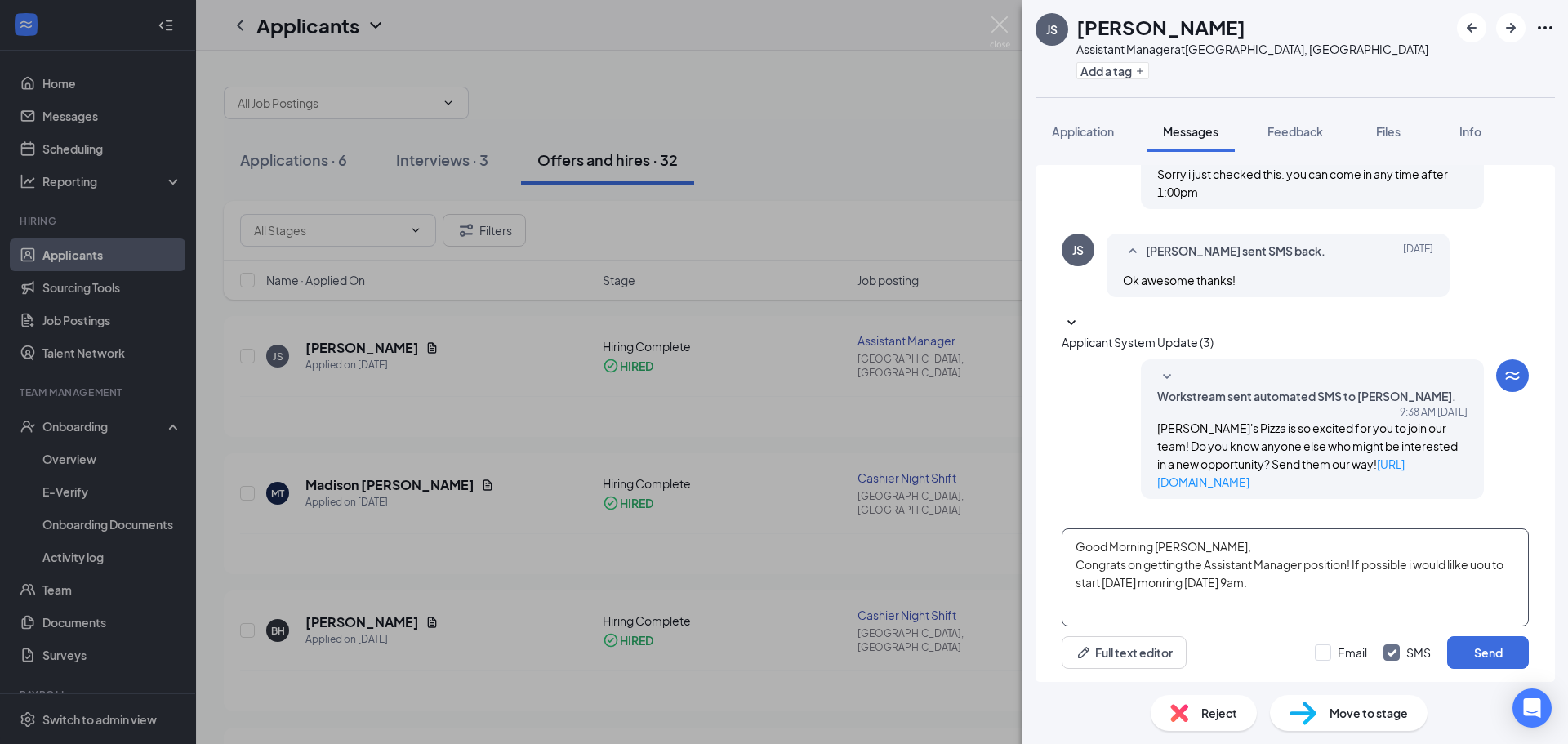
click at [1466, 569] on textarea "Good Morning [PERSON_NAME], Congrats on getting the Assistant Manager position!…" at bounding box center [1295, 577] width 467 height 98
click at [1327, 602] on textarea "Good Morning [PERSON_NAME], Congrats on getting the Assistant Manager position!…" at bounding box center [1295, 577] width 467 height 98
type textarea "Good Morning [PERSON_NAME], Congrats on getting the Assistant Manager position!…"
click at [1478, 662] on button "Send" at bounding box center [1488, 652] width 81 height 32
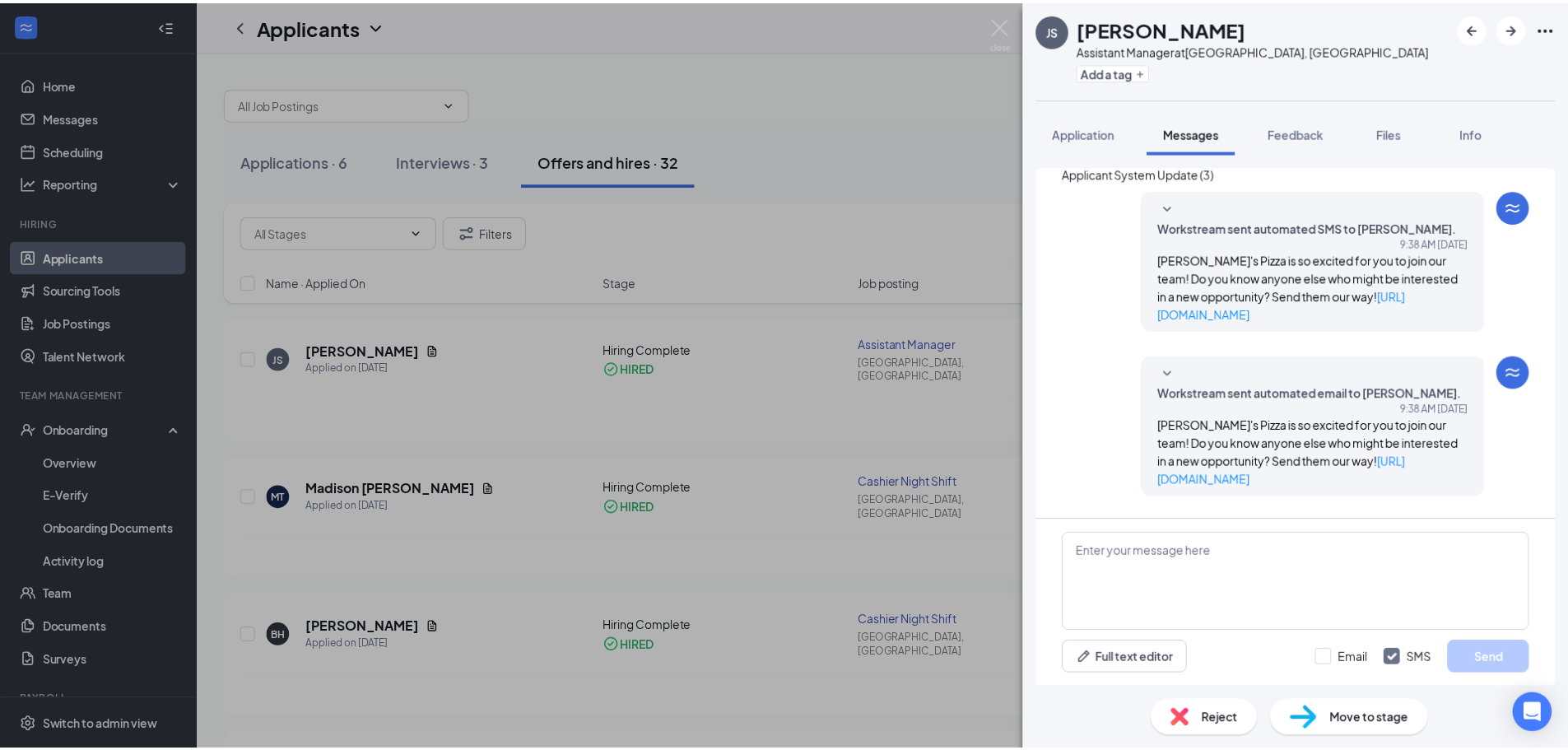
scroll to position [631, 0]
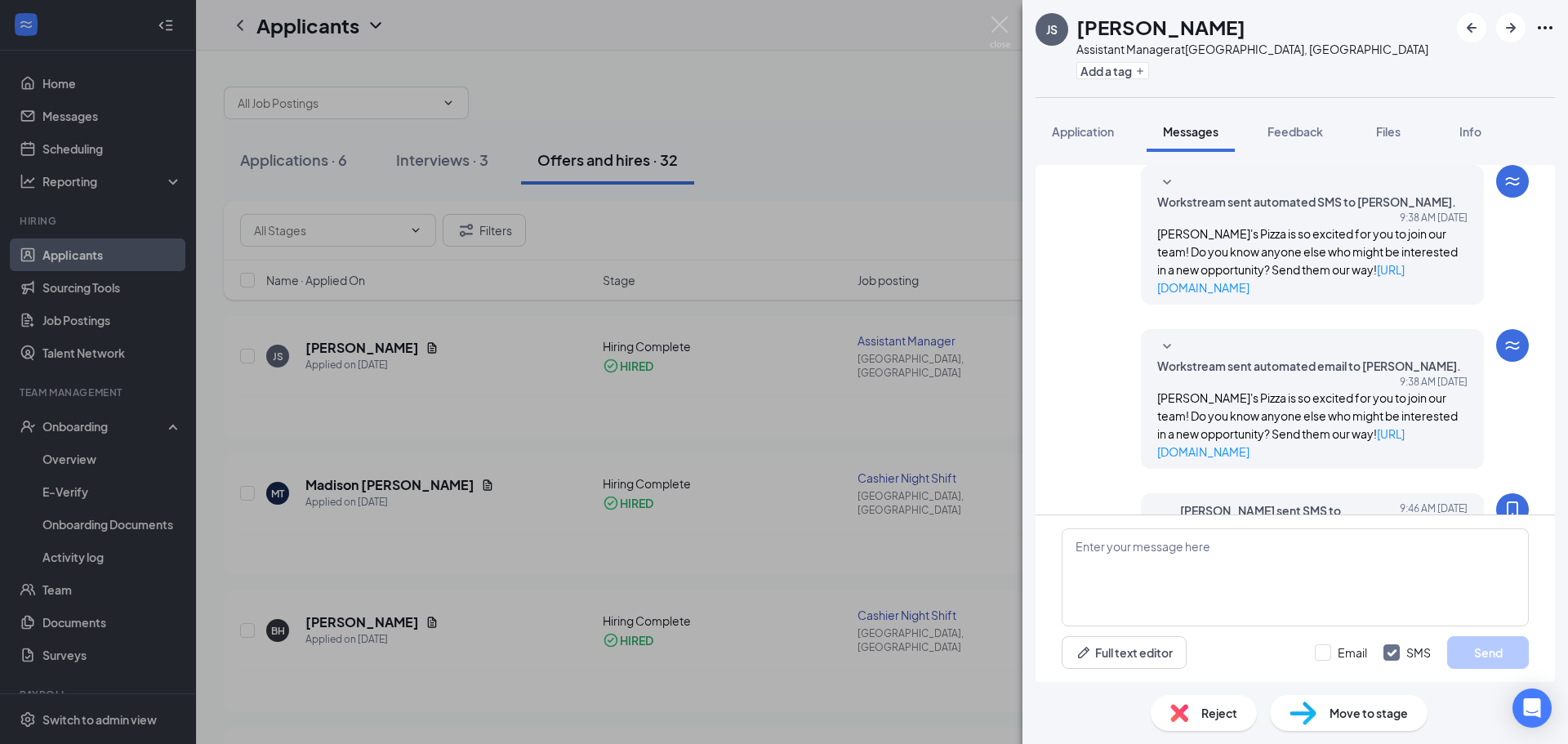
click at [761, 391] on div "JS [PERSON_NAME] Assistant Manager at [GEOGRAPHIC_DATA], [GEOGRAPHIC_DATA] Add …" at bounding box center [784, 372] width 1568 height 744
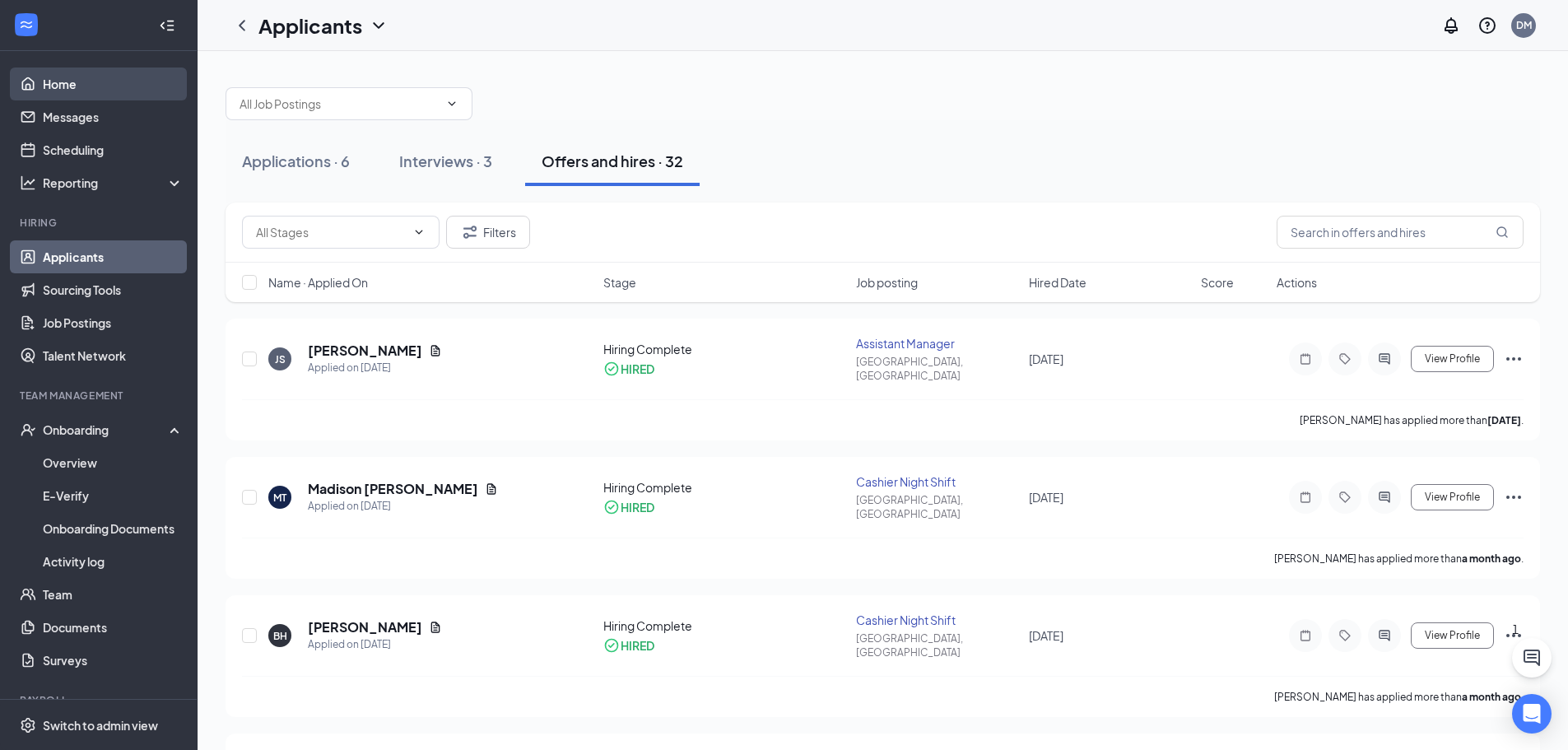
click at [48, 87] on link "Home" at bounding box center [113, 83] width 141 height 33
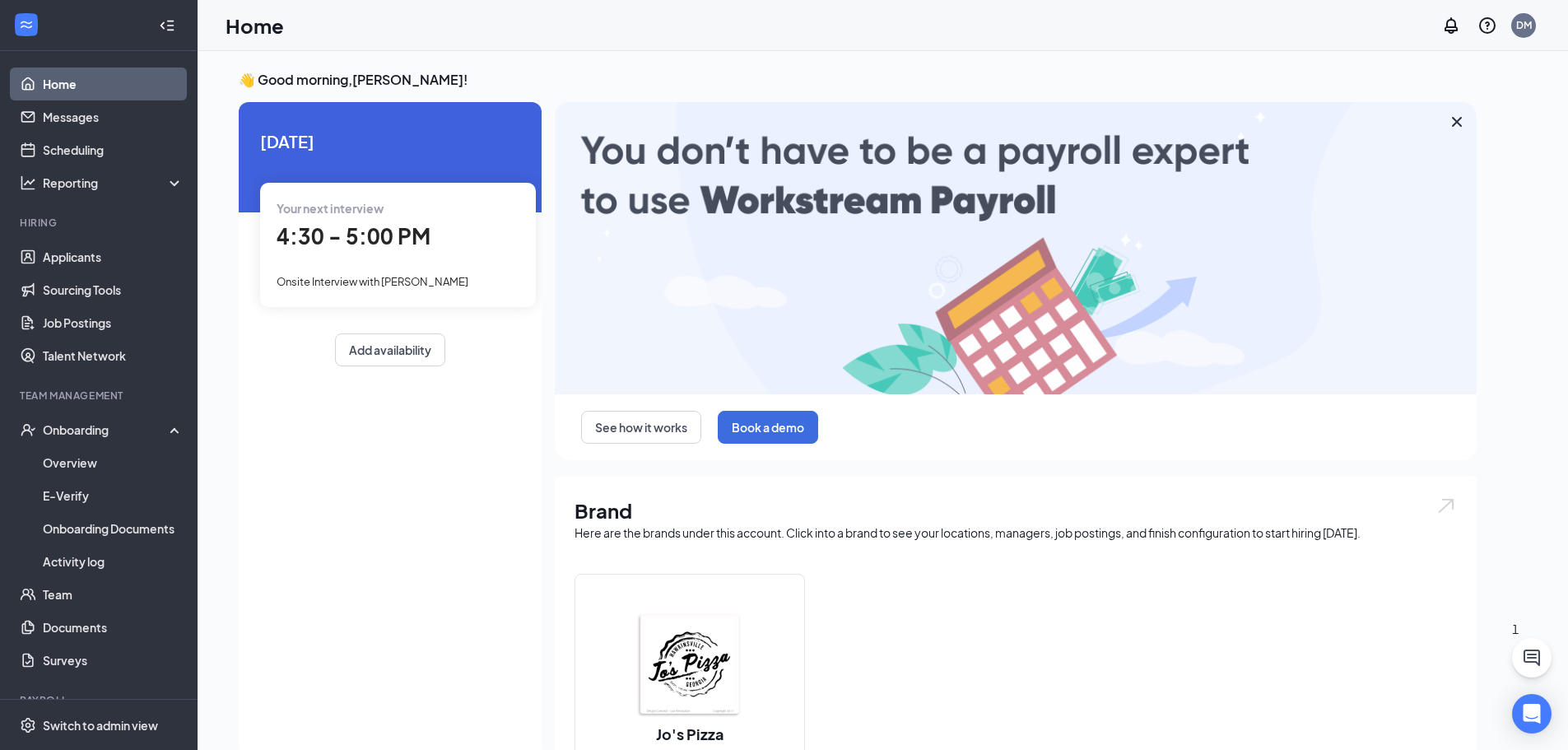
click at [1551, 662] on div "👋 Good morning, [PERSON_NAME] ! [DATE] Your next interview 4:30 - 5:00 PM Onsit…" at bounding box center [883, 606] width 1370 height 1111
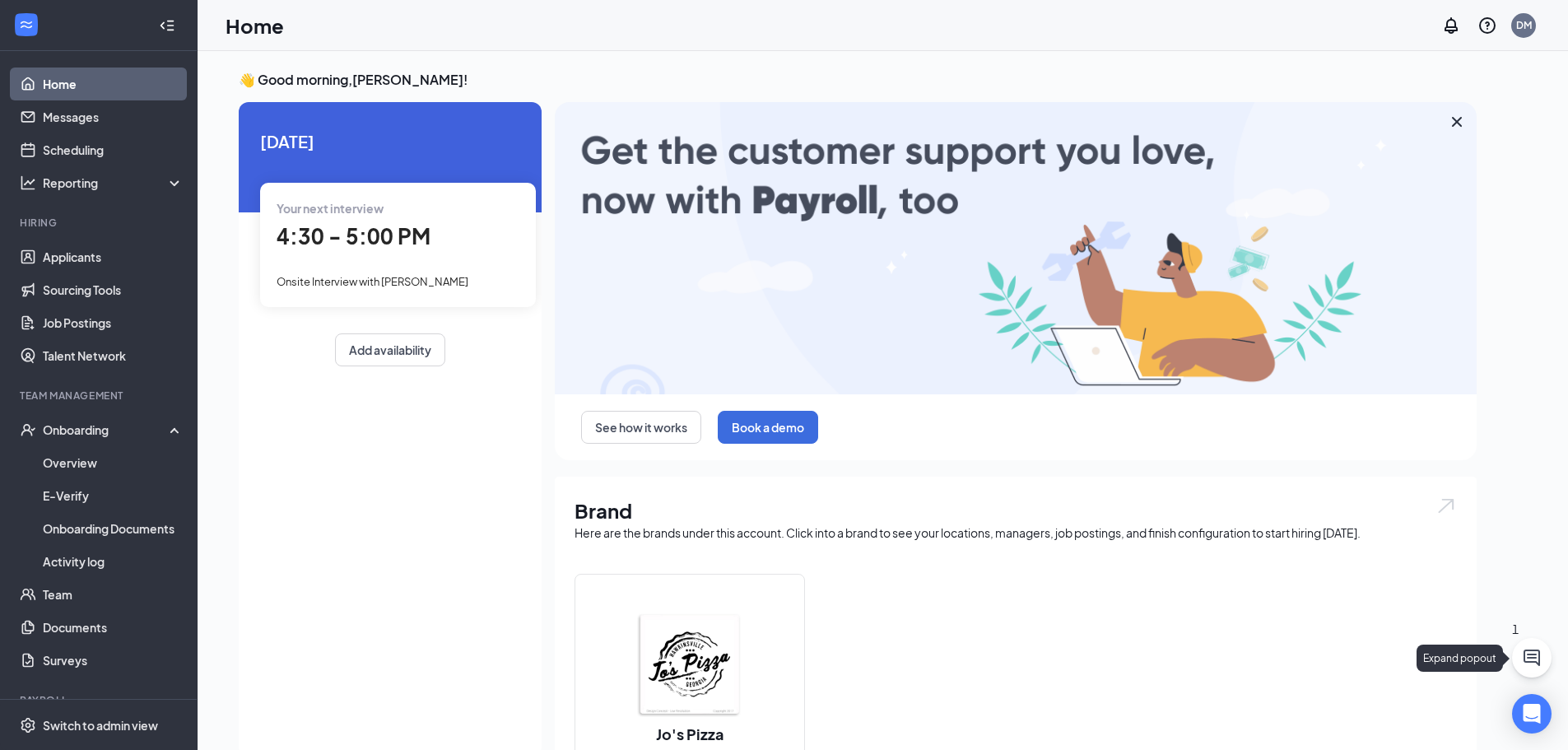
click at [1546, 660] on button at bounding box center [1532, 658] width 39 height 39
click at [1253, 727] on div "1" at bounding box center [1259, 729] width 21 height 20
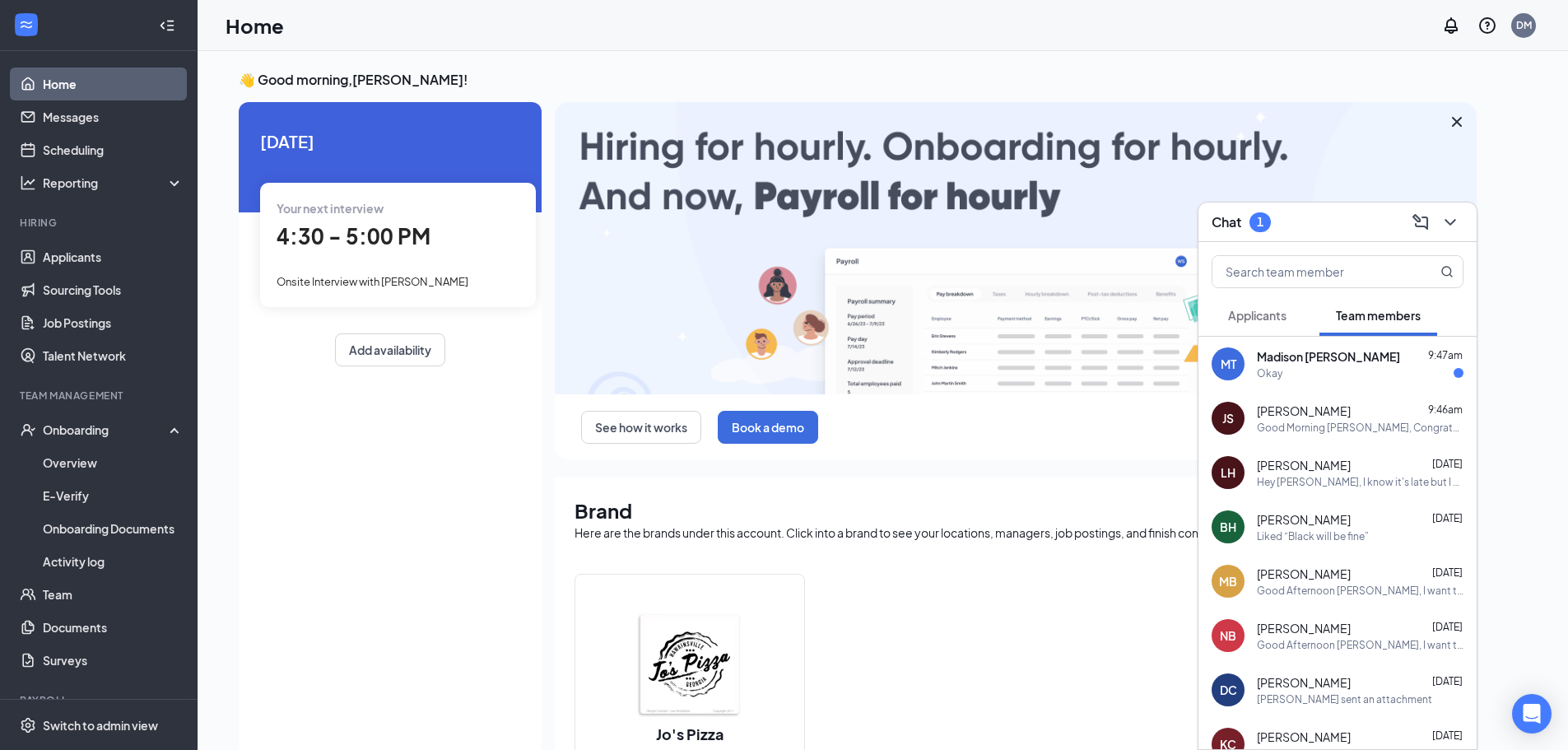
click at [1302, 372] on div "Okay" at bounding box center [1360, 373] width 207 height 14
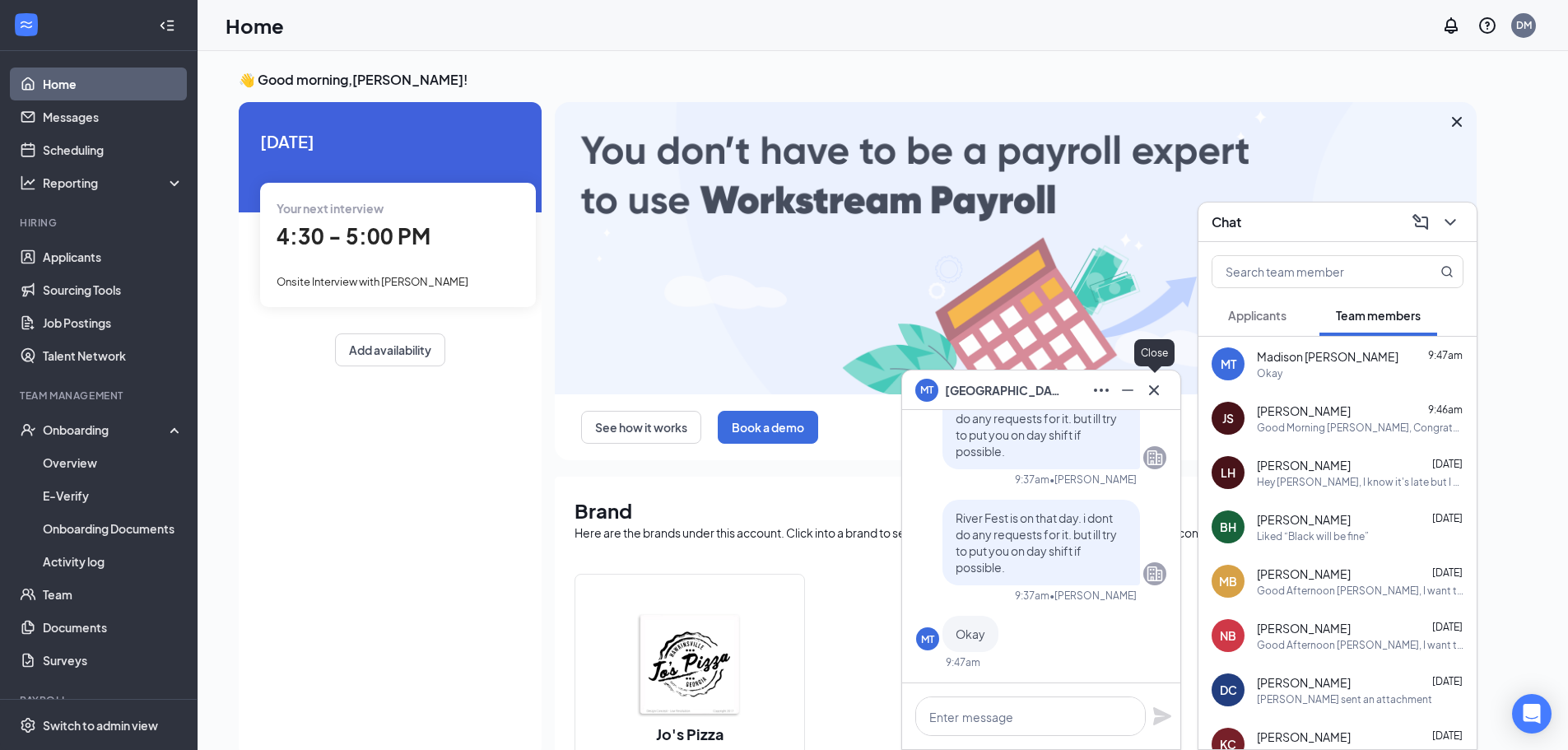
click at [1160, 390] on icon "Cross" at bounding box center [1153, 390] width 20 height 20
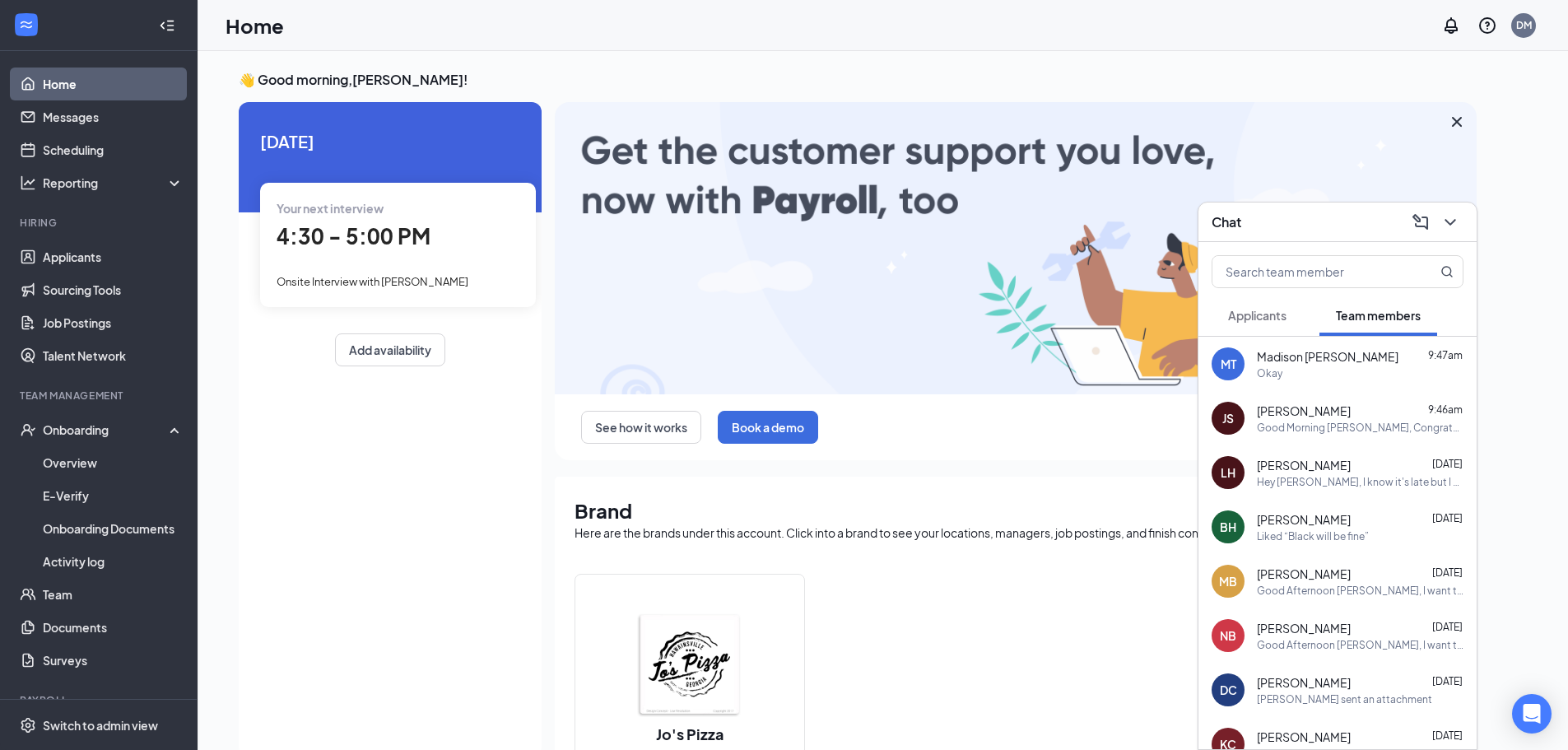
click at [1248, 322] on span "Applicants" at bounding box center [1257, 315] width 59 height 15
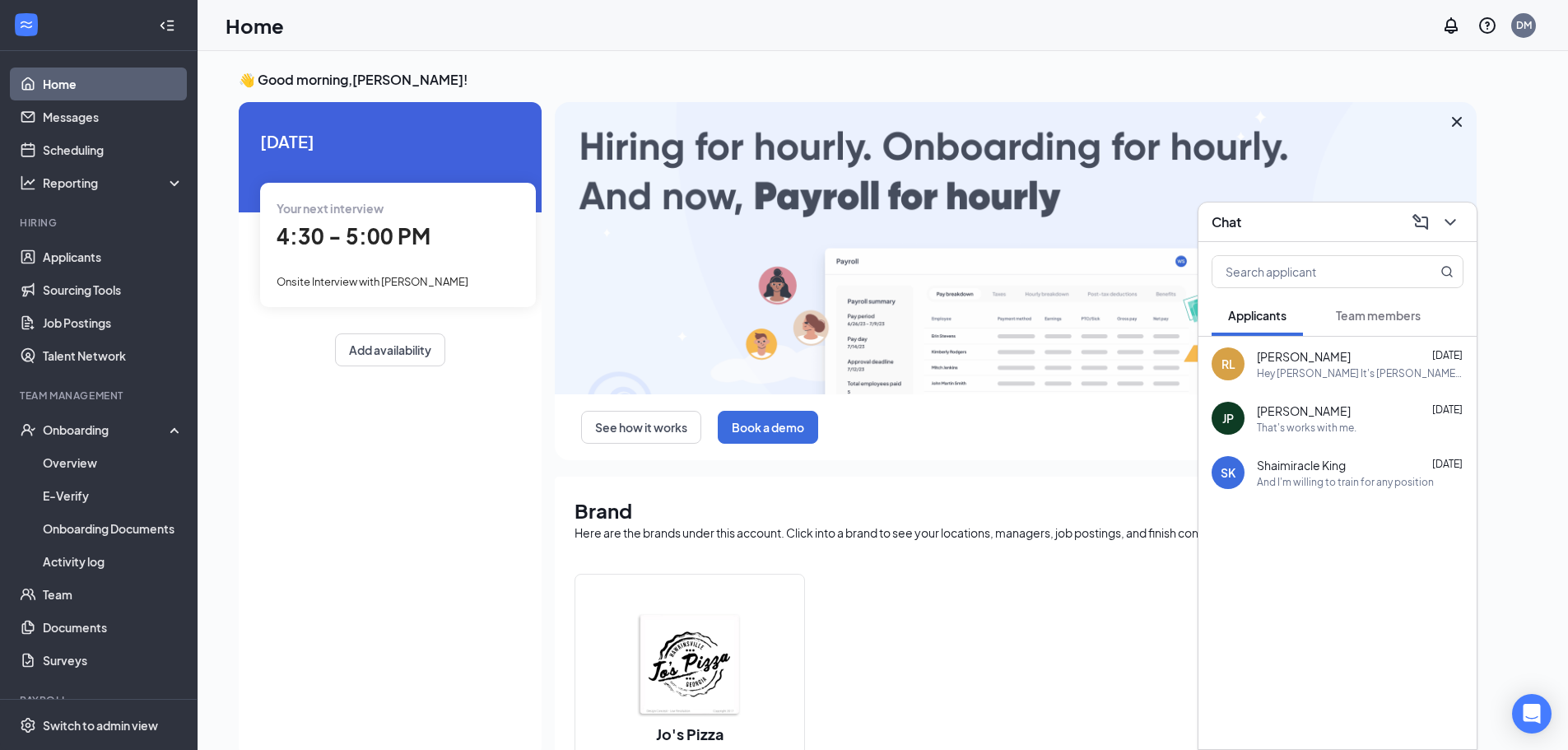
click at [1382, 367] on div "Hey [PERSON_NAME] It's [PERSON_NAME] went for background check hit a roadblock …" at bounding box center [1360, 373] width 207 height 14
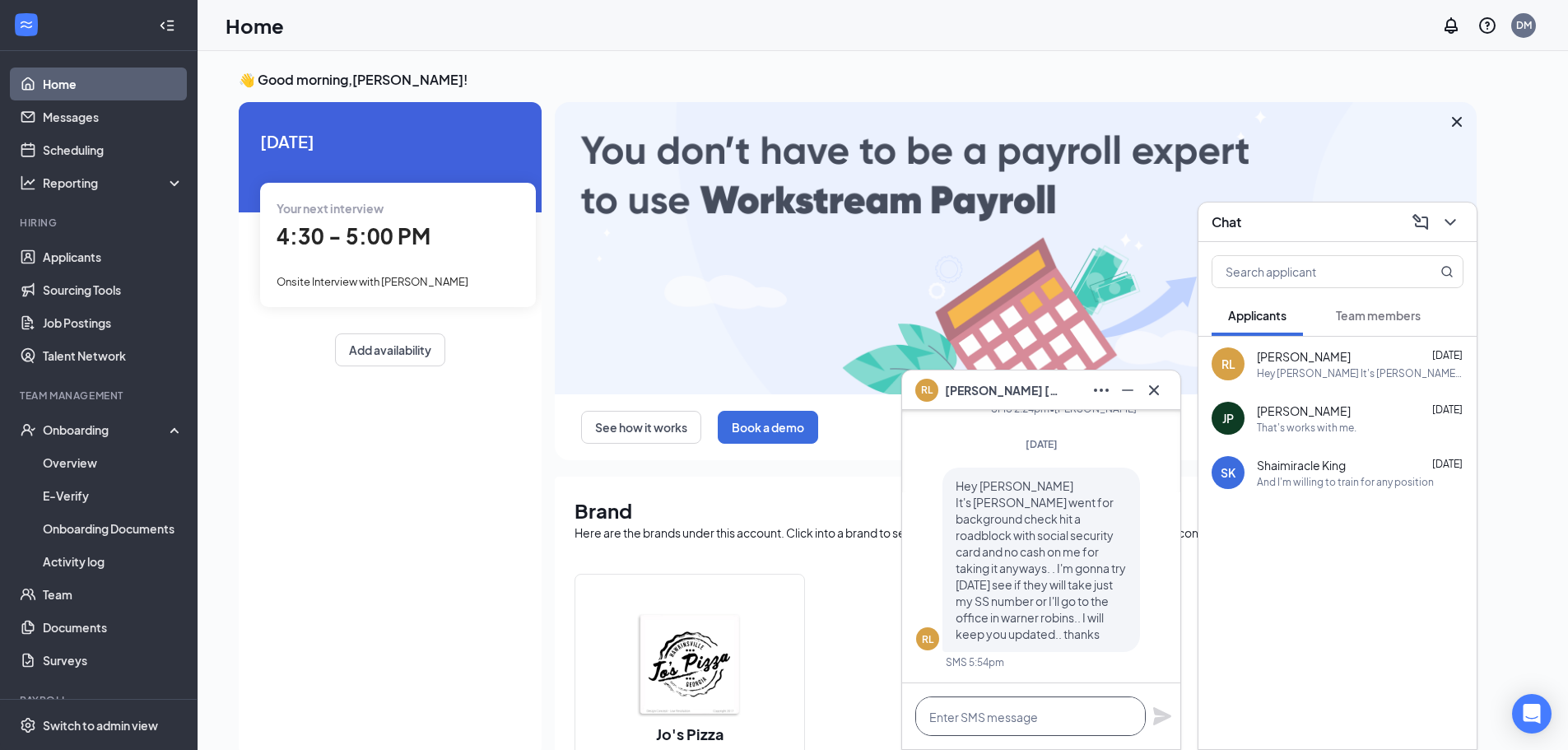
click at [1051, 708] on textarea at bounding box center [1030, 716] width 230 height 39
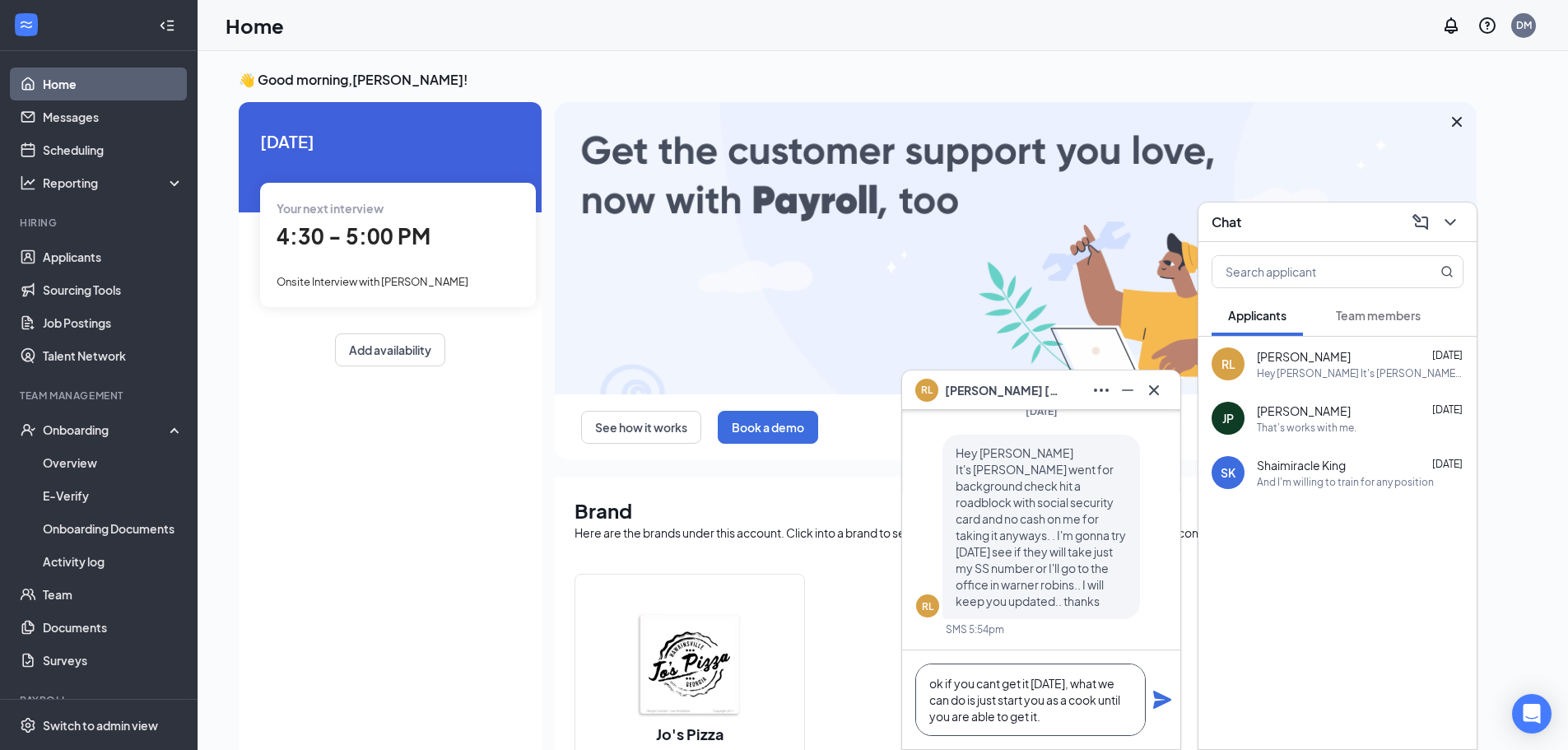
type textarea "ok if you cant get it [DATE], what we can do is just start you as a cook until …"
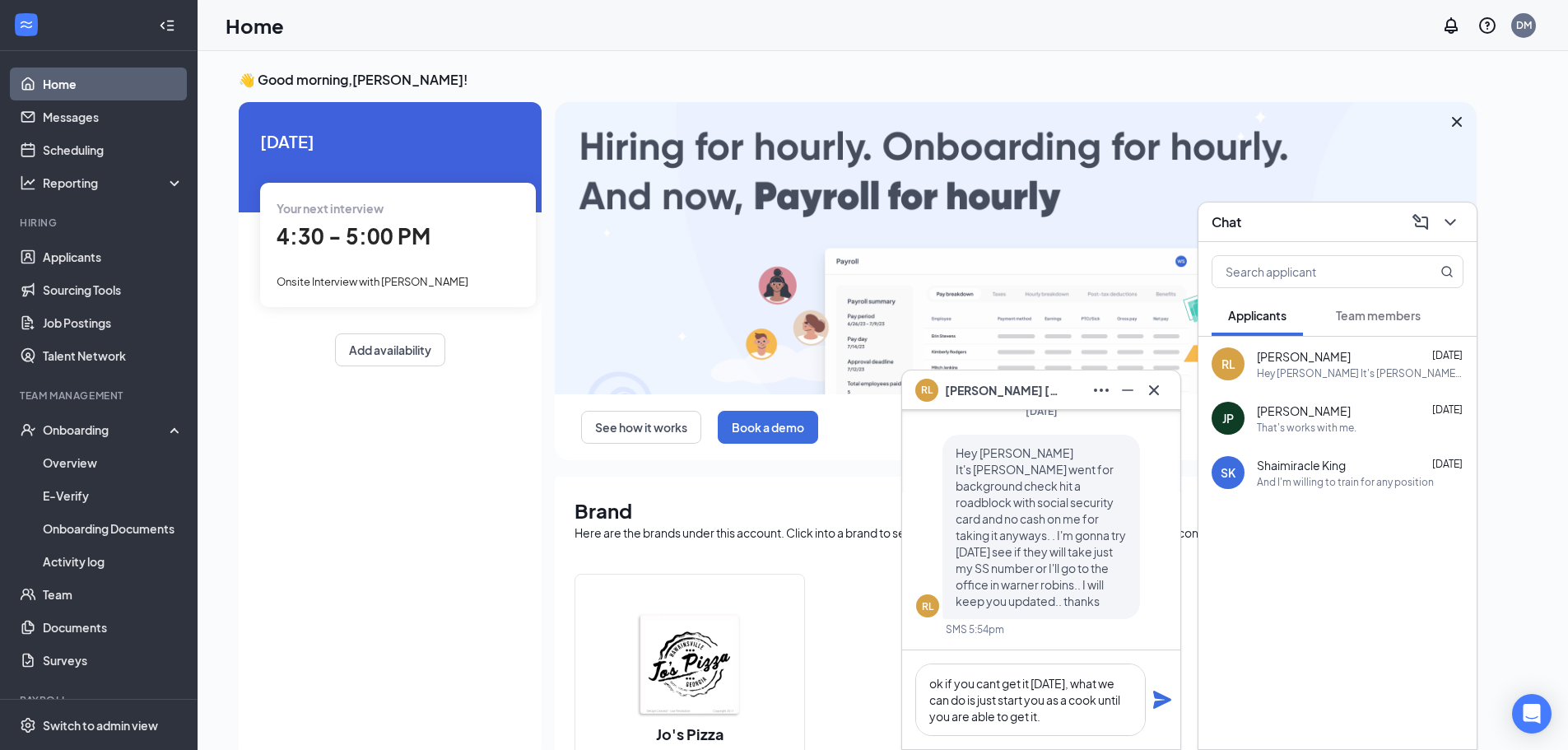
click at [1162, 702] on icon "Plane" at bounding box center [1162, 700] width 18 height 18
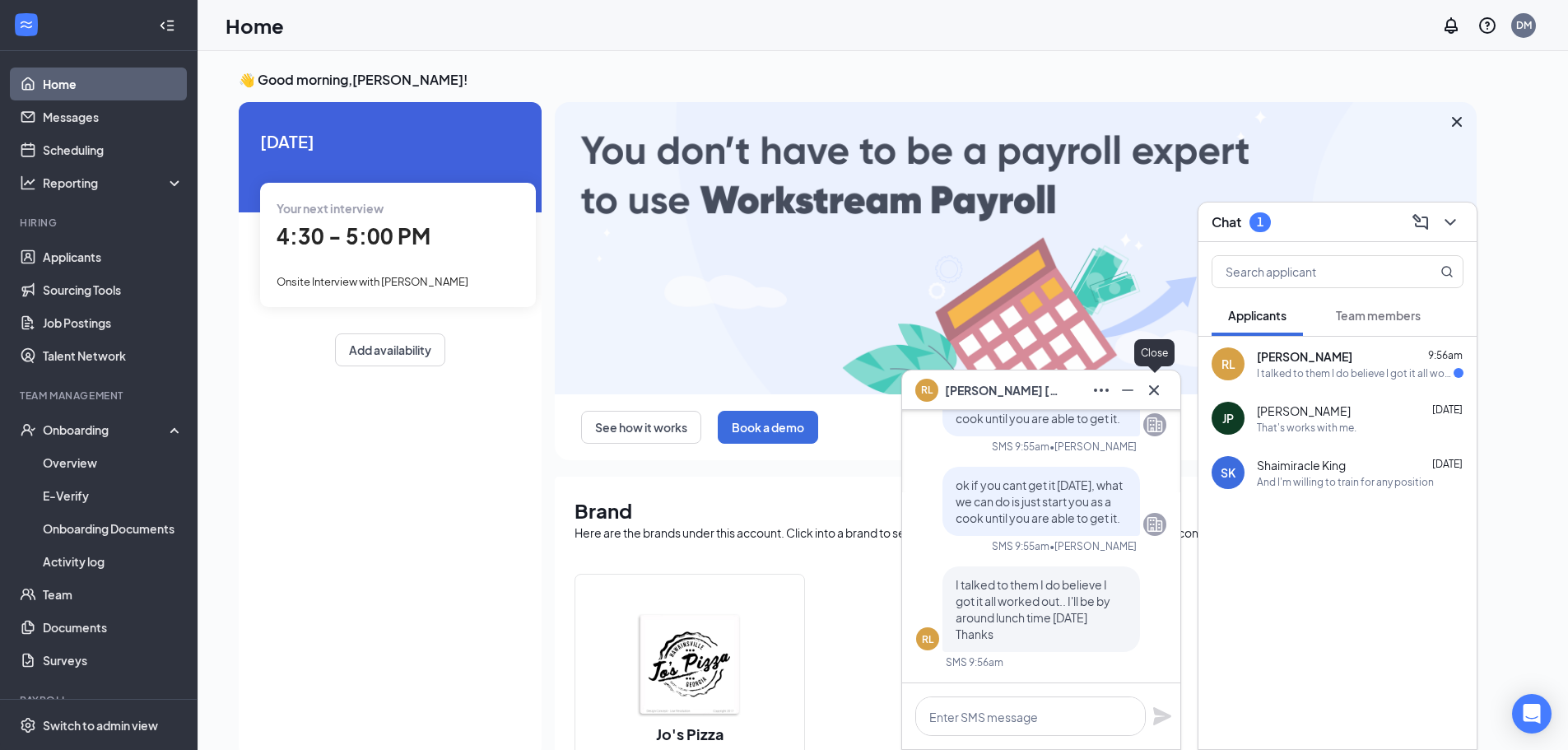
click at [1157, 396] on icon "Cross" at bounding box center [1153, 390] width 20 height 20
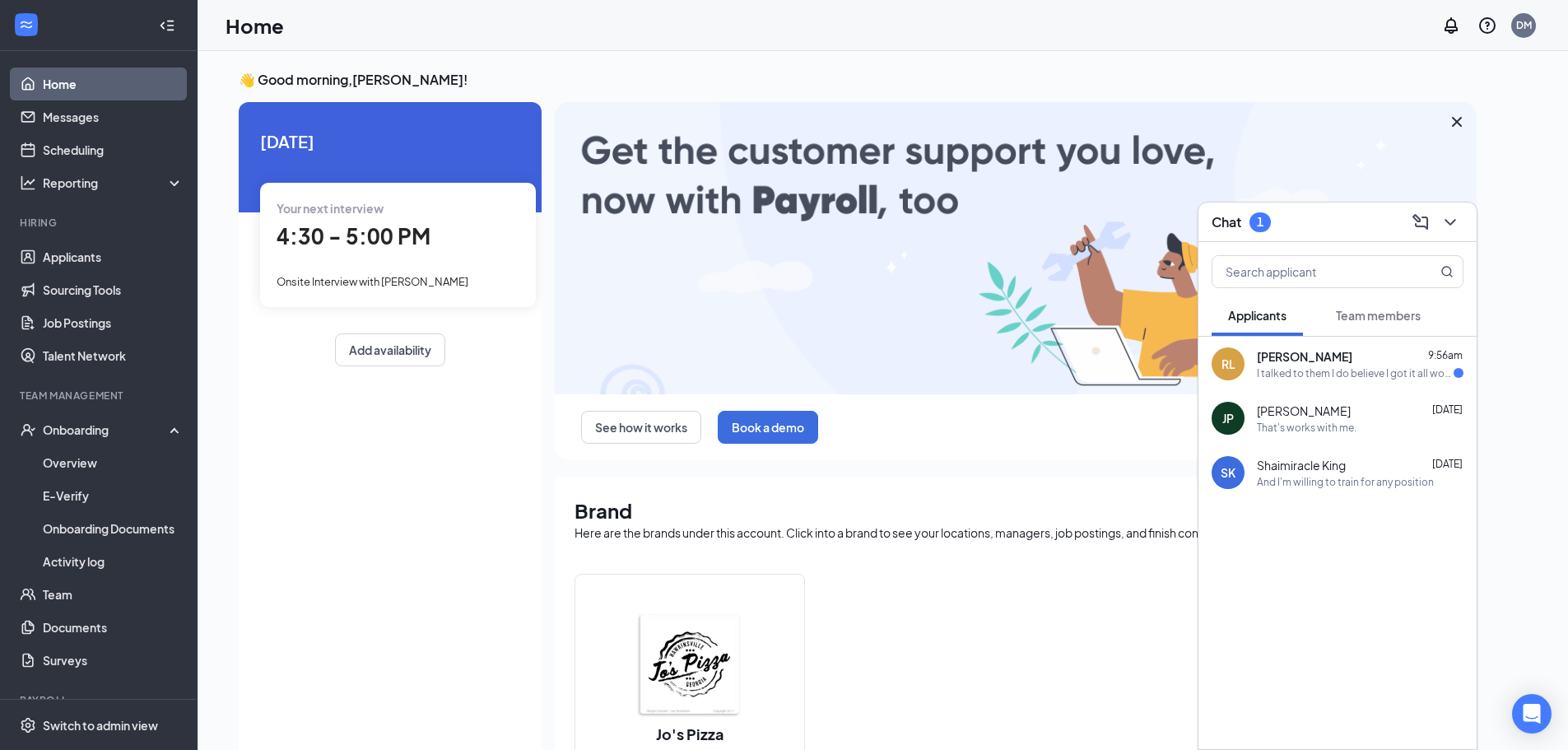
click at [1390, 320] on span "Team members" at bounding box center [1378, 315] width 85 height 15
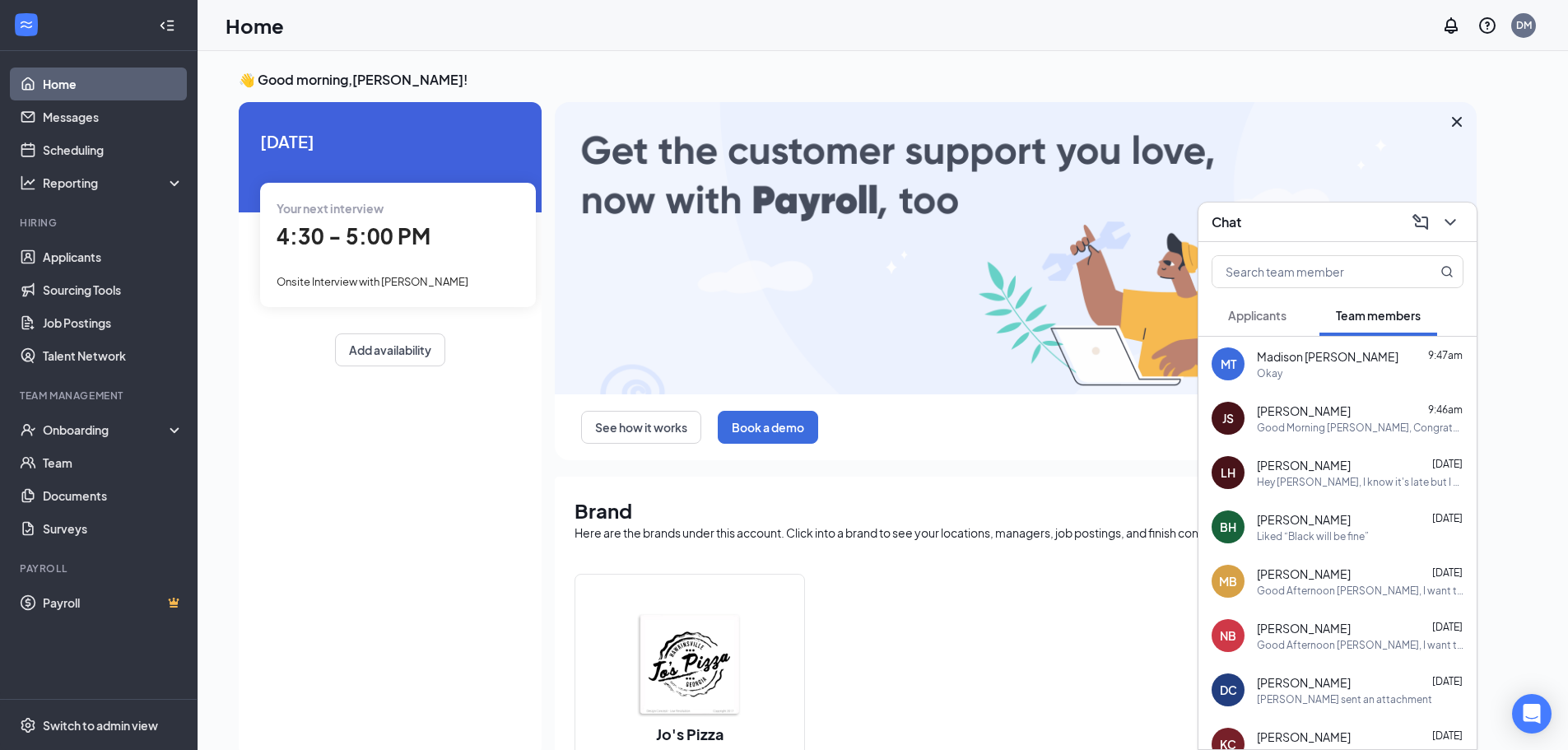
click at [1265, 310] on span "Applicants" at bounding box center [1257, 315] width 59 height 15
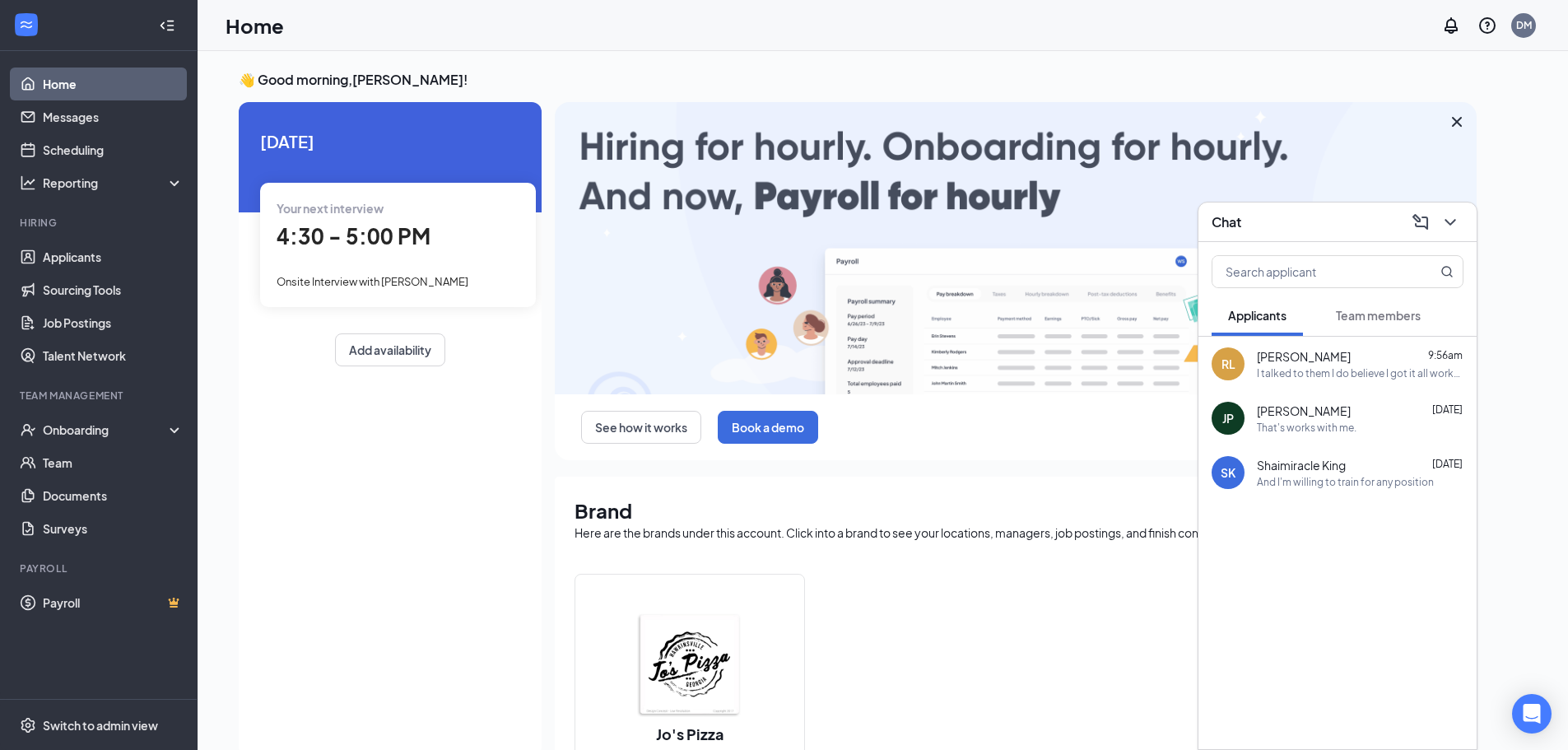
click at [1385, 324] on button "Team members" at bounding box center [1378, 315] width 117 height 41
